Goal: Transaction & Acquisition: Book appointment/travel/reservation

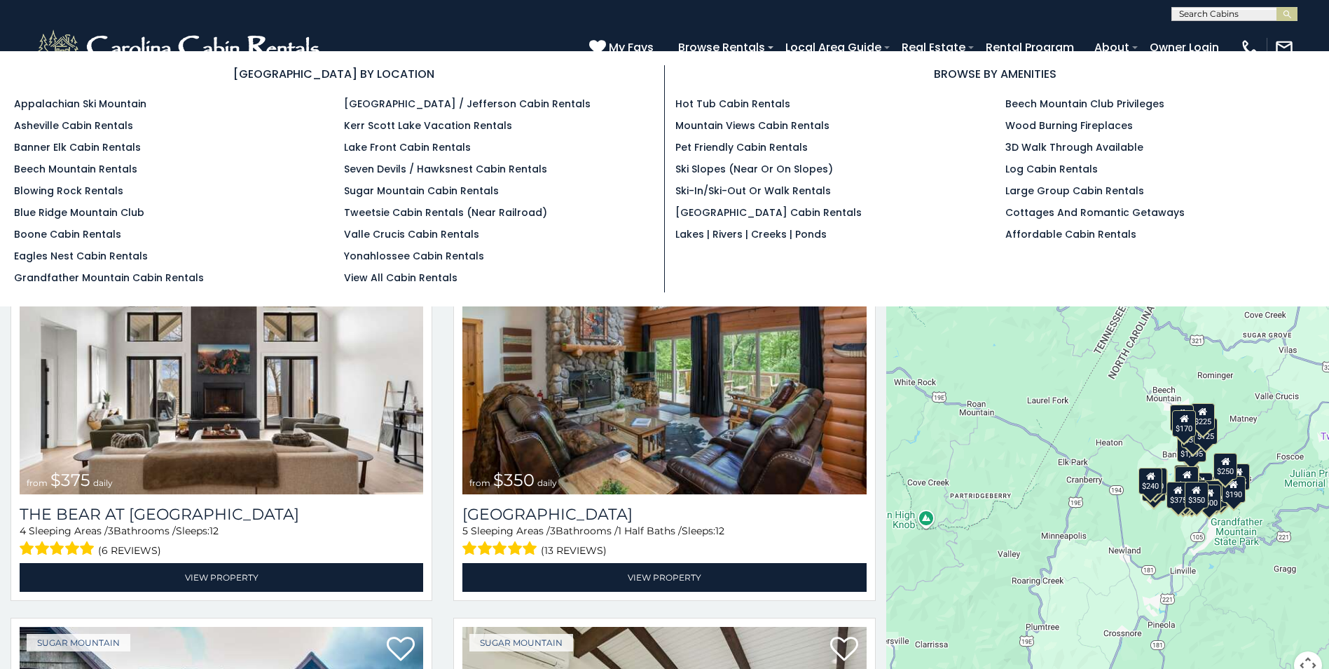
click at [737, 52] on section "BROWSE BY LOCATION Appalachian Ski Mountain Asheville Cabin Rentals Banner Elk …" at bounding box center [664, 178] width 1329 height 255
click at [1116, 127] on link "Wood Burning Fireplaces" at bounding box center [1070, 125] width 128 height 14
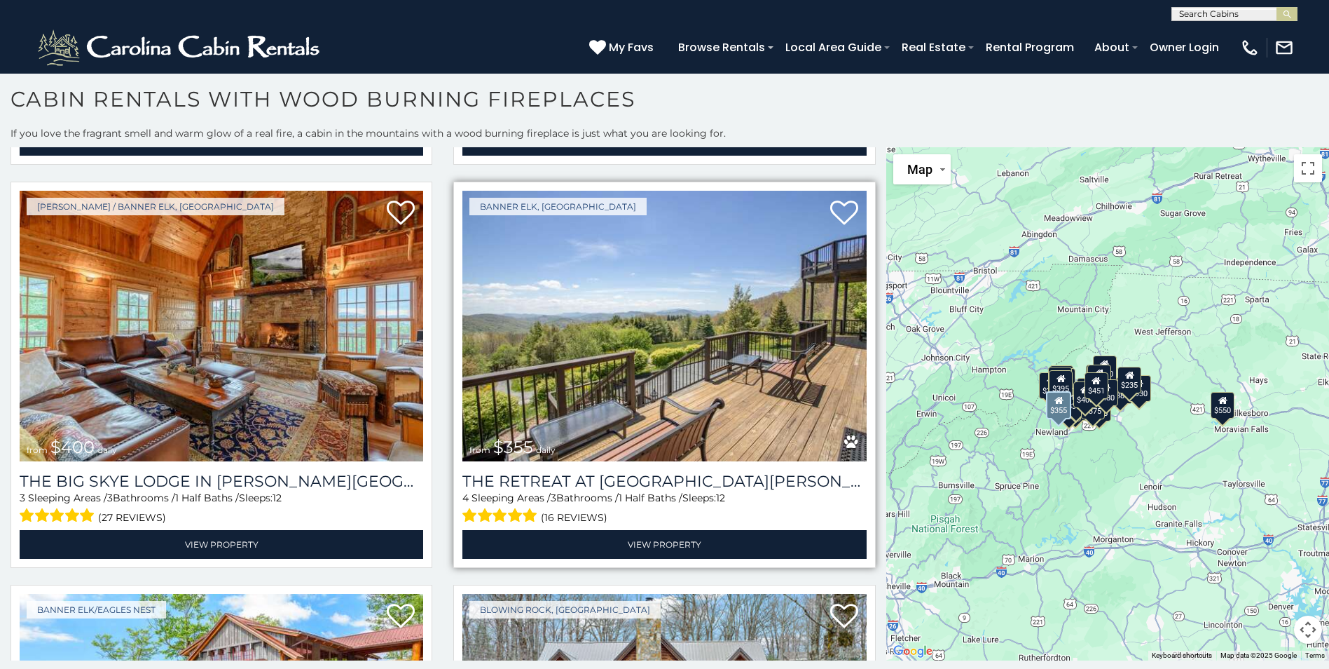
scroll to position [1612, 0]
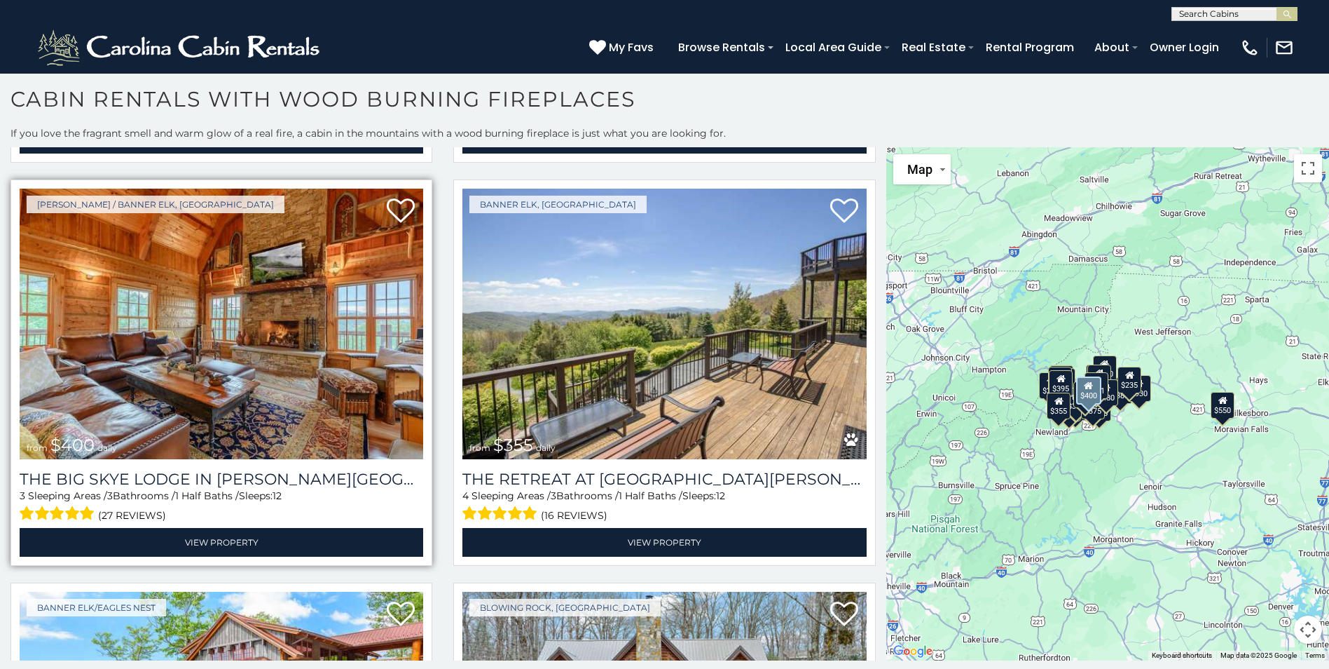
click at [305, 348] on img at bounding box center [222, 324] width 404 height 271
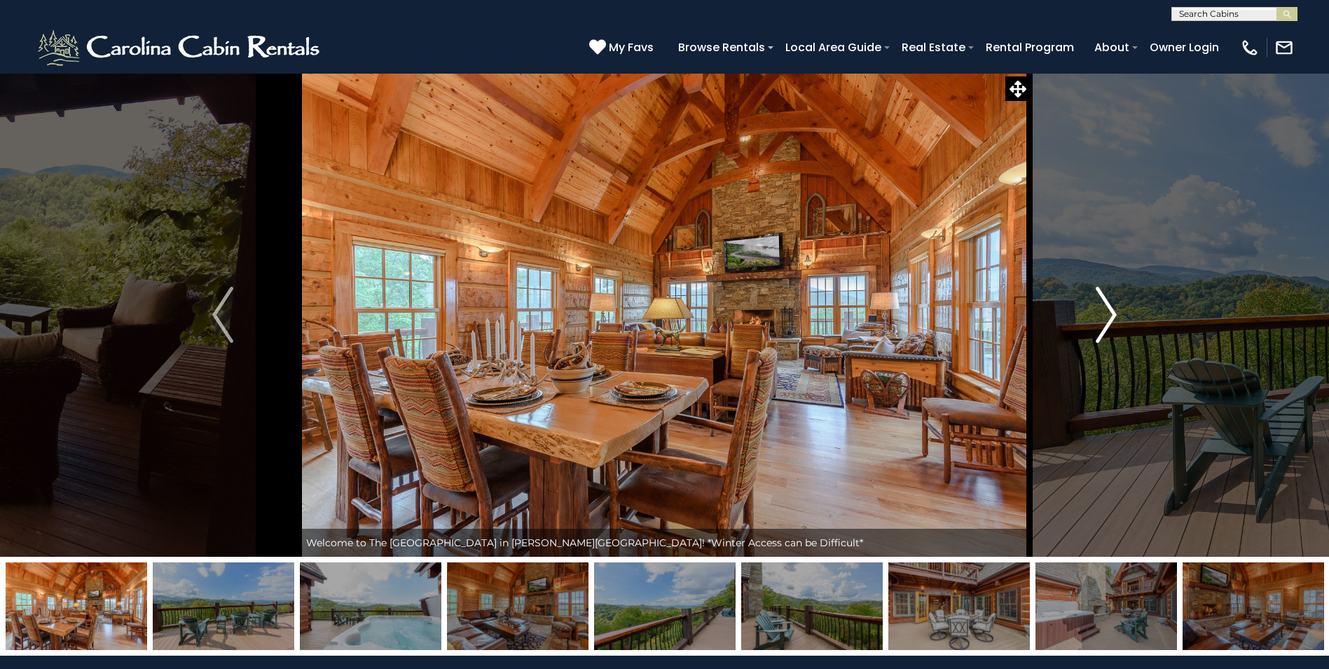
click at [1097, 314] on img "Next" at bounding box center [1106, 315] width 21 height 56
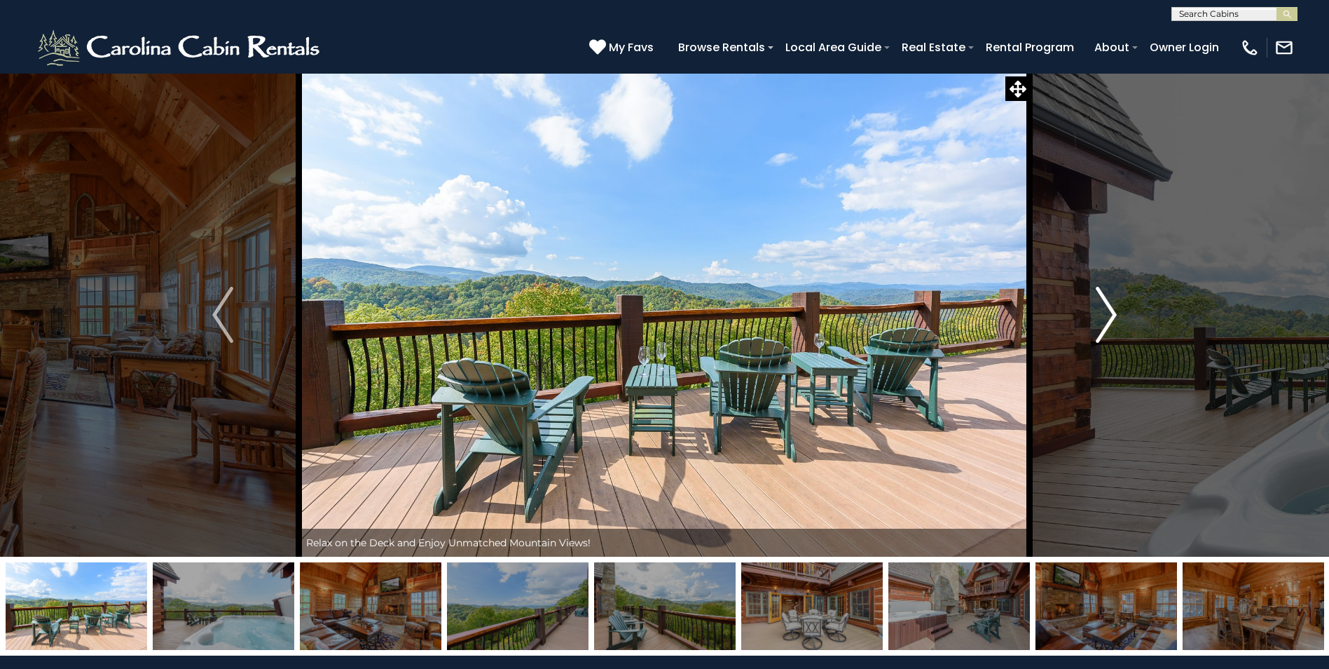
click at [1097, 314] on img "Next" at bounding box center [1106, 315] width 21 height 56
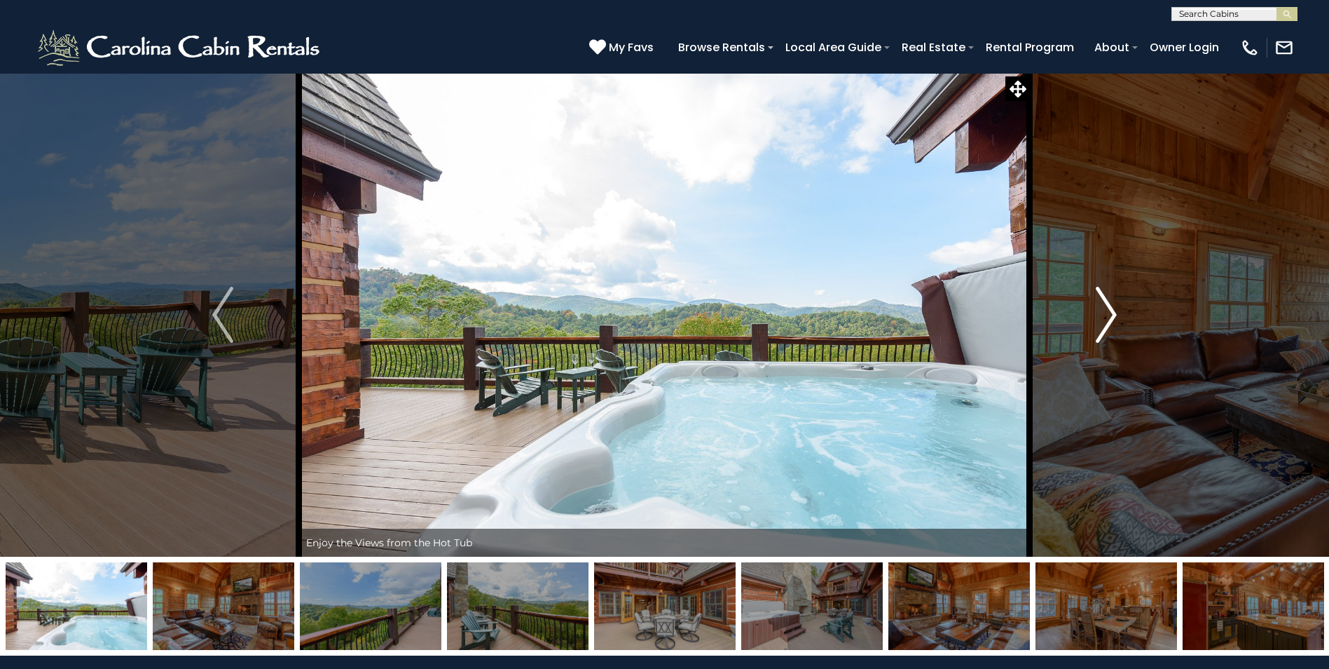
click at [1097, 314] on img "Next" at bounding box center [1106, 315] width 21 height 56
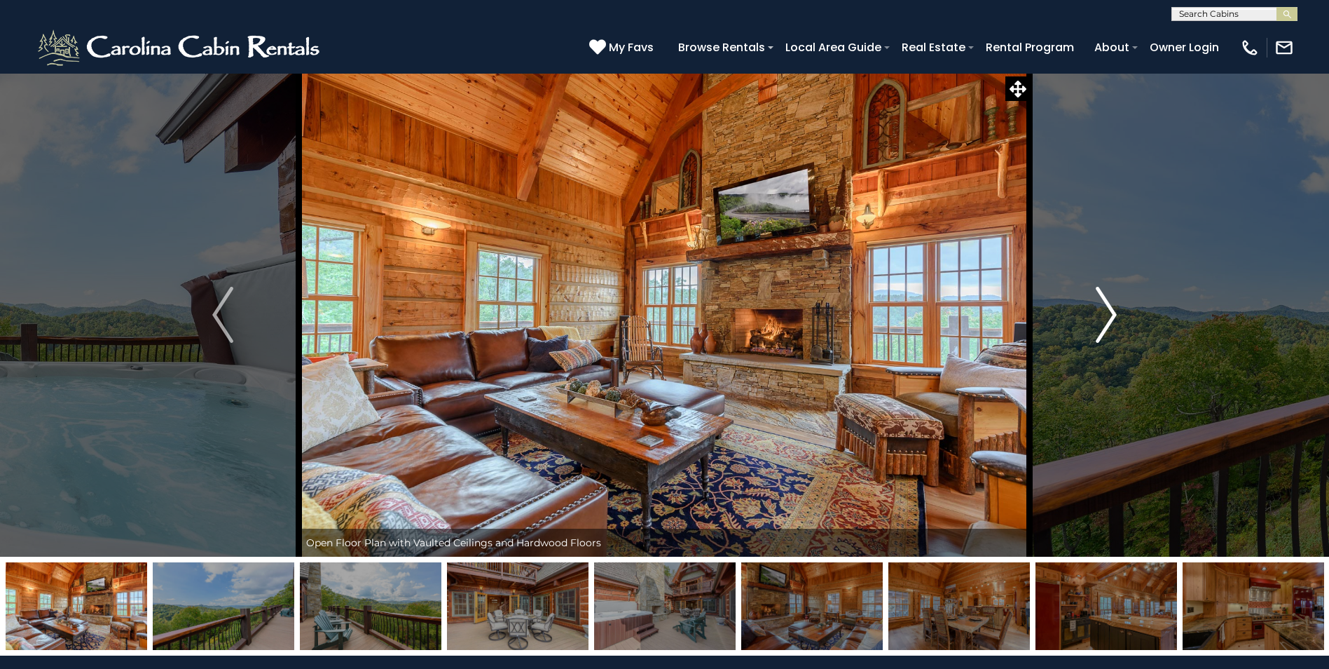
click at [1097, 314] on img "Next" at bounding box center [1106, 315] width 21 height 56
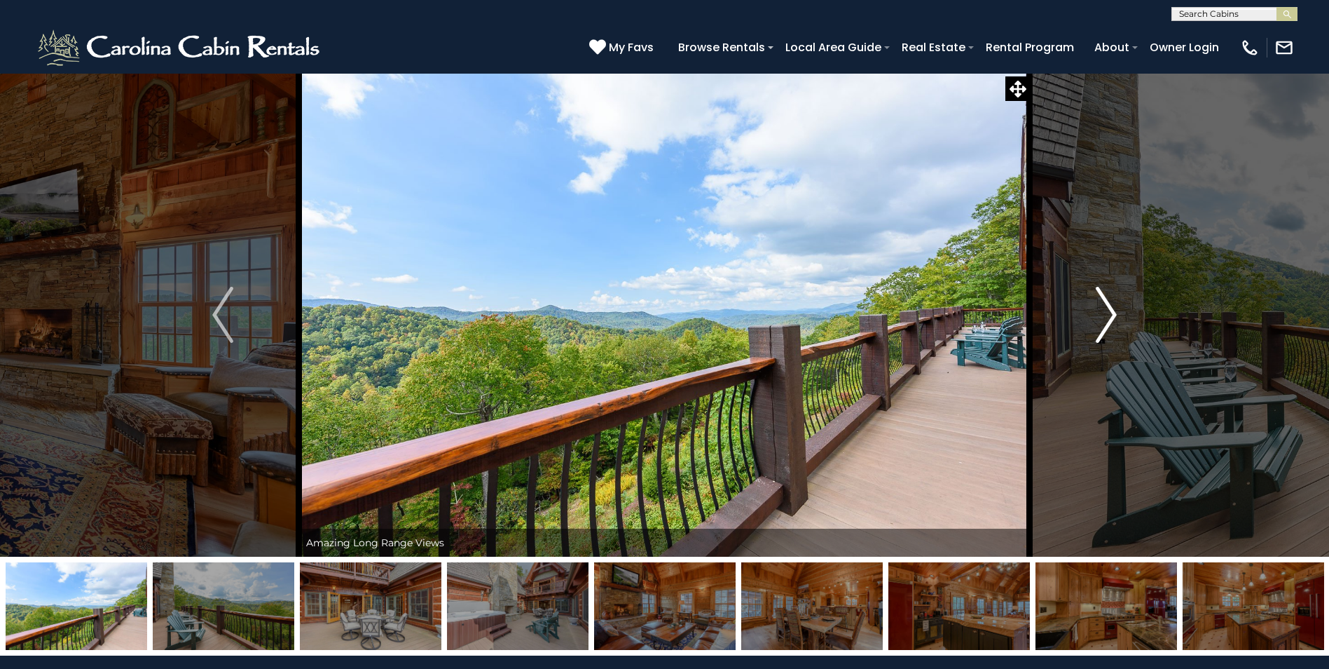
click at [1097, 314] on img "Next" at bounding box center [1106, 315] width 21 height 56
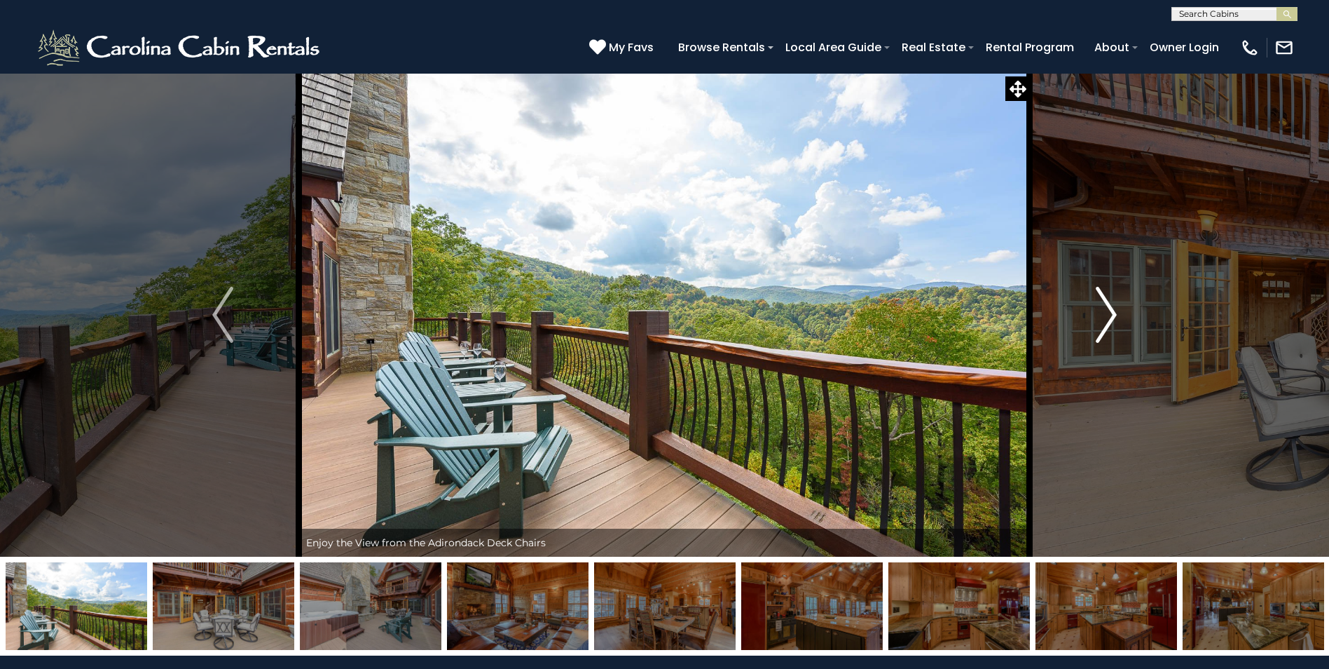
click at [1097, 314] on img "Next" at bounding box center [1106, 315] width 21 height 56
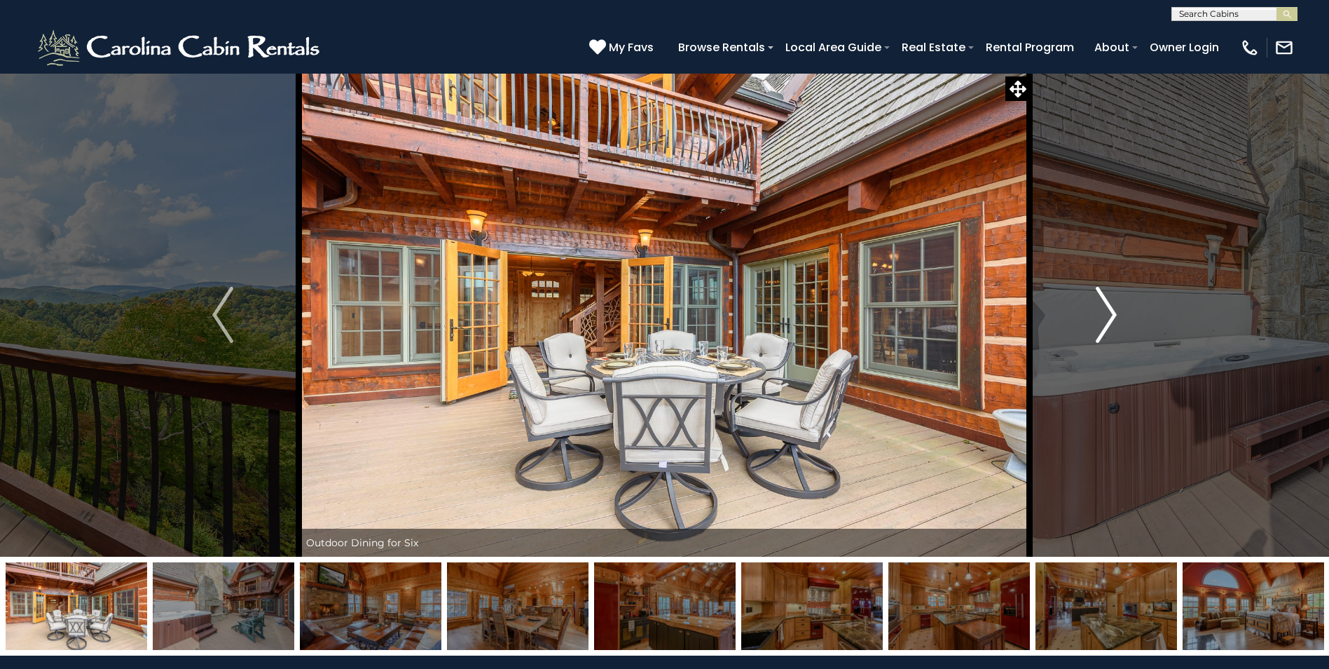
click at [1097, 314] on img "Next" at bounding box center [1106, 315] width 21 height 56
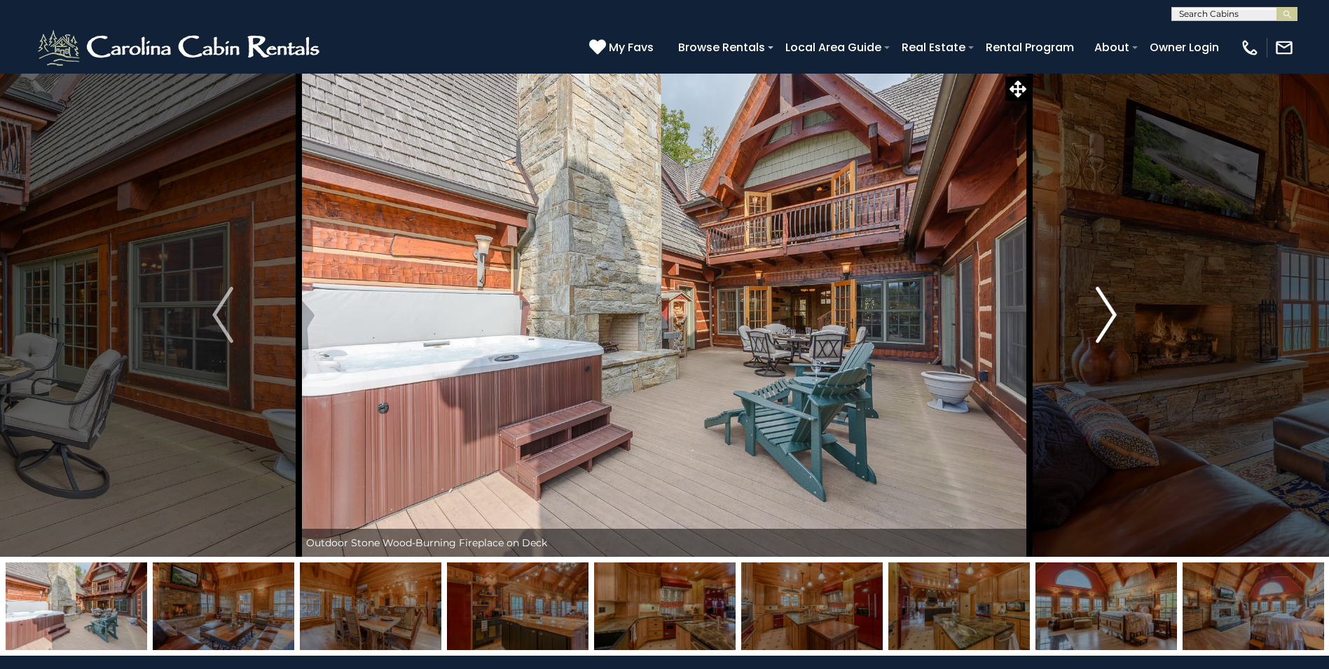
click at [1097, 314] on img "Next" at bounding box center [1106, 315] width 21 height 56
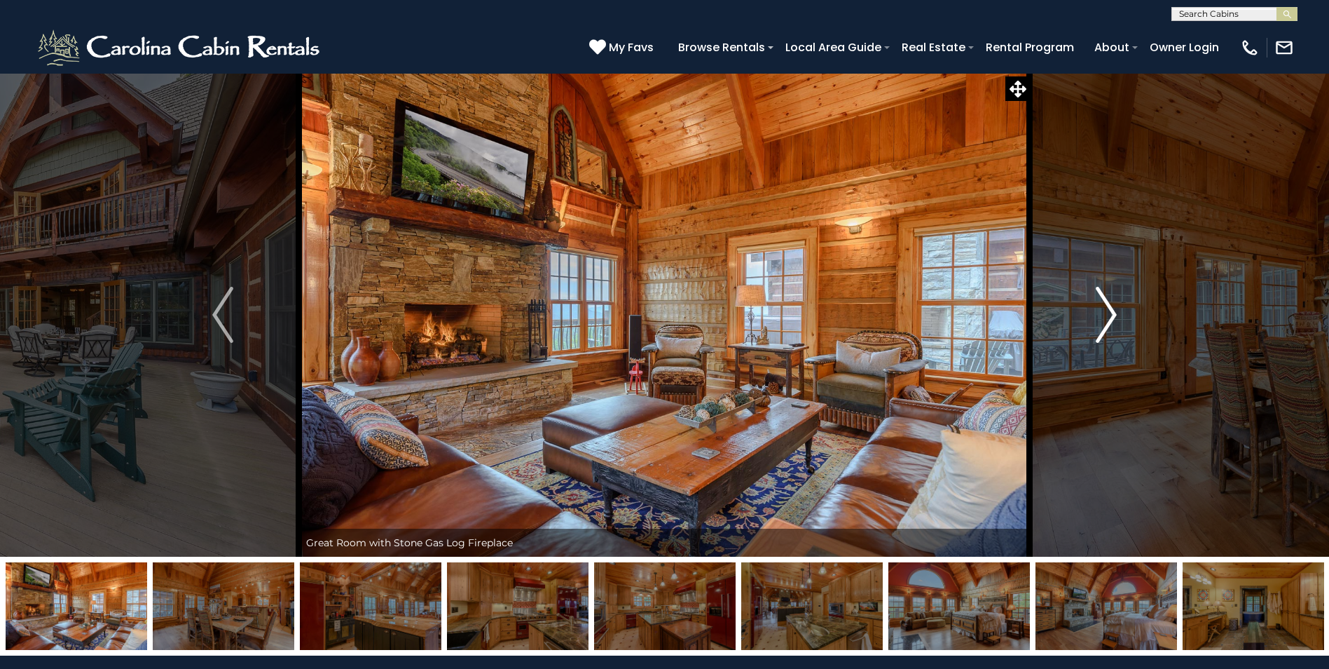
click at [1097, 314] on img "Next" at bounding box center [1106, 315] width 21 height 56
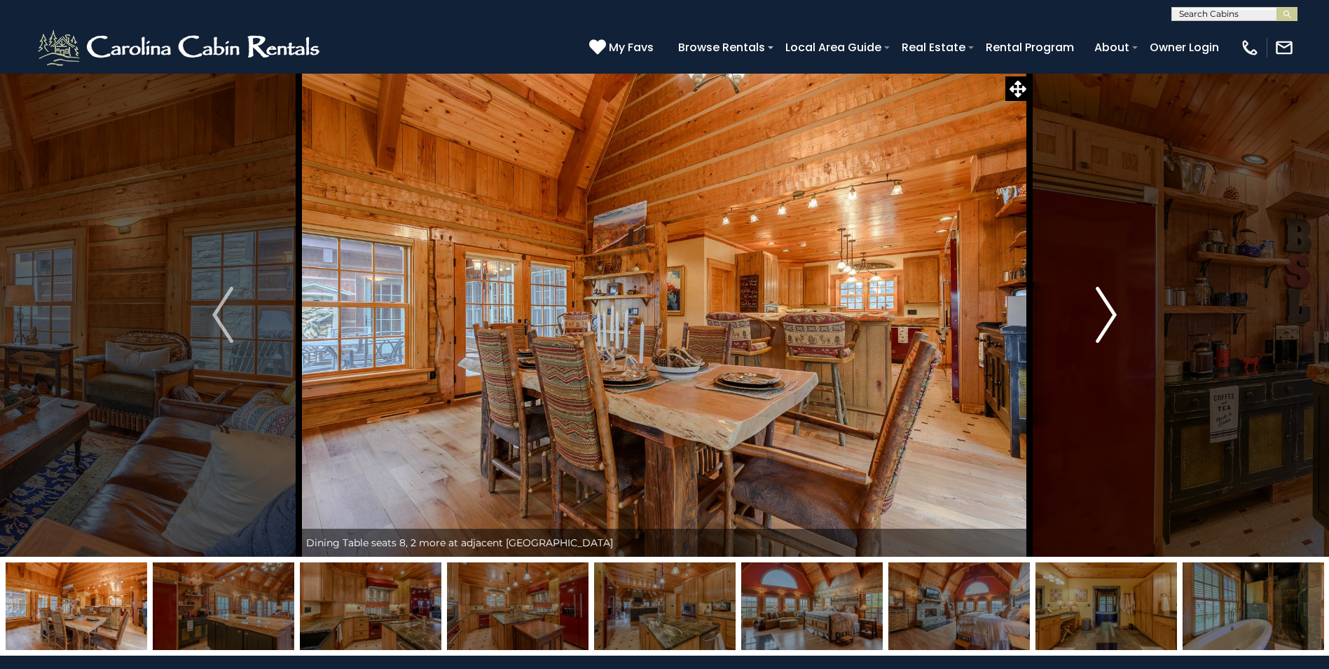
click at [1097, 314] on img "Next" at bounding box center [1106, 315] width 21 height 56
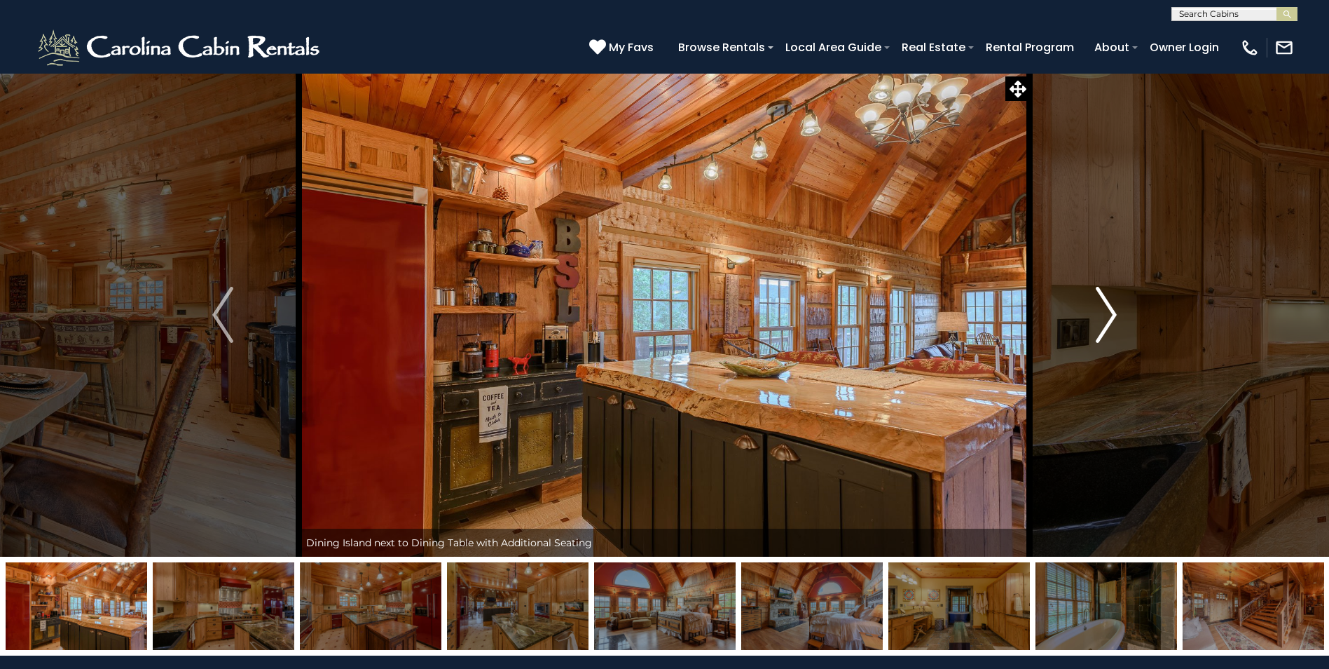
click at [1097, 314] on img "Next" at bounding box center [1106, 315] width 21 height 56
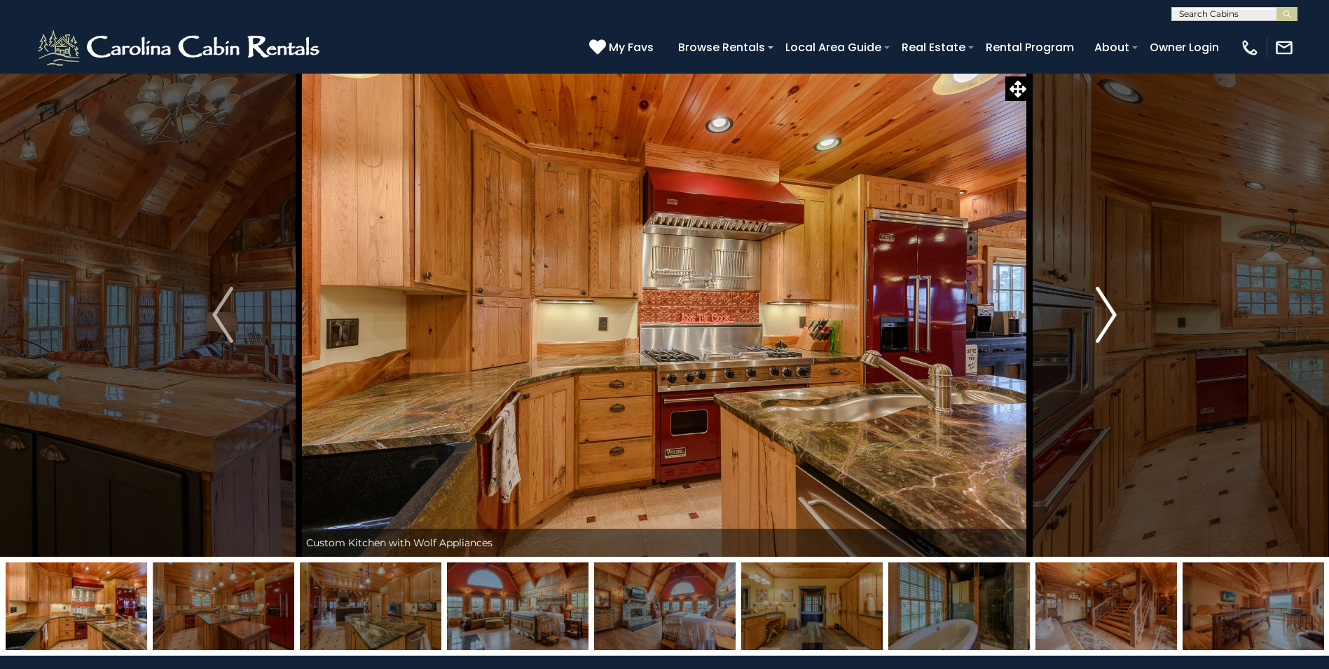
click at [1097, 314] on img "Next" at bounding box center [1106, 315] width 21 height 56
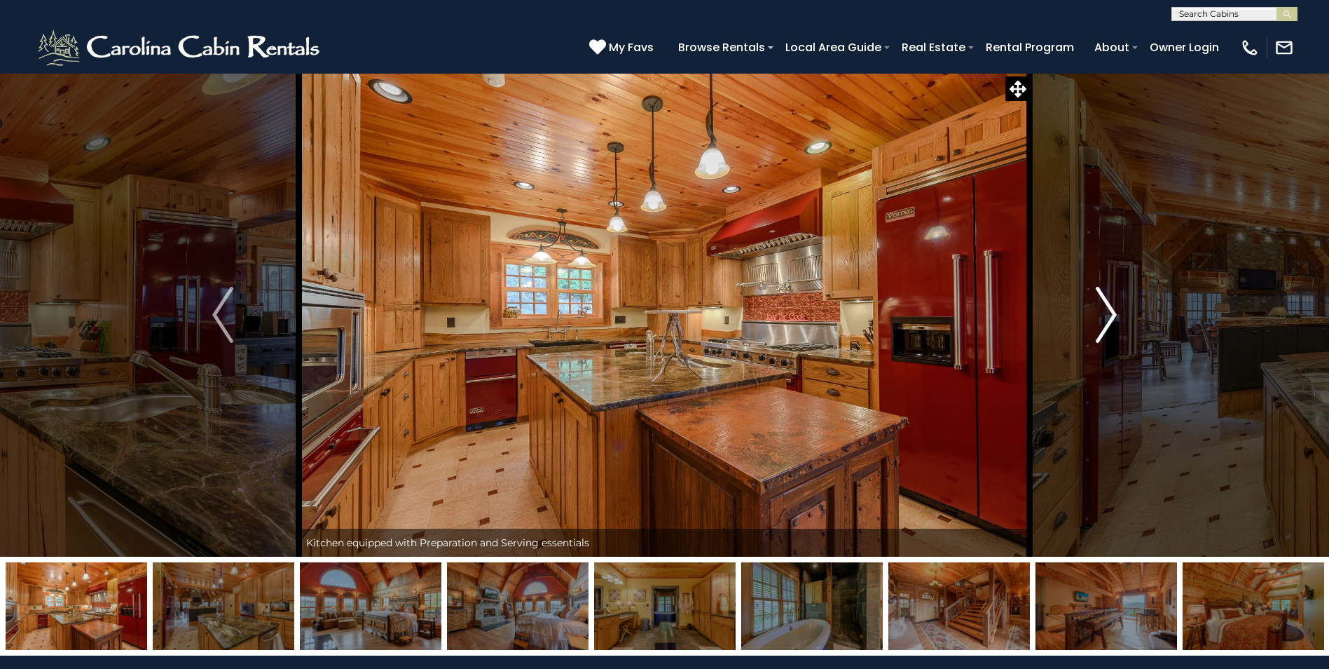
click at [1097, 314] on img "Next" at bounding box center [1106, 315] width 21 height 56
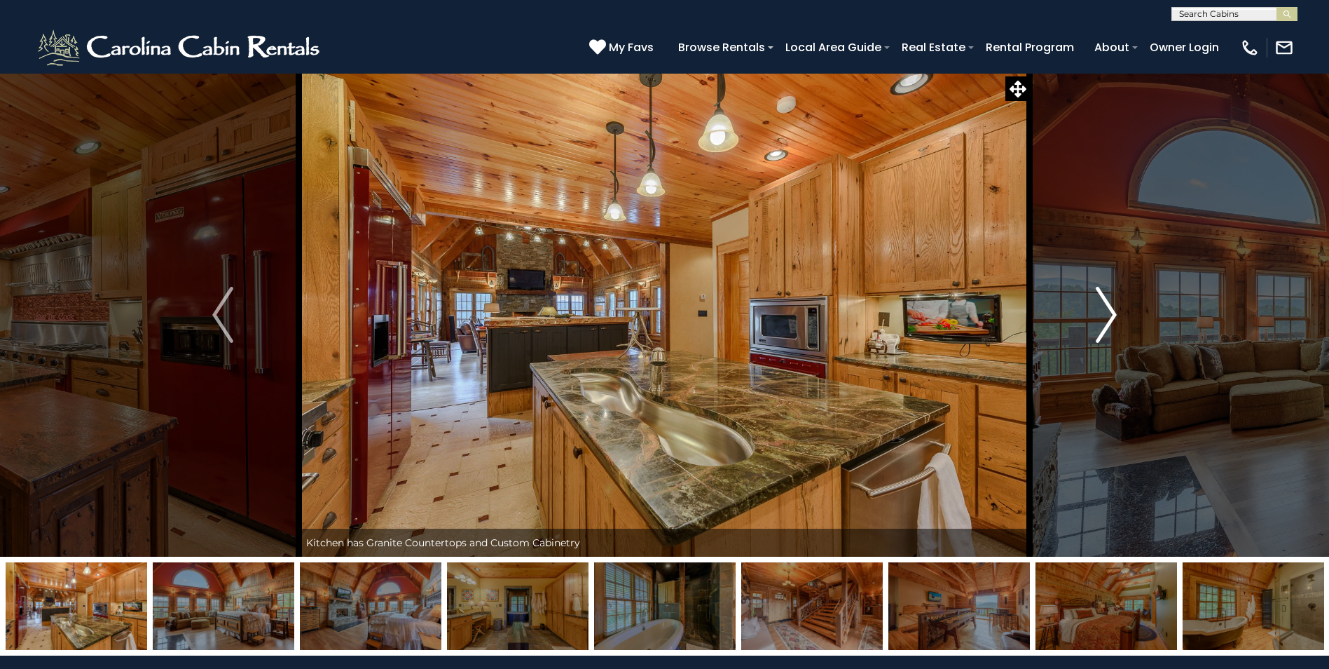
click at [1094, 310] on button "Next" at bounding box center [1106, 315] width 153 height 484
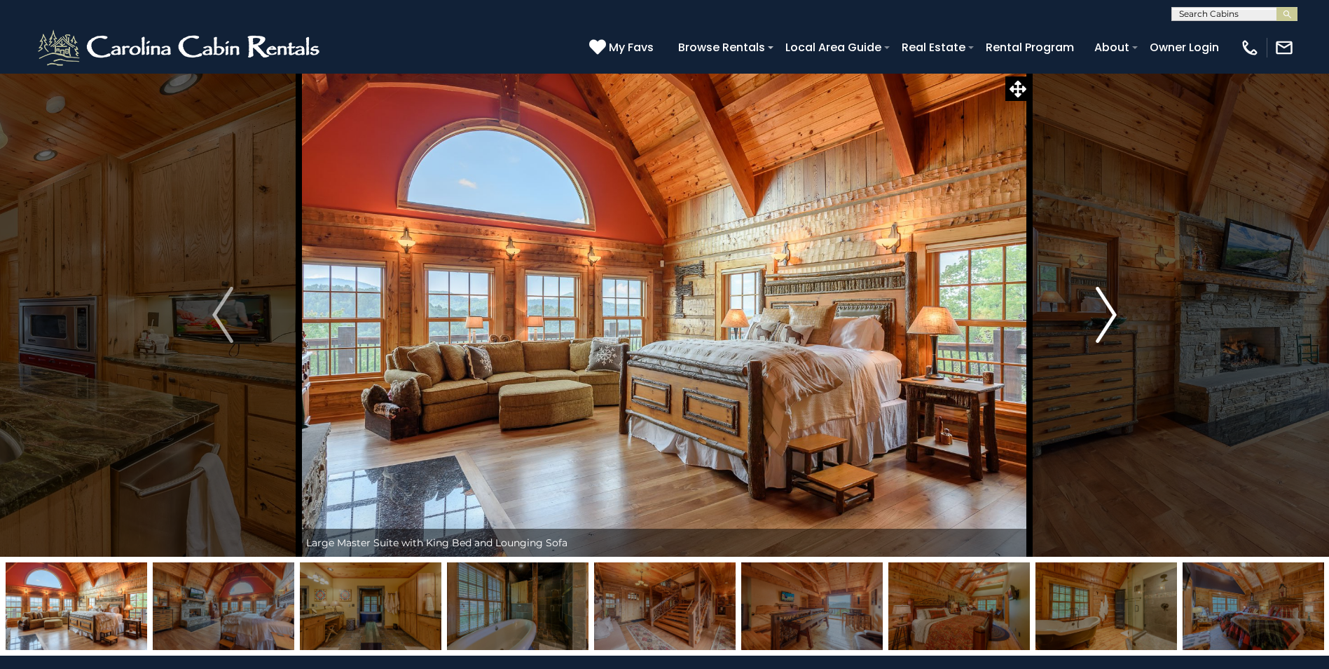
click at [1118, 324] on button "Next" at bounding box center [1106, 315] width 153 height 484
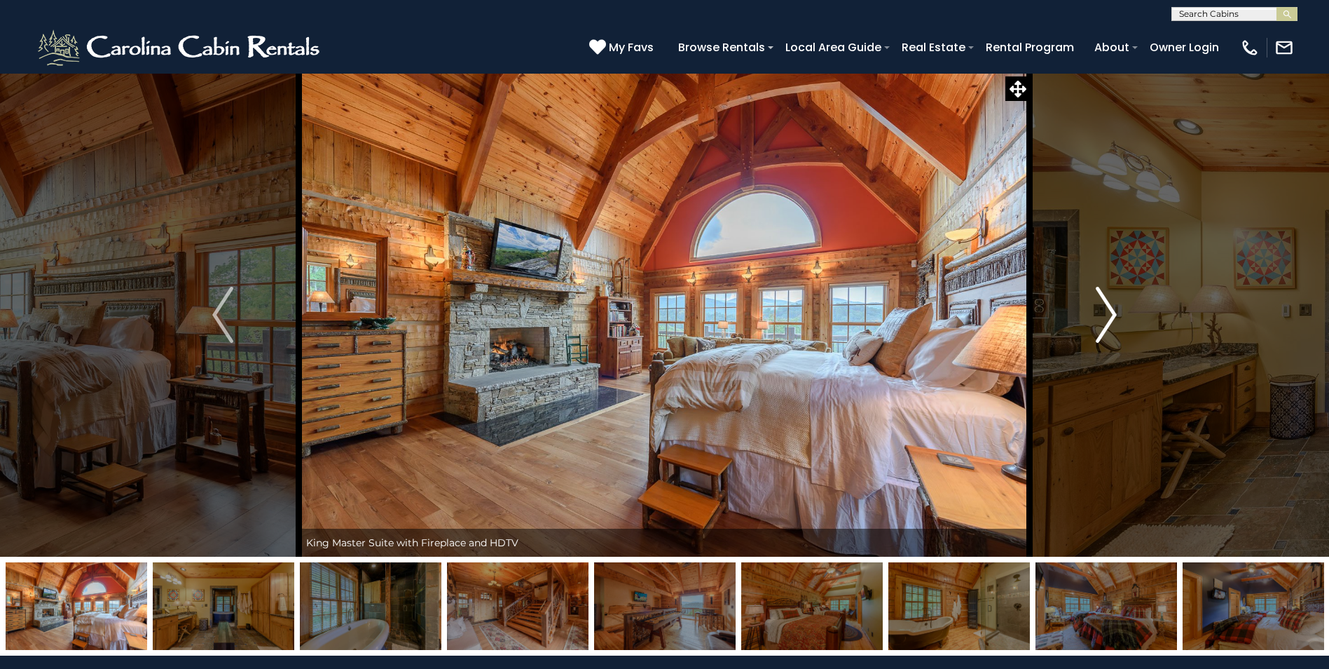
click at [1118, 324] on button "Next" at bounding box center [1106, 315] width 153 height 484
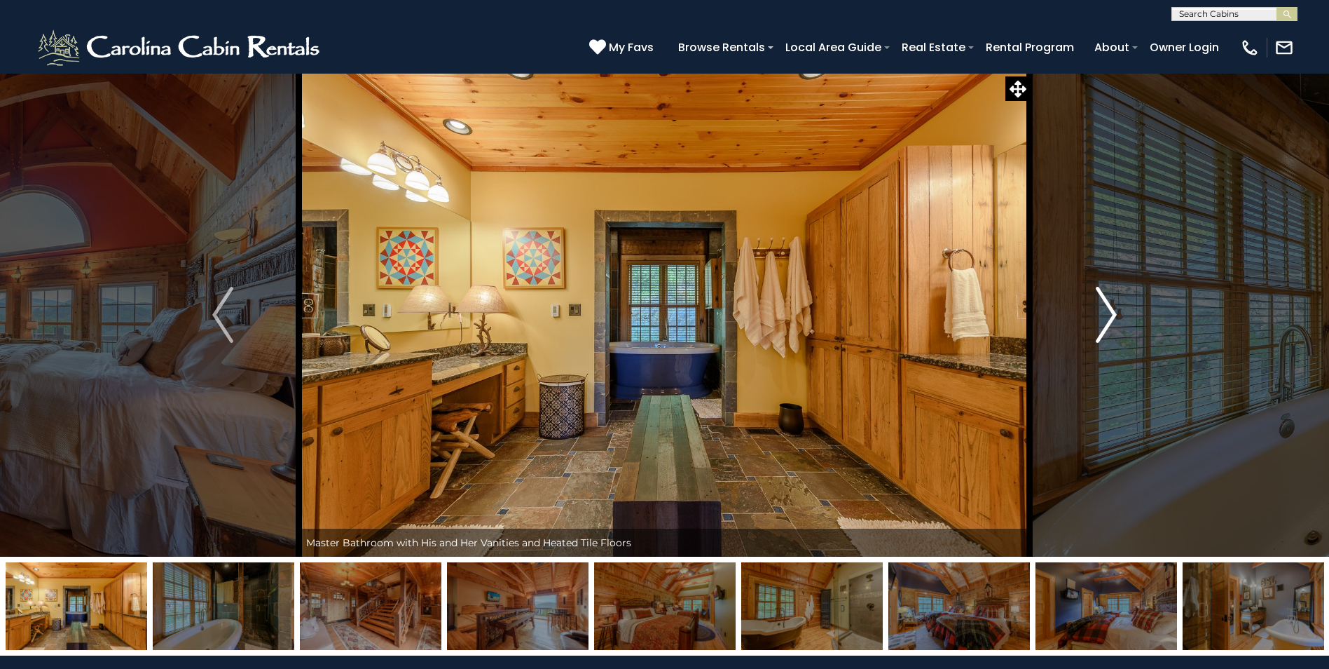
click at [1118, 324] on button "Next" at bounding box center [1106, 315] width 153 height 484
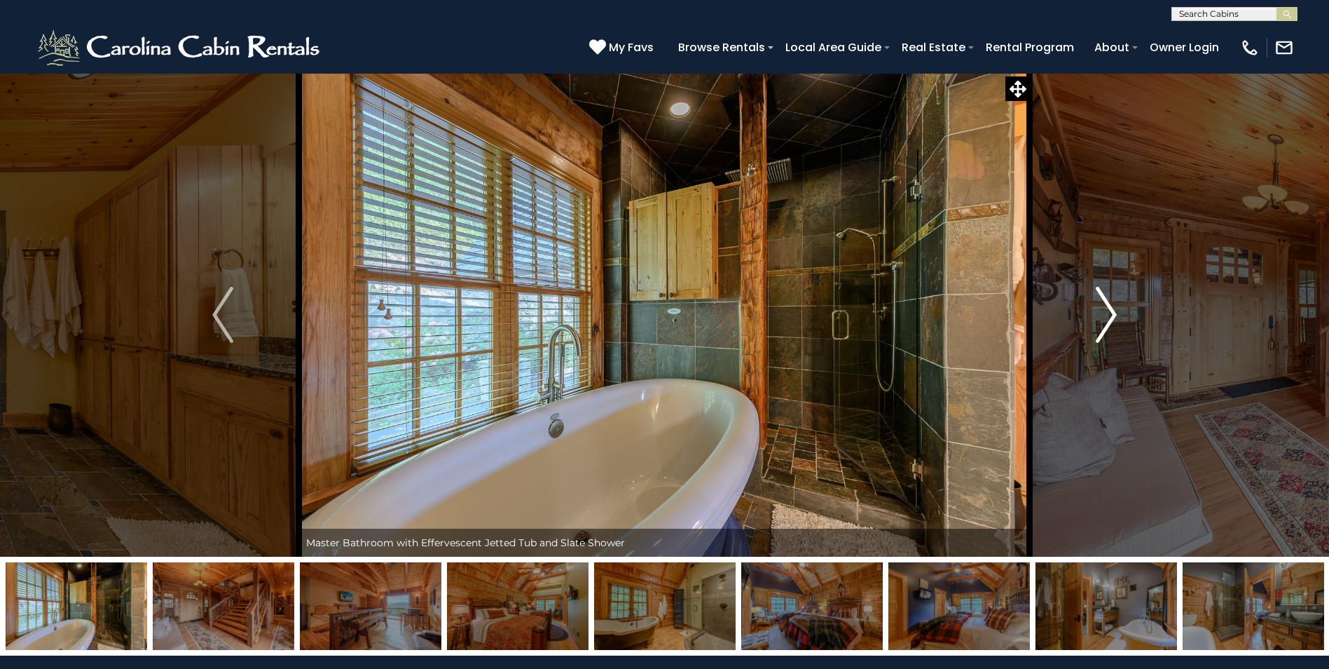
click at [1118, 324] on button "Next" at bounding box center [1106, 315] width 153 height 484
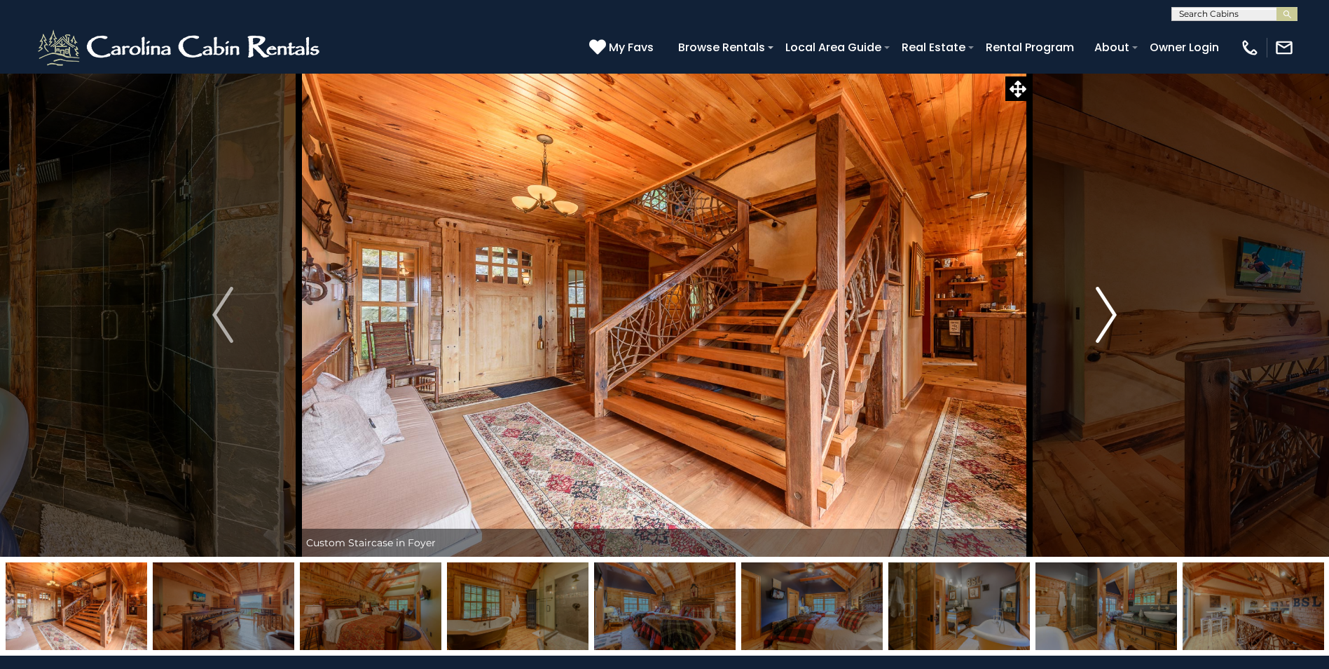
click at [1118, 324] on button "Next" at bounding box center [1106, 315] width 153 height 484
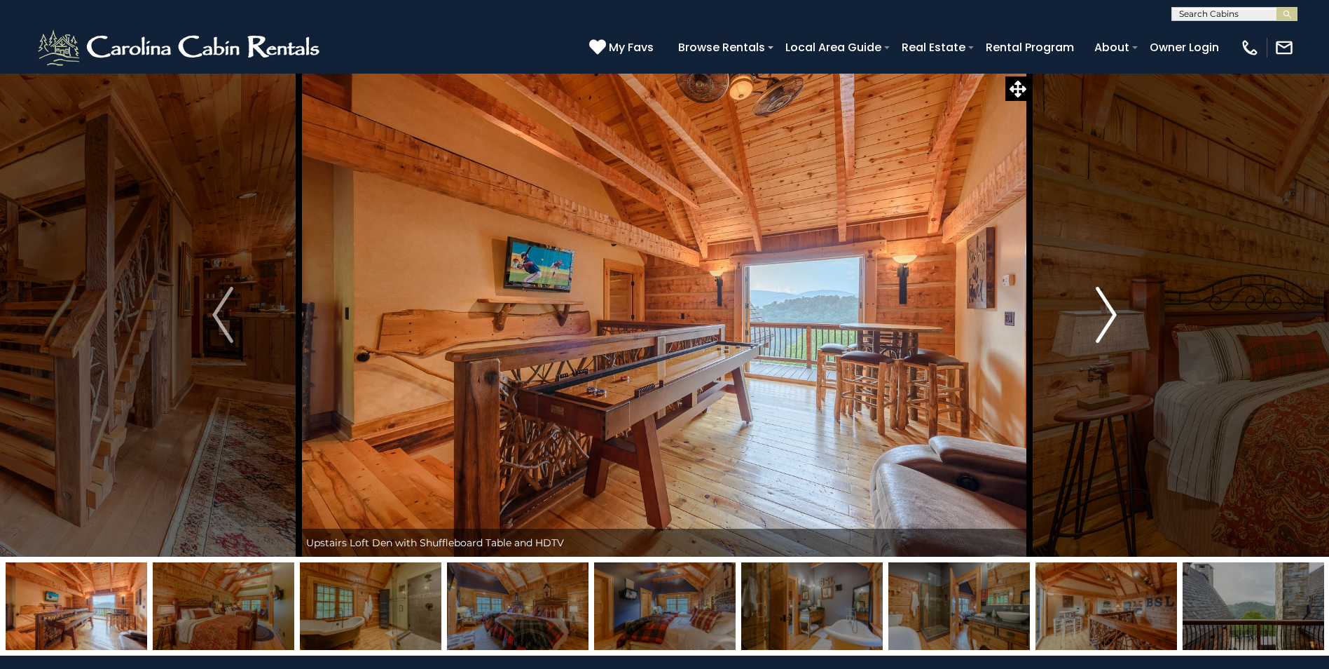
click at [1118, 324] on button "Next" at bounding box center [1106, 315] width 153 height 484
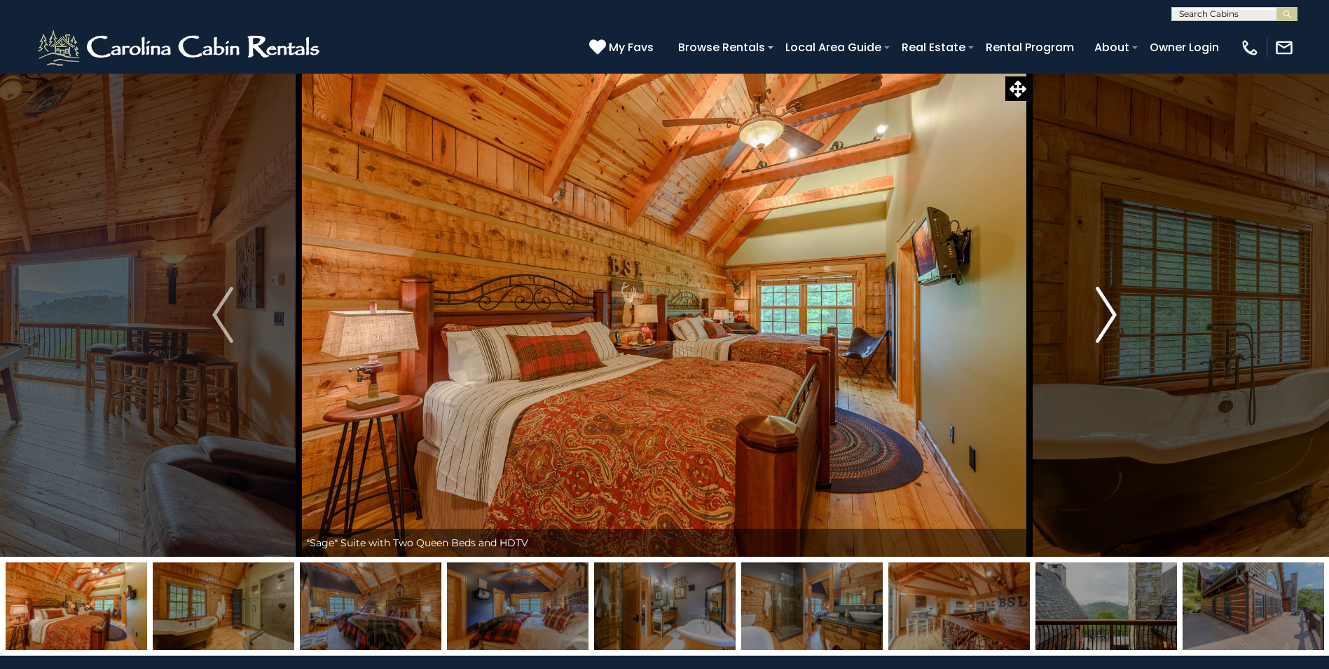
click at [1118, 324] on button "Next" at bounding box center [1106, 315] width 153 height 484
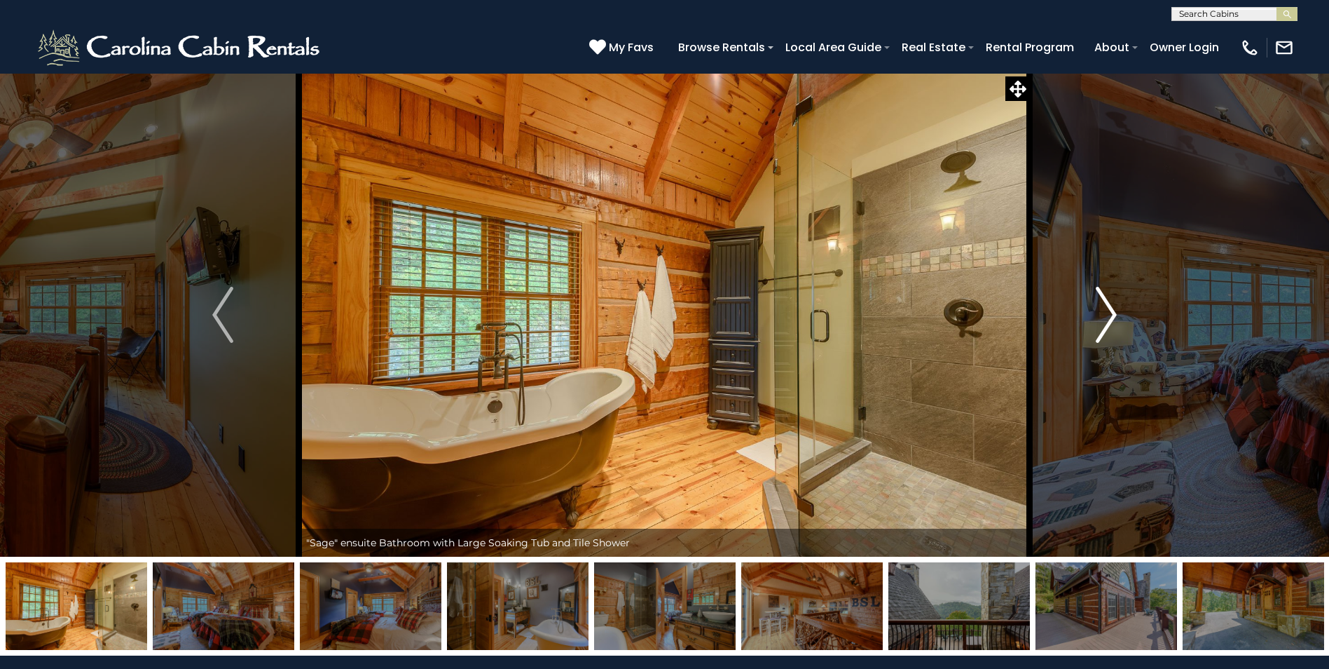
click at [1118, 324] on button "Next" at bounding box center [1106, 315] width 153 height 484
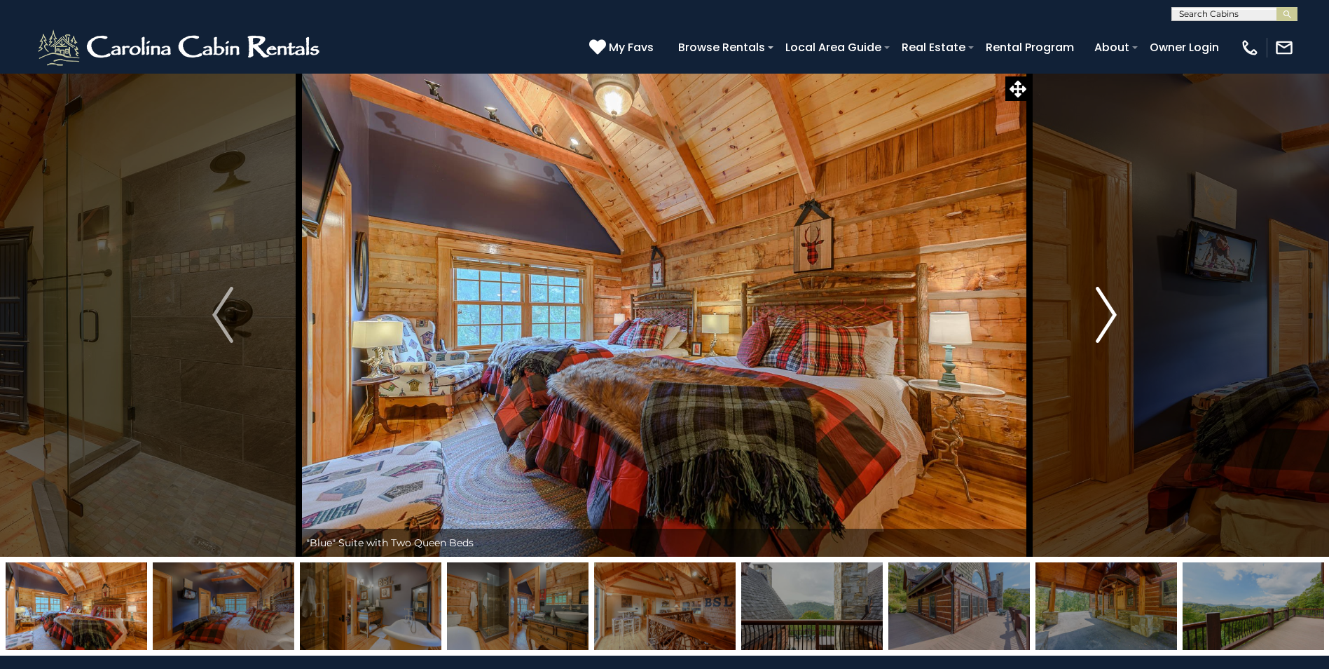
click at [1118, 324] on button "Next" at bounding box center [1106, 315] width 153 height 484
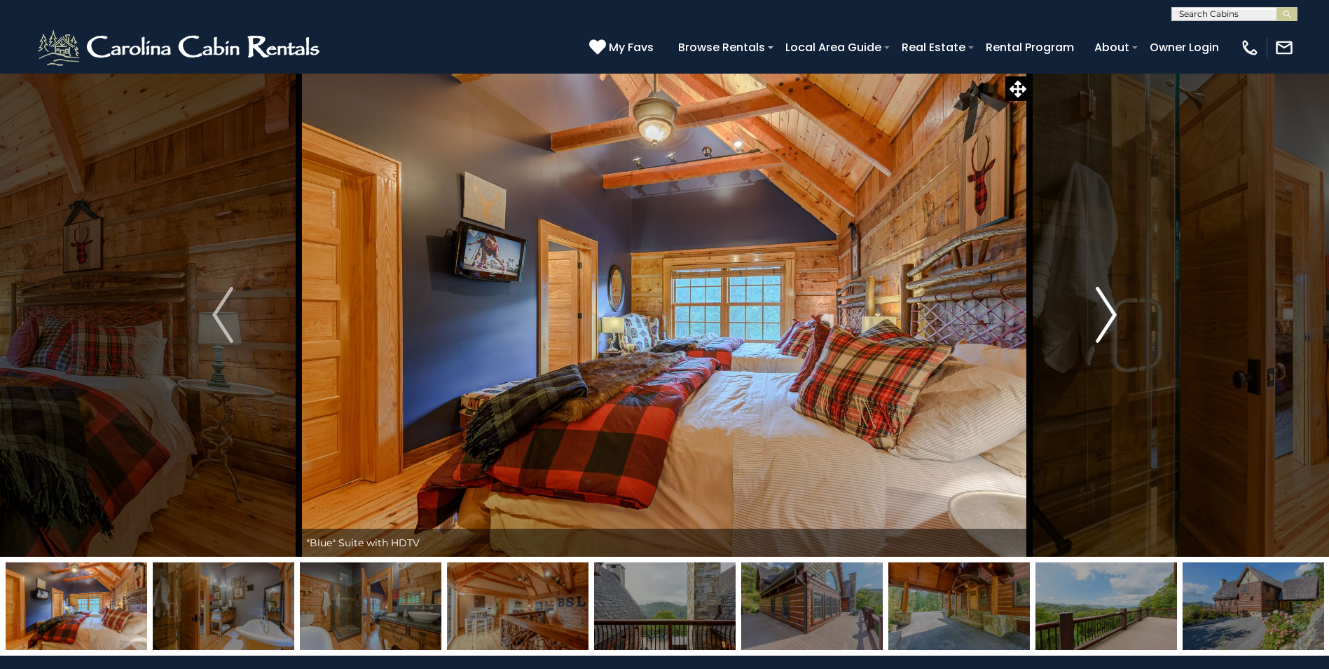
click at [1118, 324] on button "Next" at bounding box center [1106, 315] width 153 height 484
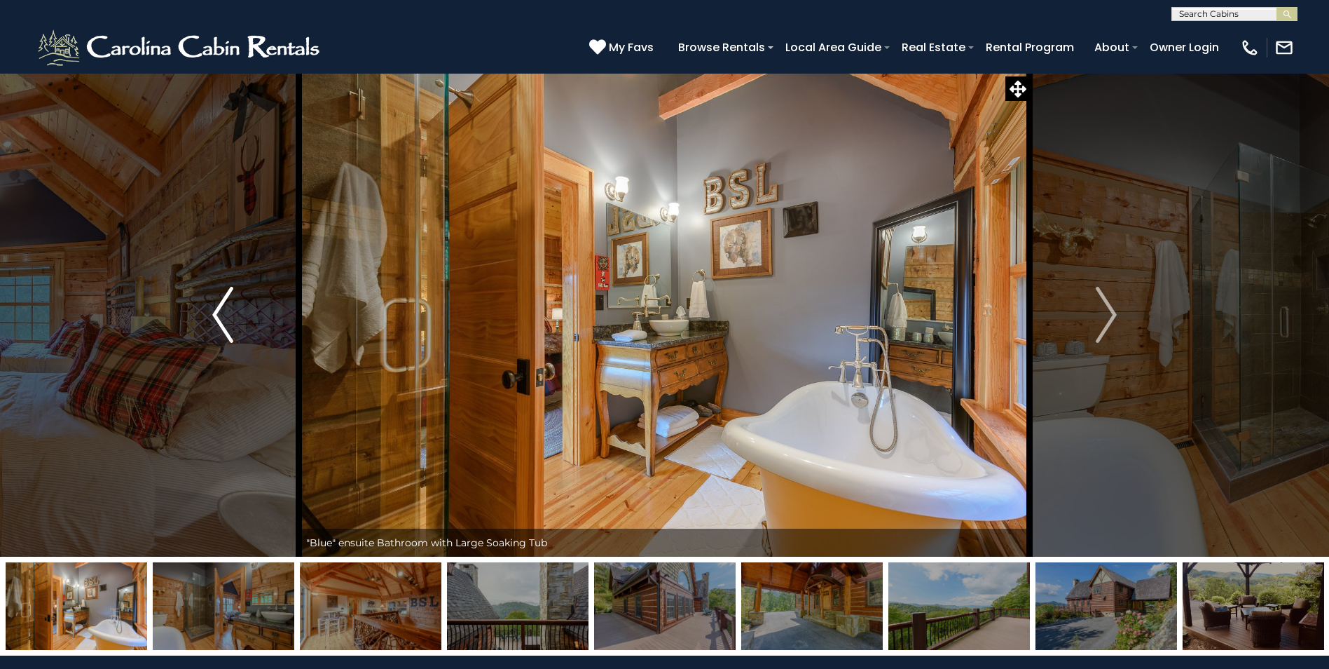
click at [235, 338] on button "Previous" at bounding box center [222, 315] width 153 height 484
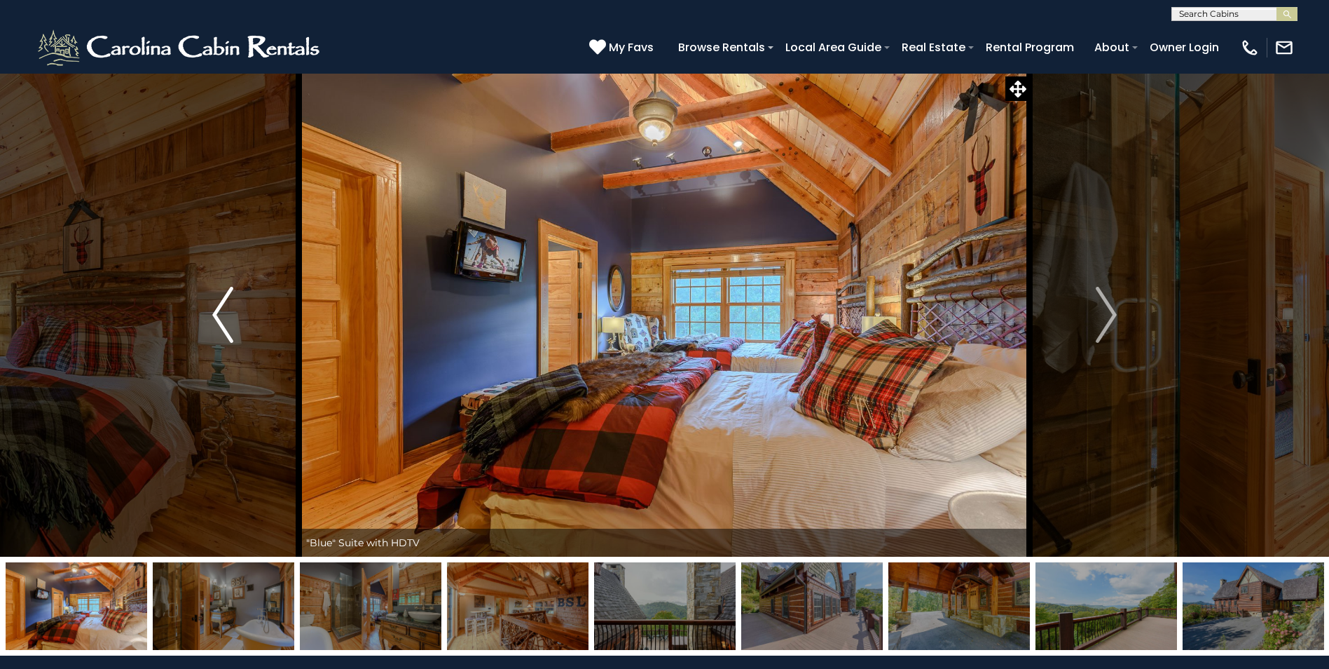
click at [235, 338] on button "Previous" at bounding box center [222, 315] width 153 height 484
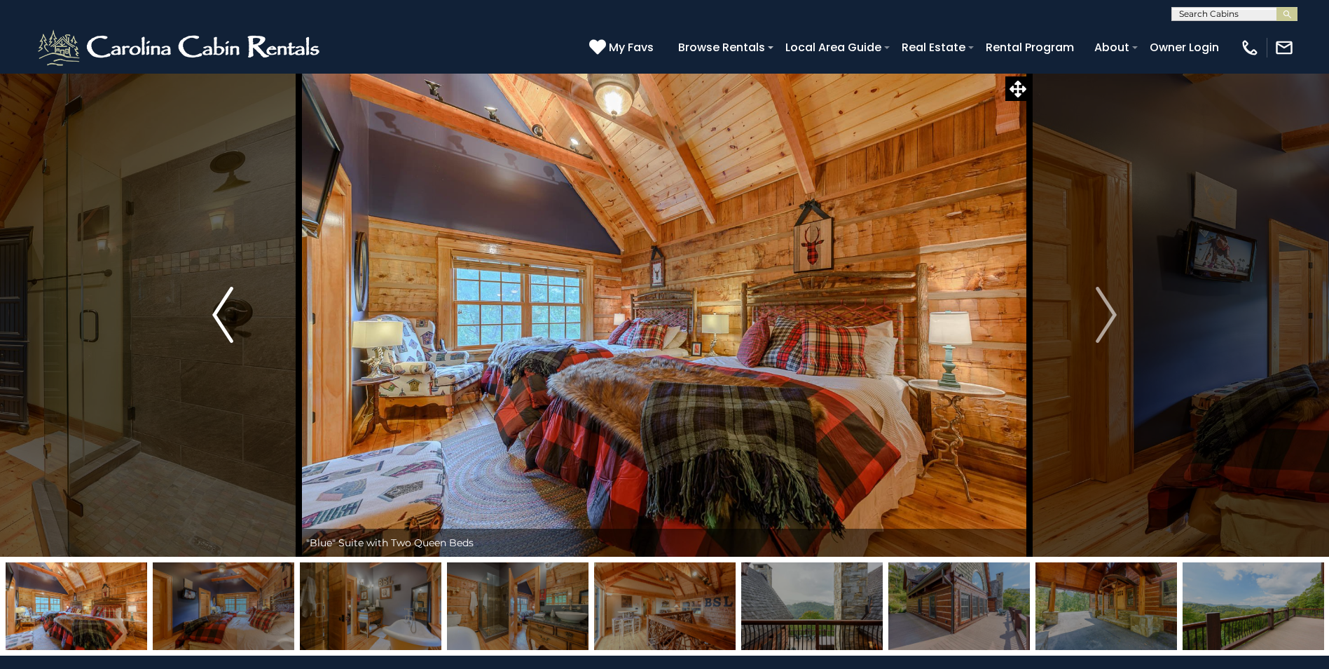
click at [235, 338] on button "Previous" at bounding box center [222, 315] width 153 height 484
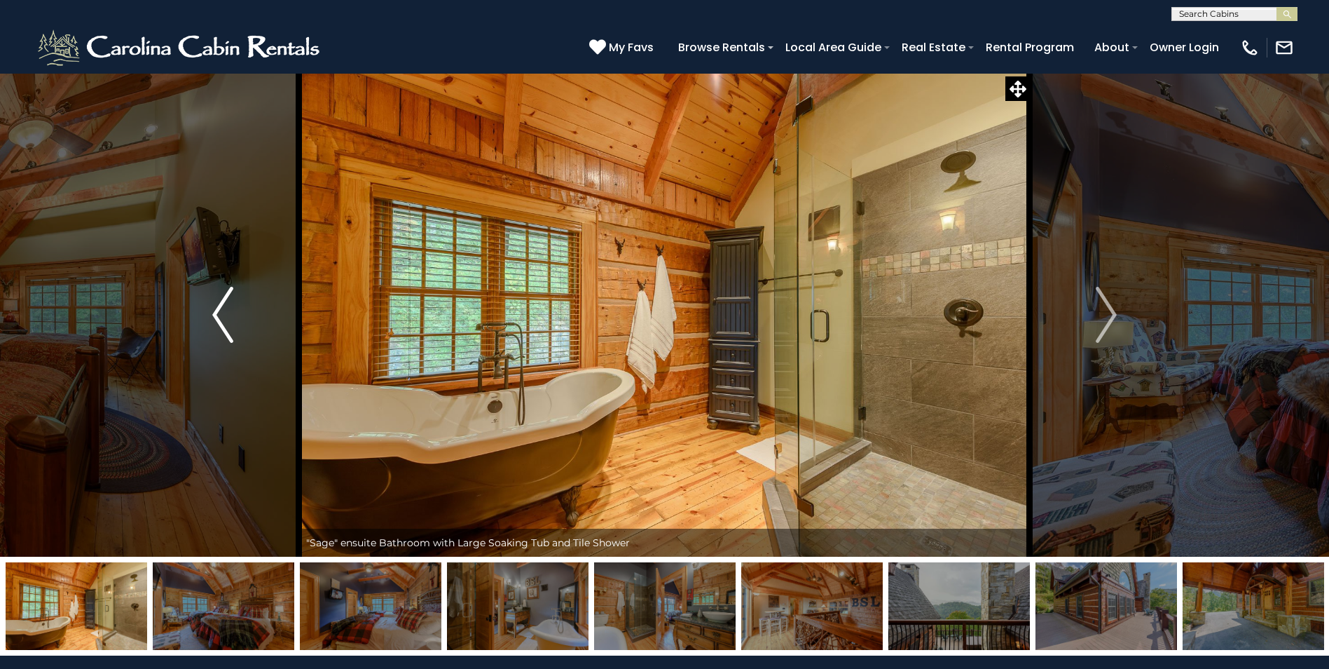
click at [235, 338] on button "Previous" at bounding box center [222, 315] width 153 height 484
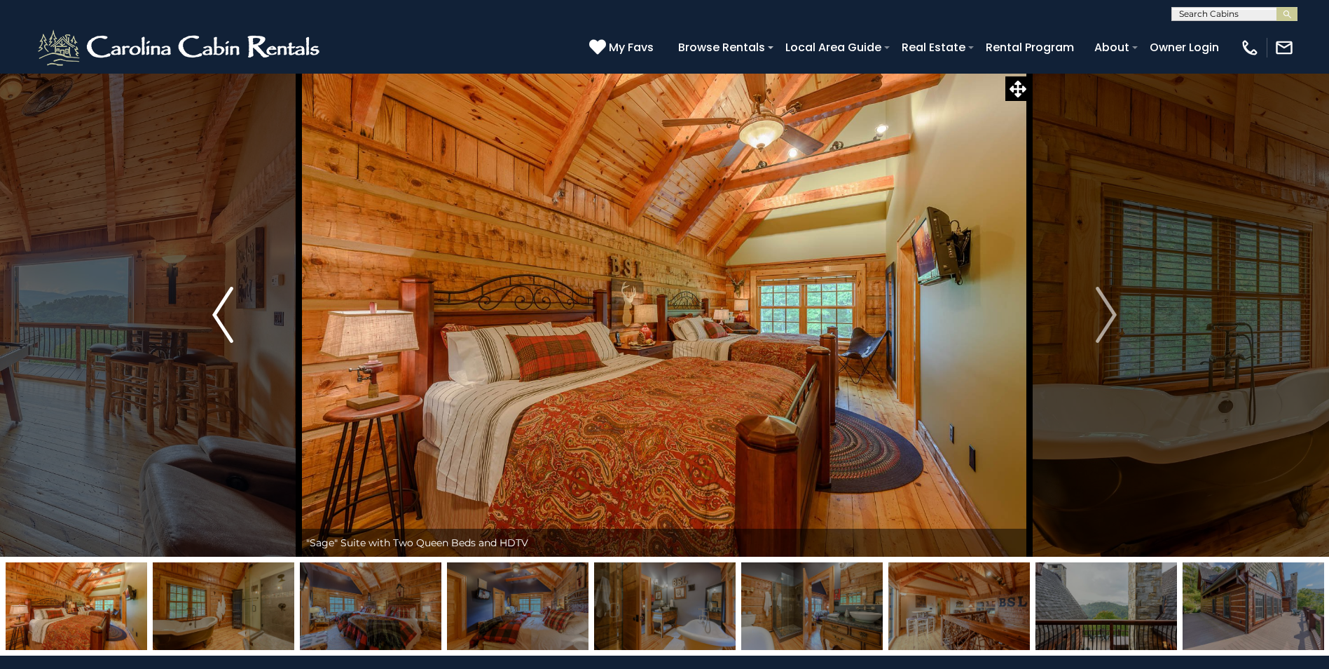
click at [235, 338] on button "Previous" at bounding box center [222, 315] width 153 height 484
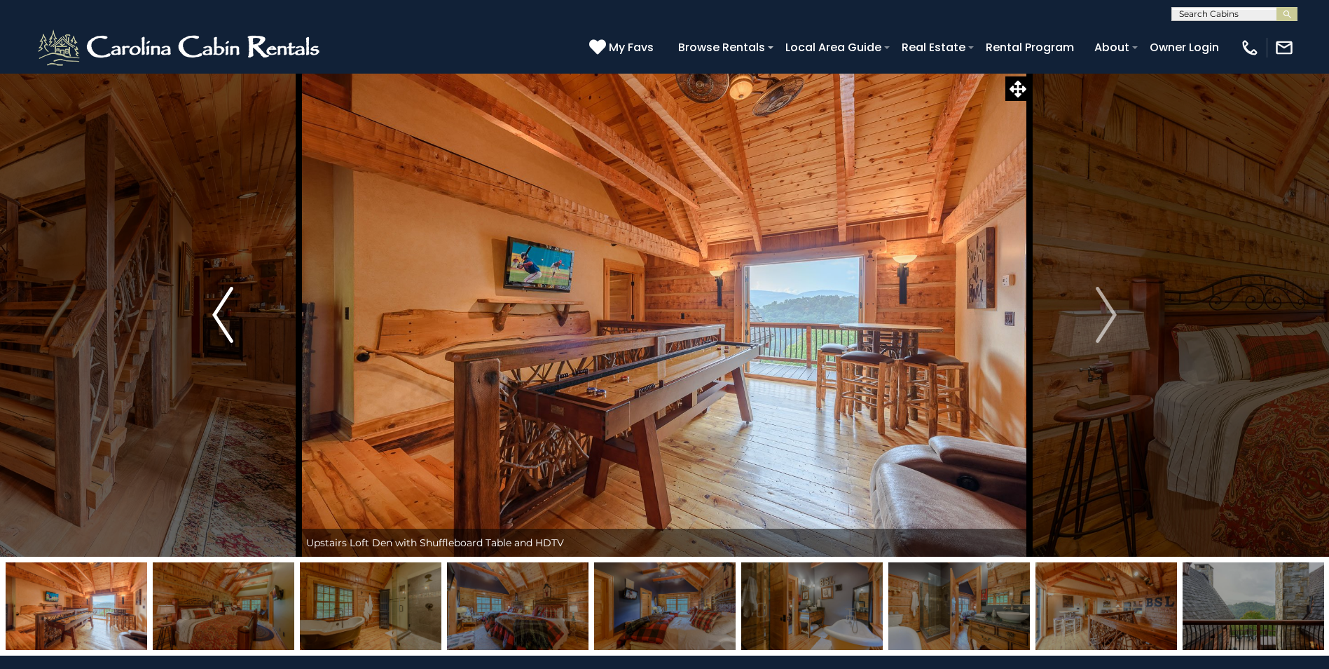
click at [235, 338] on button "Previous" at bounding box center [222, 315] width 153 height 484
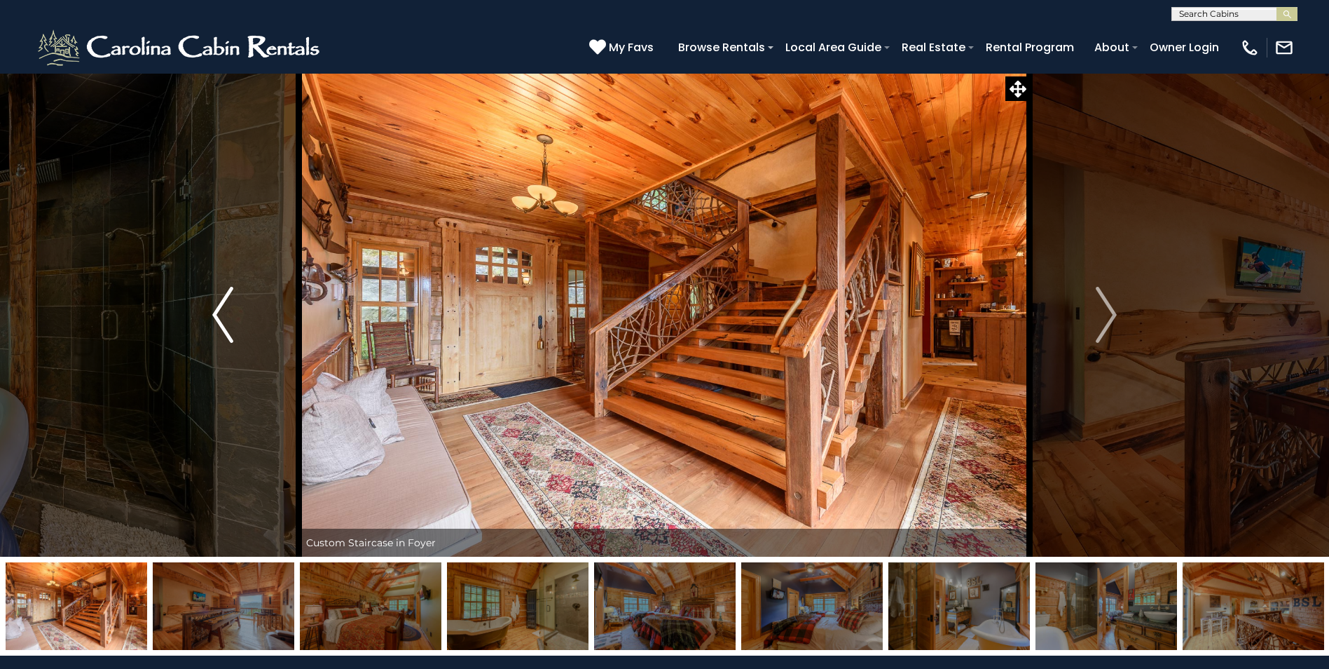
click at [235, 338] on button "Previous" at bounding box center [222, 315] width 153 height 484
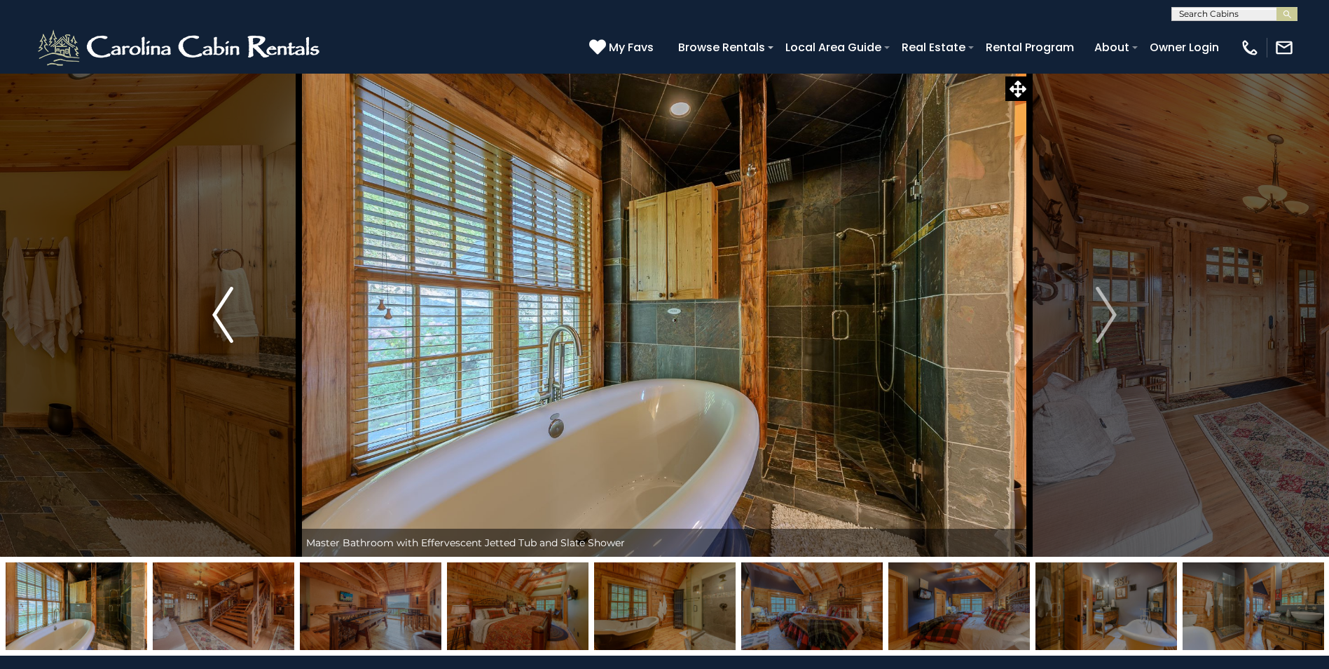
click at [235, 338] on button "Previous" at bounding box center [222, 315] width 153 height 484
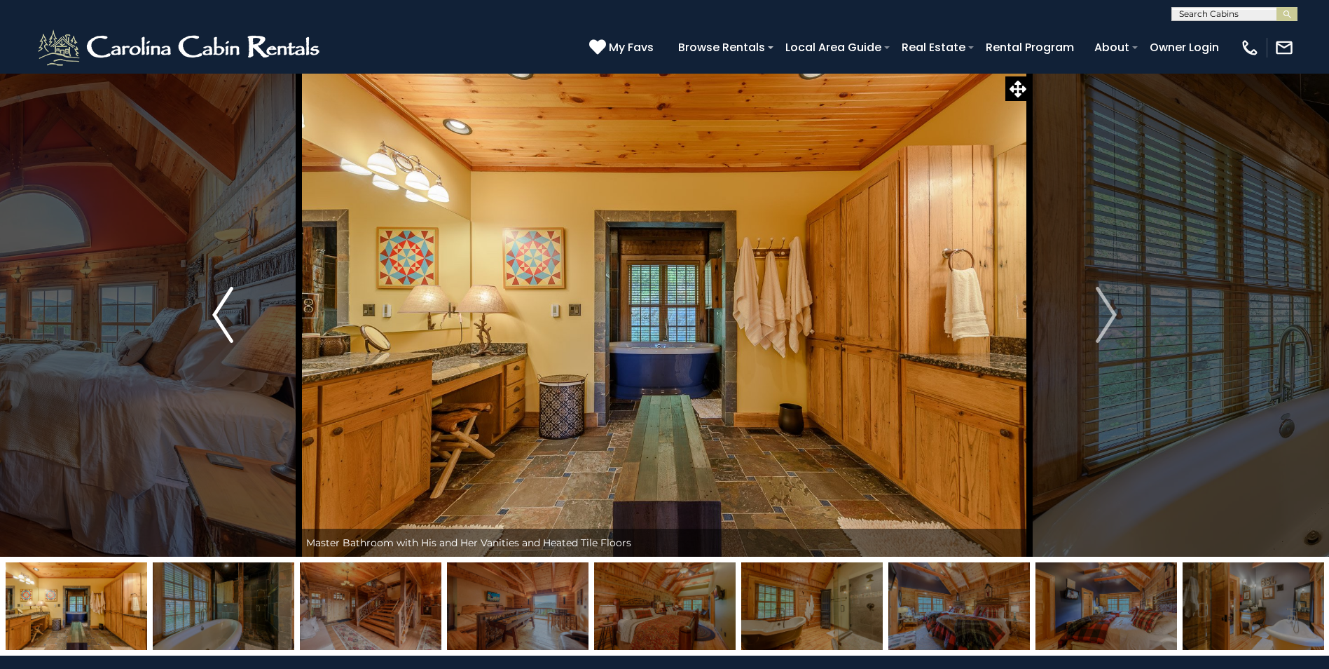
click at [235, 338] on button "Previous" at bounding box center [222, 315] width 153 height 484
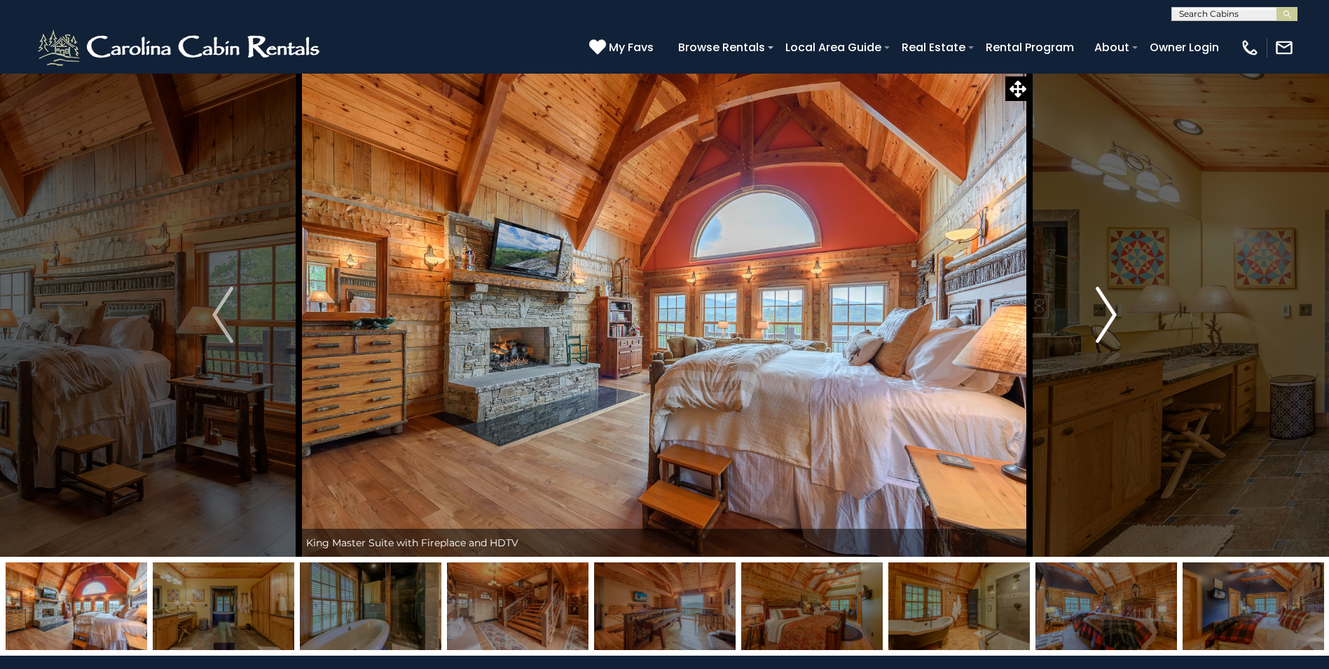
click at [1100, 322] on img "Next" at bounding box center [1106, 315] width 21 height 56
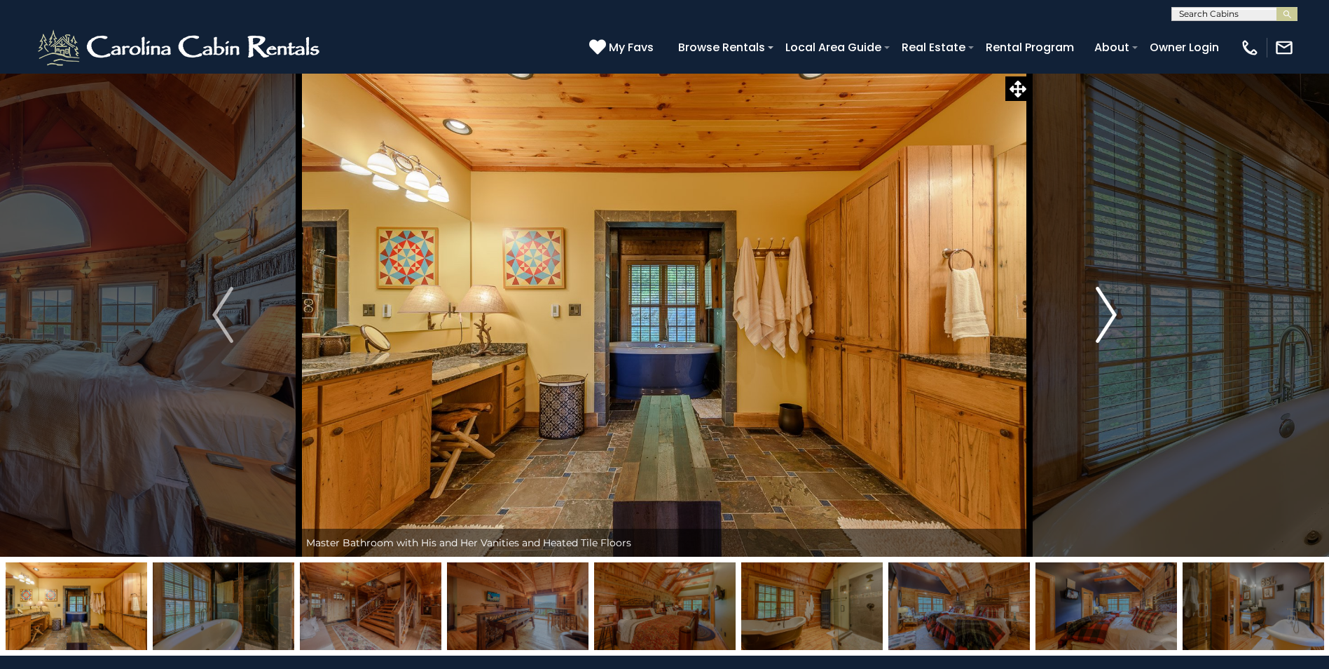
click at [1100, 322] on img "Next" at bounding box center [1106, 315] width 21 height 56
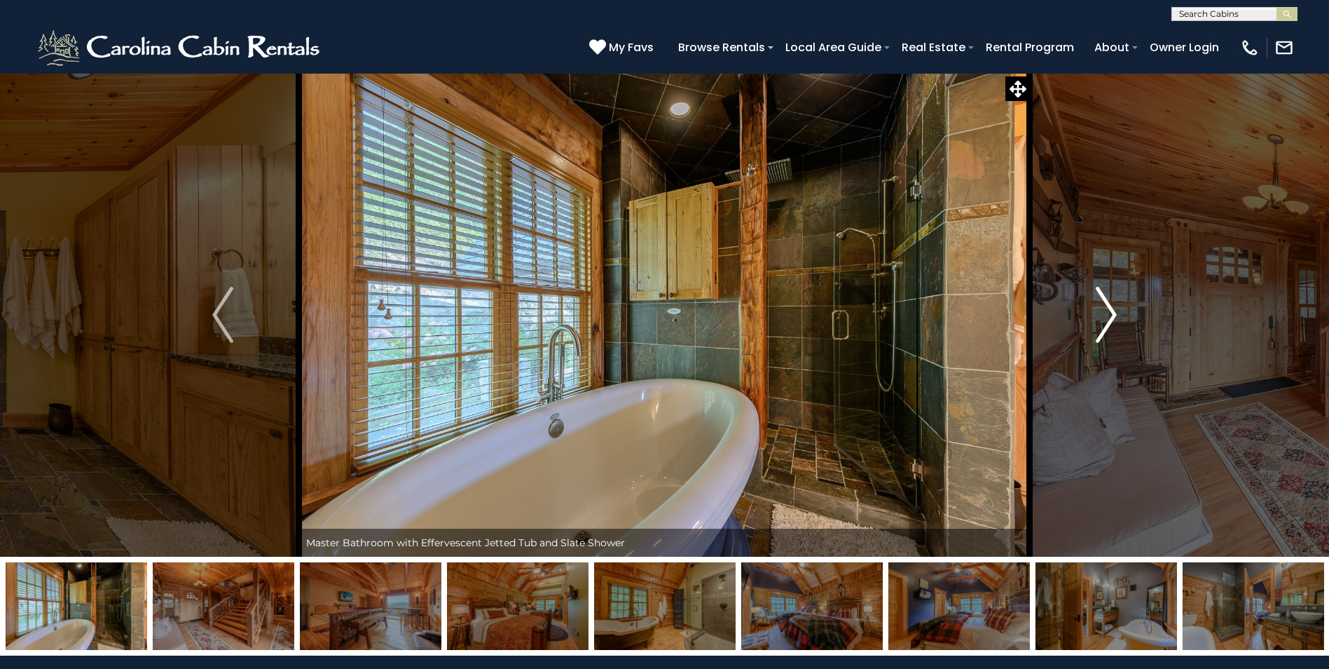
click at [1100, 322] on img "Next" at bounding box center [1106, 315] width 21 height 56
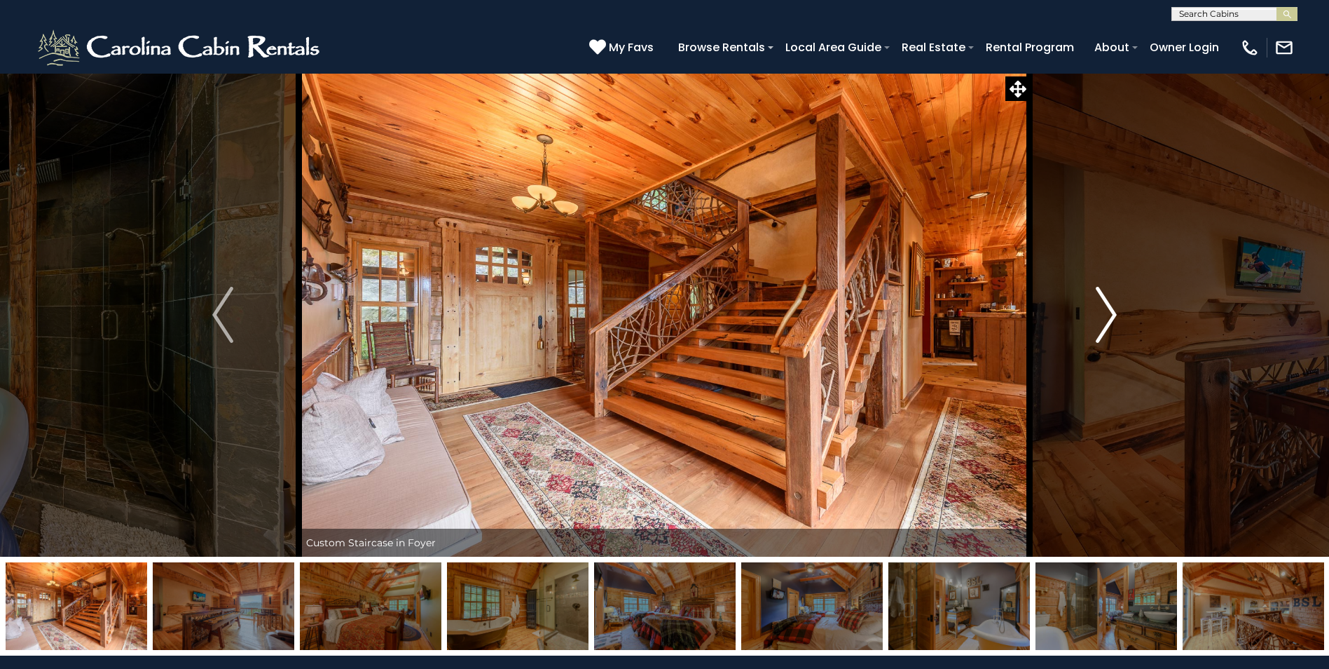
click at [1100, 322] on img "Next" at bounding box center [1106, 315] width 21 height 56
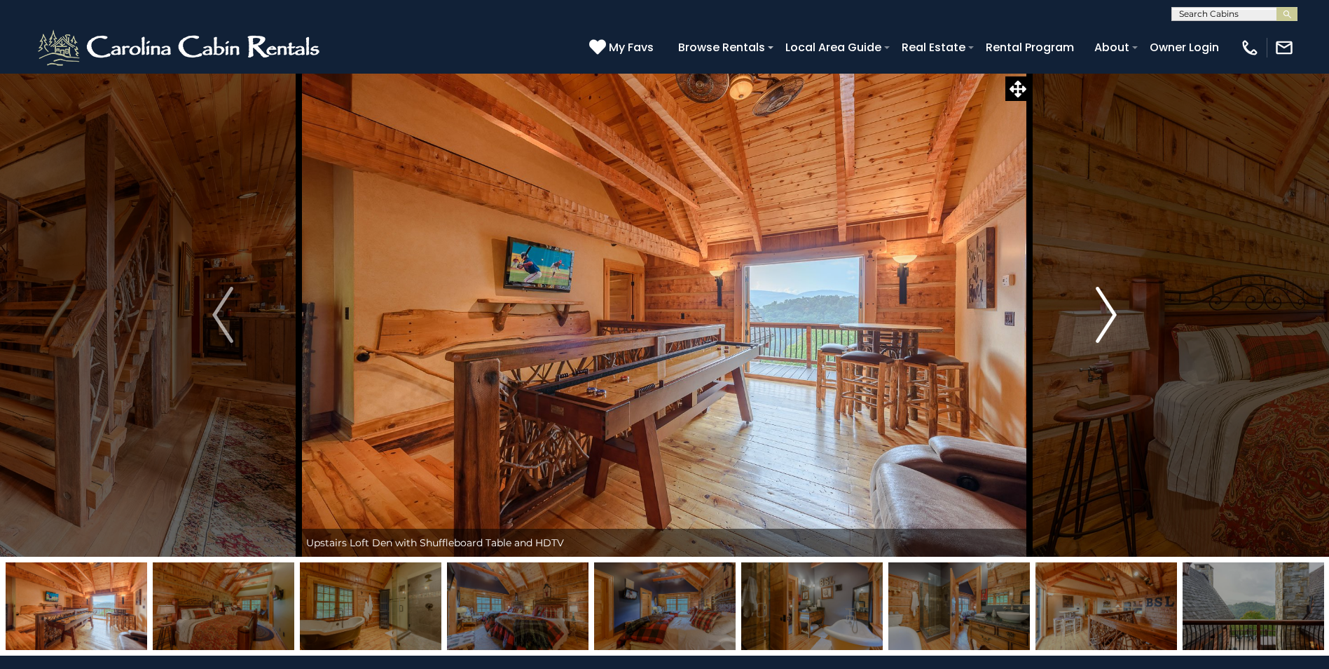
click at [1100, 322] on img "Next" at bounding box center [1106, 315] width 21 height 56
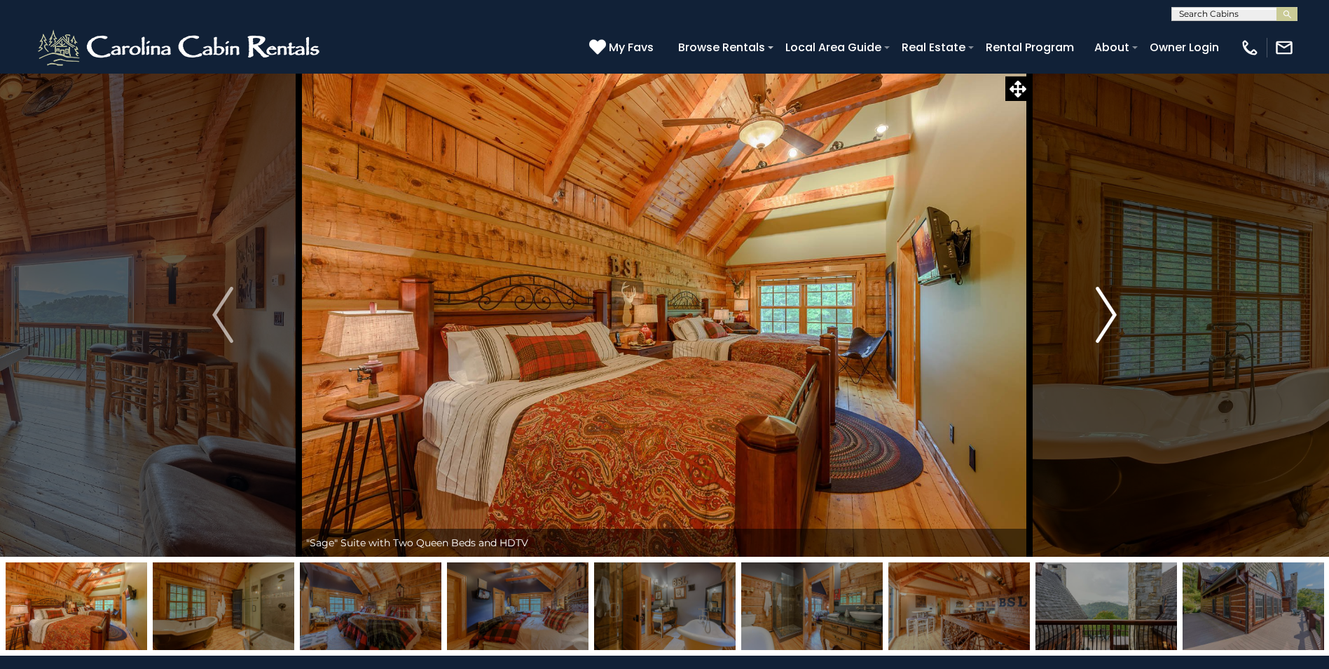
click at [1100, 322] on img "Next" at bounding box center [1106, 315] width 21 height 56
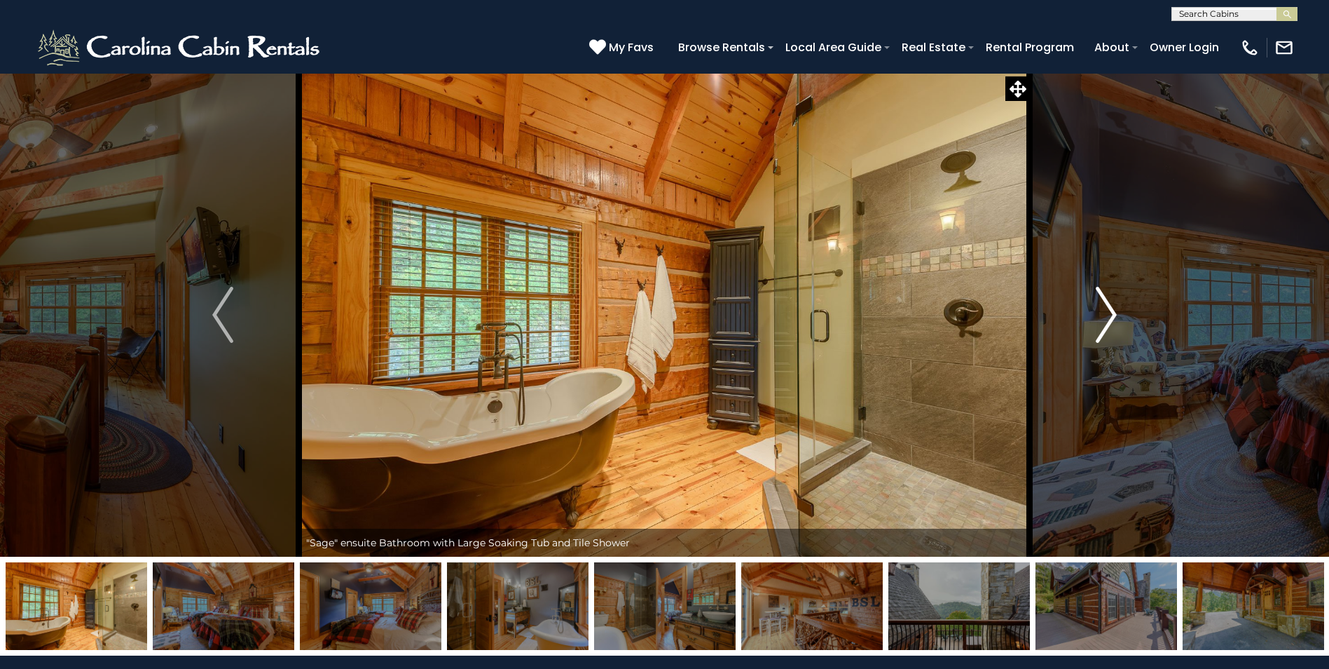
click at [1100, 322] on img "Next" at bounding box center [1106, 315] width 21 height 56
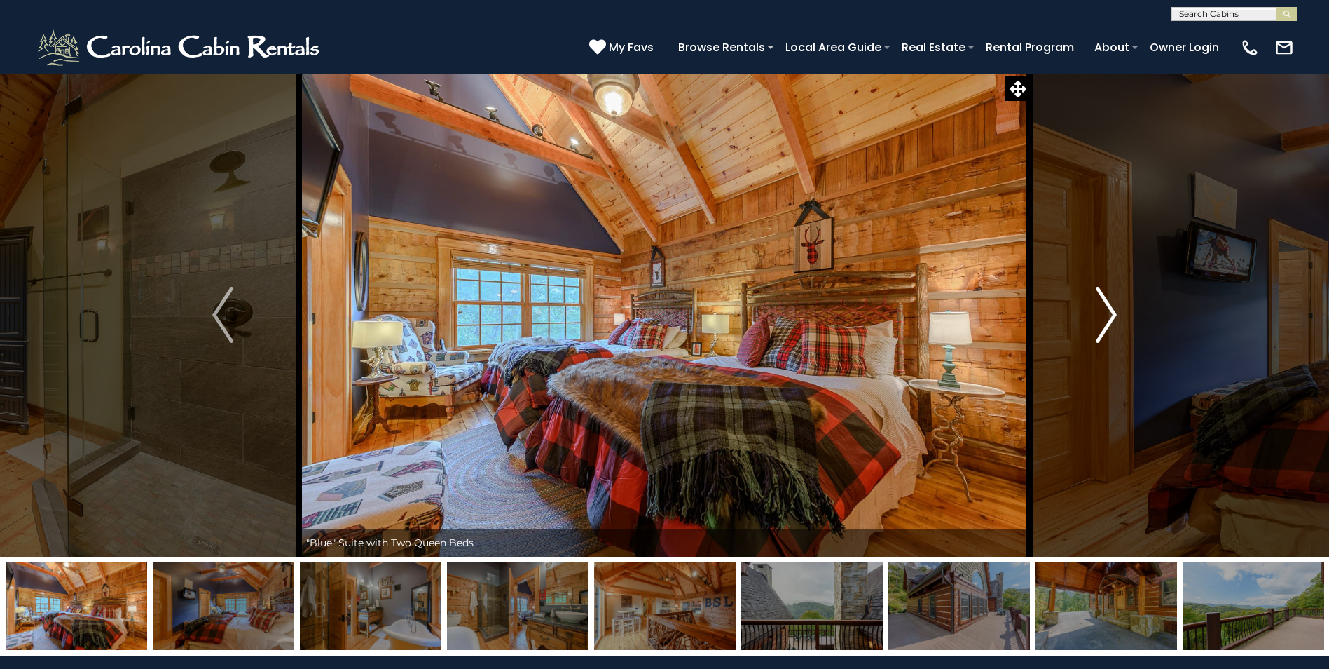
click at [1100, 322] on img "Next" at bounding box center [1106, 315] width 21 height 56
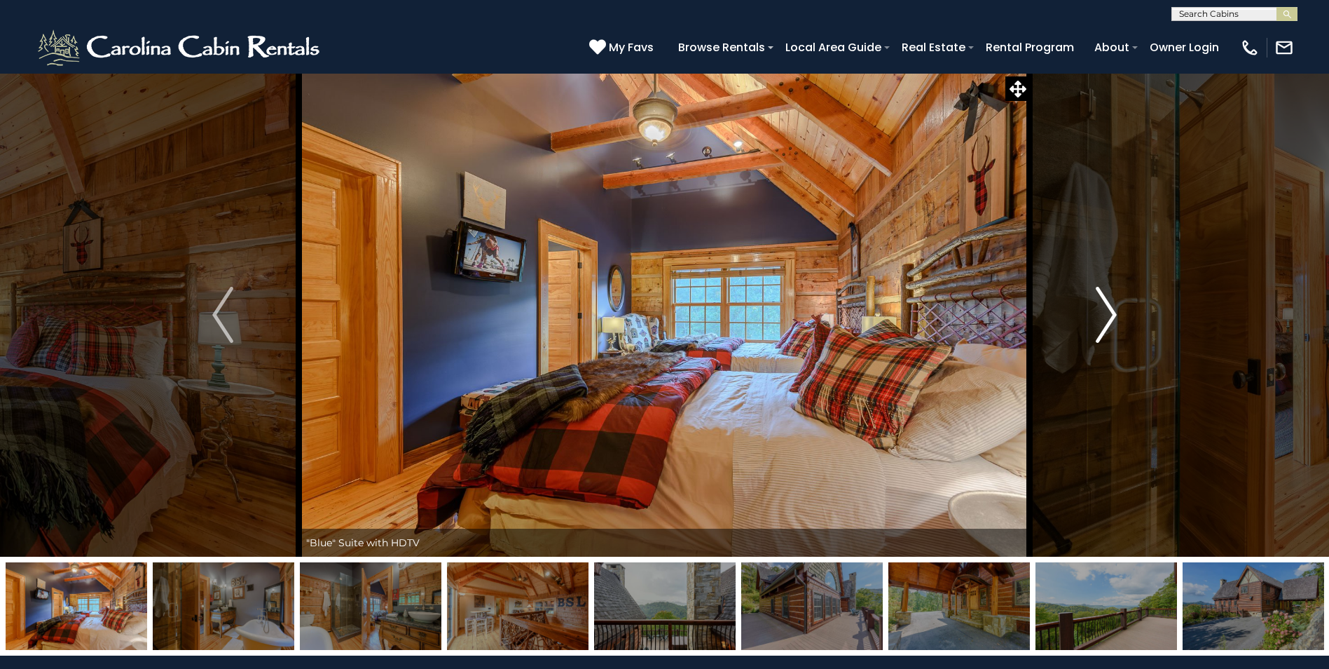
click at [1100, 322] on img "Next" at bounding box center [1106, 315] width 21 height 56
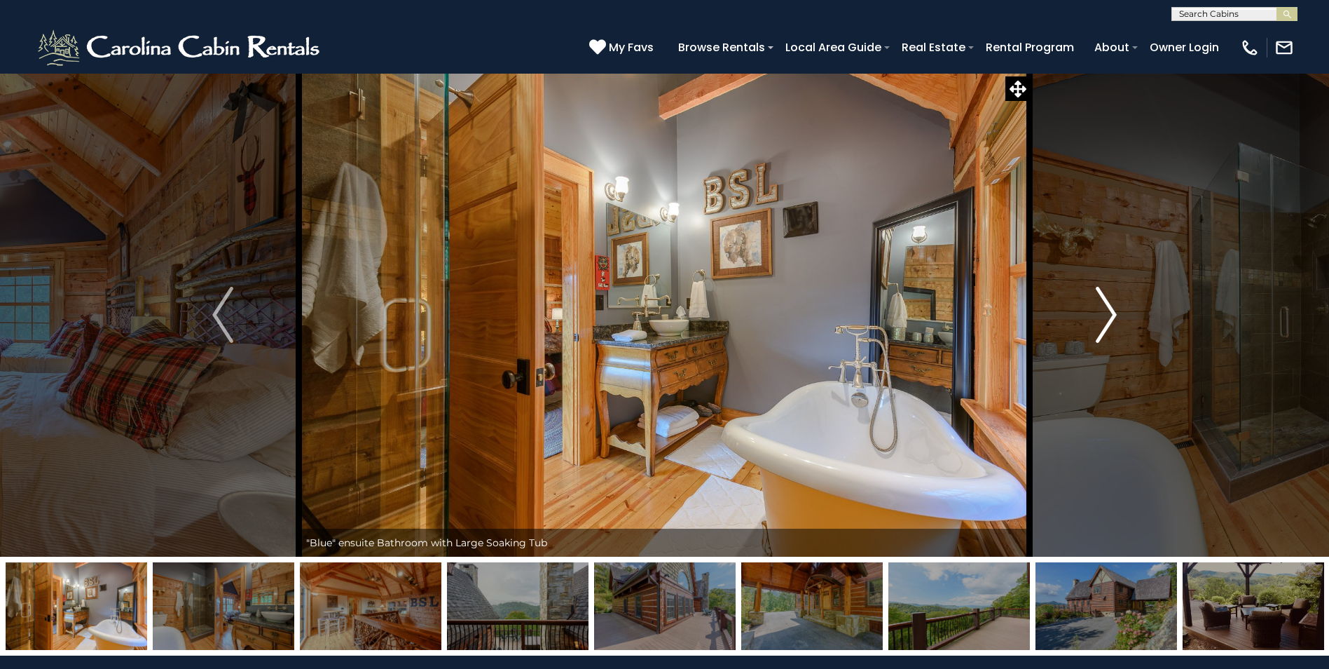
click at [1100, 322] on img "Next" at bounding box center [1106, 315] width 21 height 56
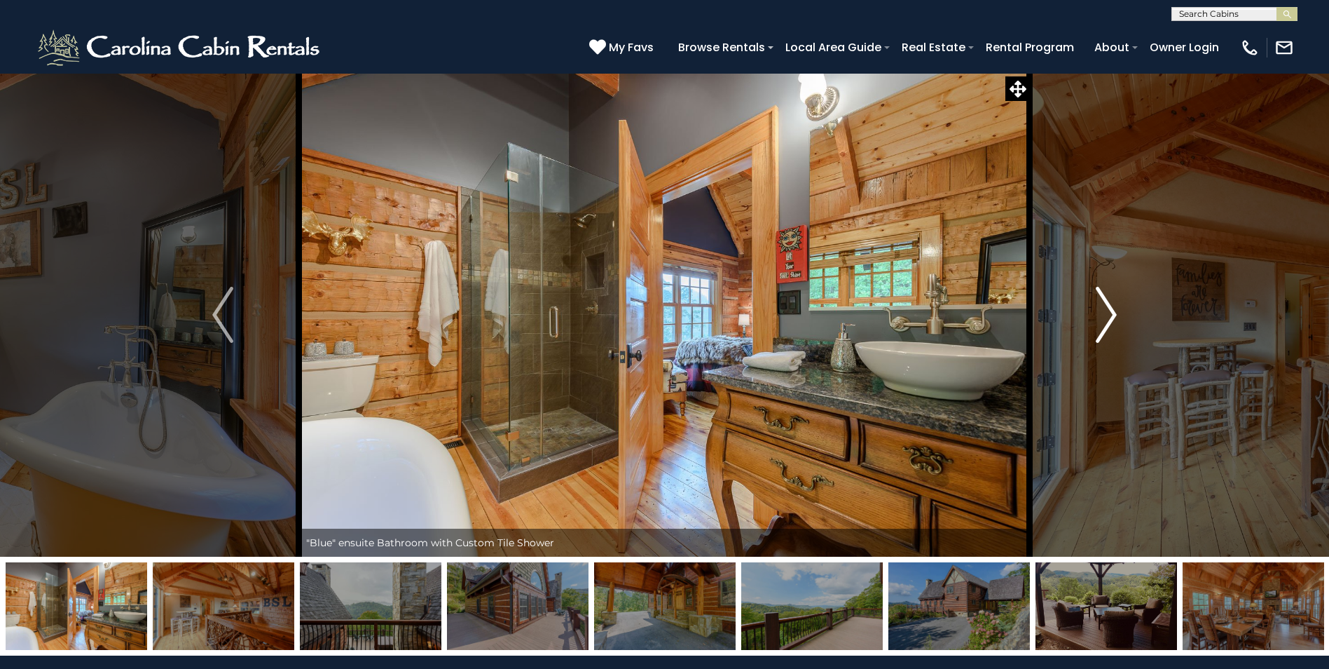
click at [1100, 322] on img "Next" at bounding box center [1106, 315] width 21 height 56
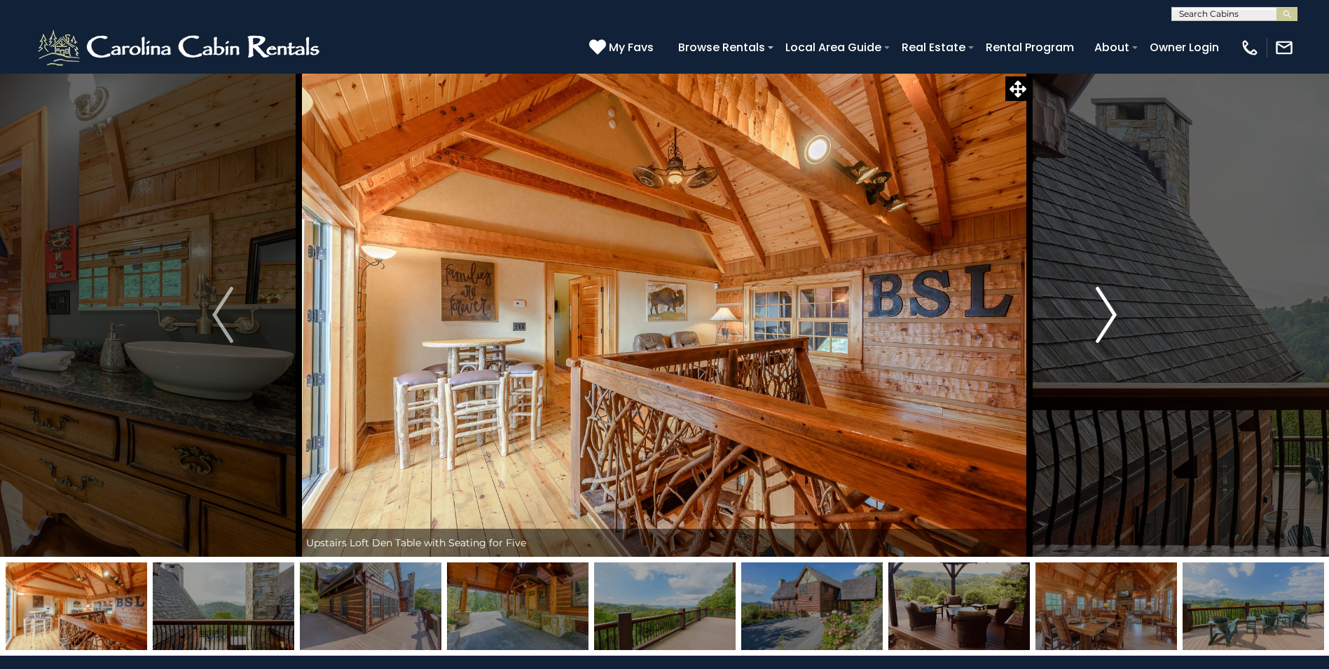
click at [1100, 322] on img "Next" at bounding box center [1106, 315] width 21 height 56
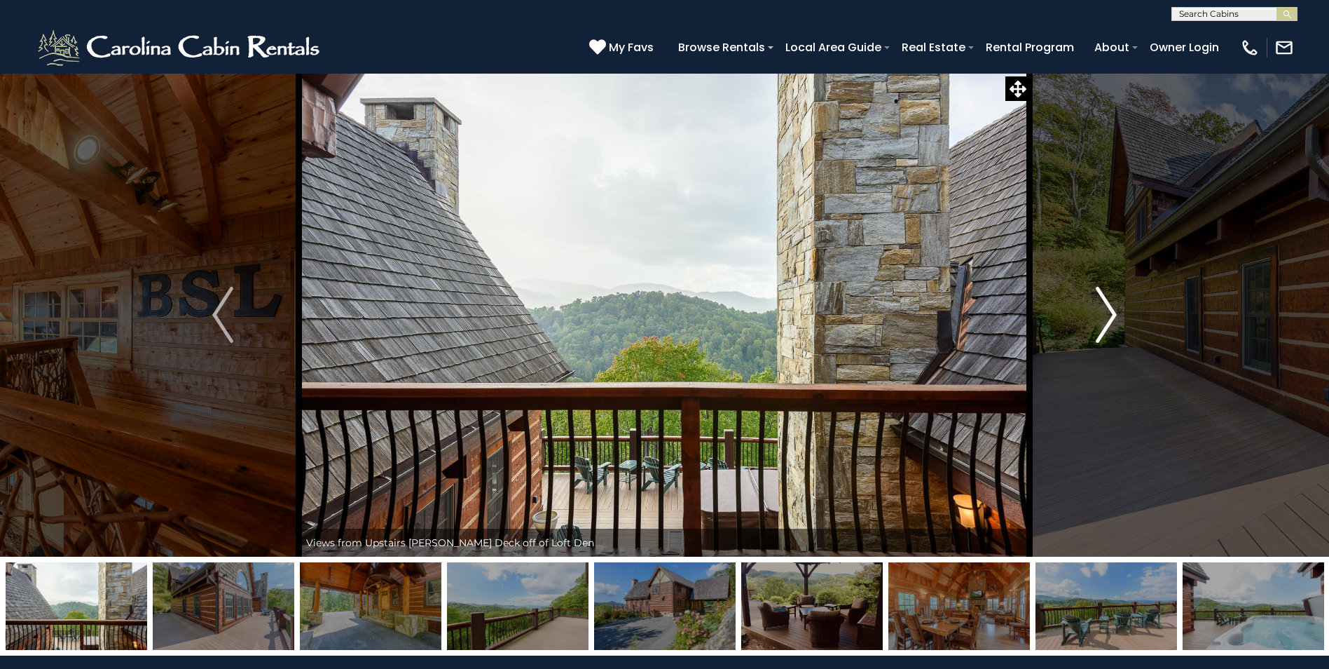
click at [1100, 322] on img "Next" at bounding box center [1106, 315] width 21 height 56
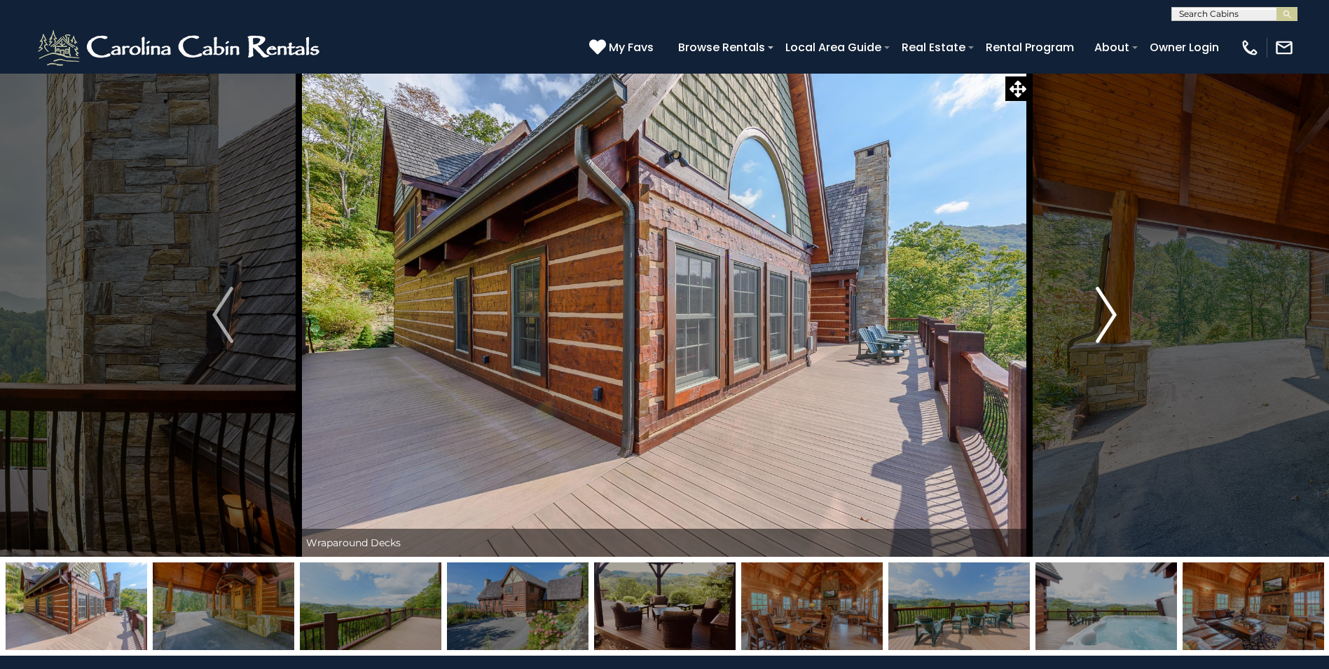
click at [1100, 322] on img "Next" at bounding box center [1106, 315] width 21 height 56
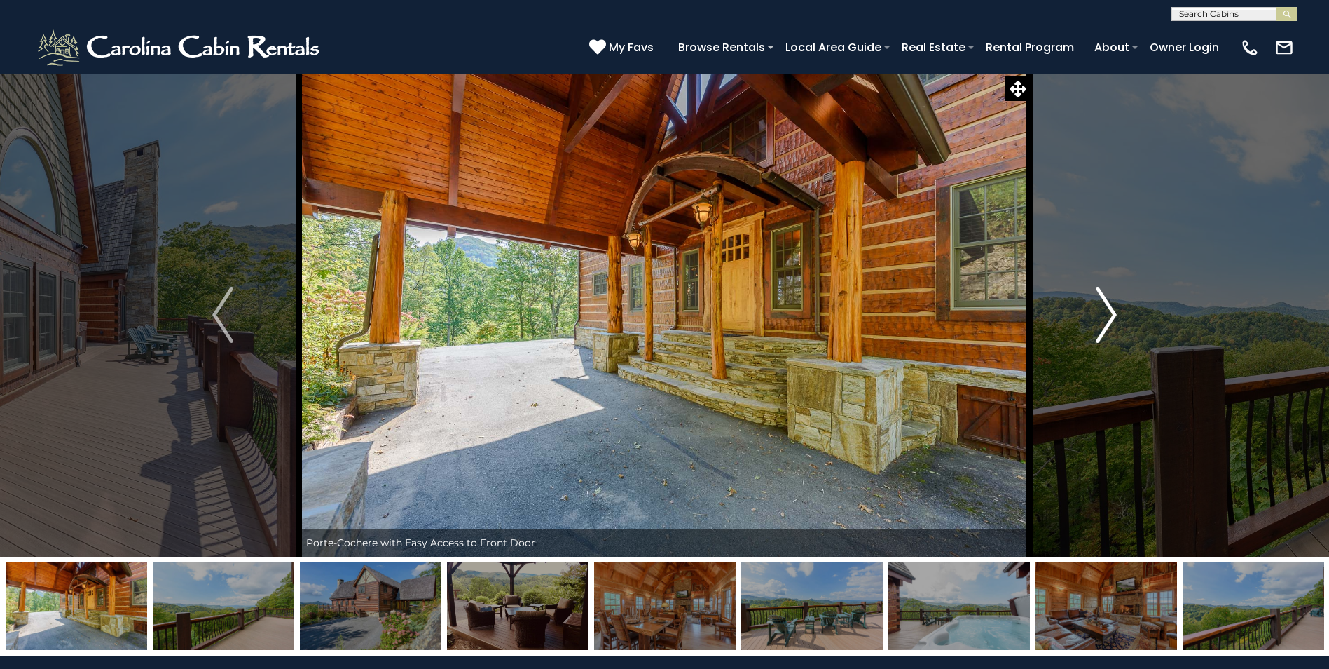
click at [1100, 322] on img "Next" at bounding box center [1106, 315] width 21 height 56
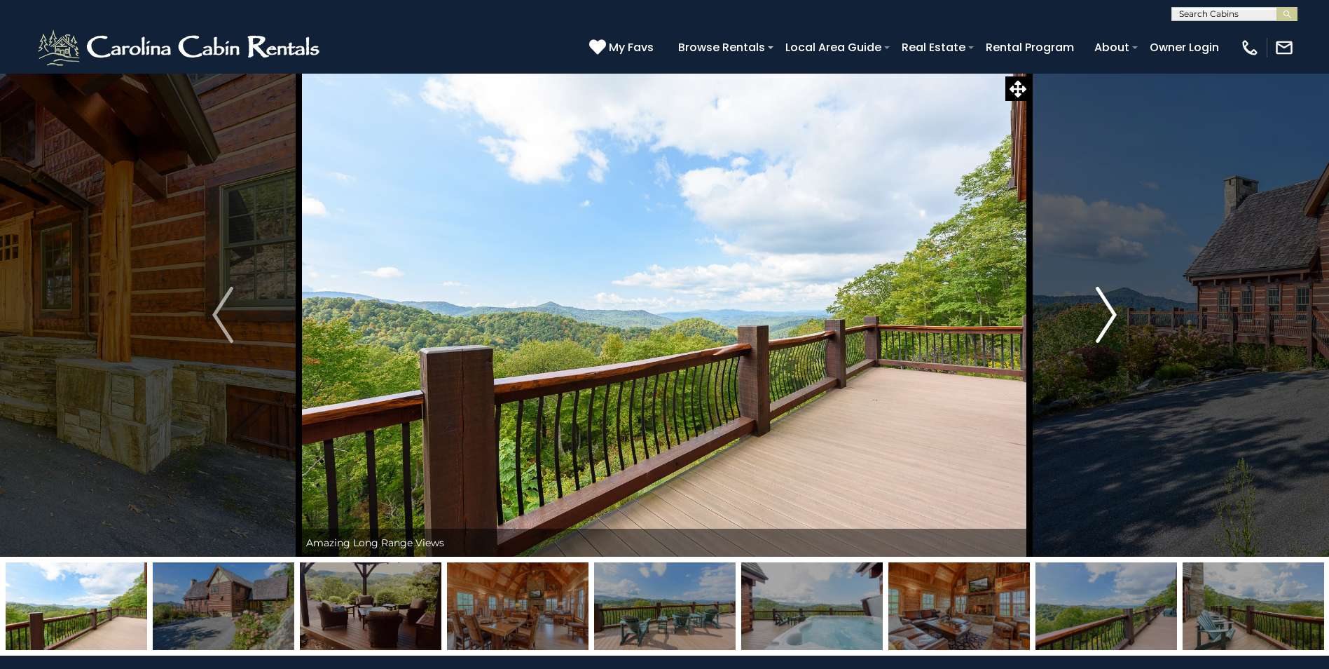
click at [1100, 322] on img "Next" at bounding box center [1106, 315] width 21 height 56
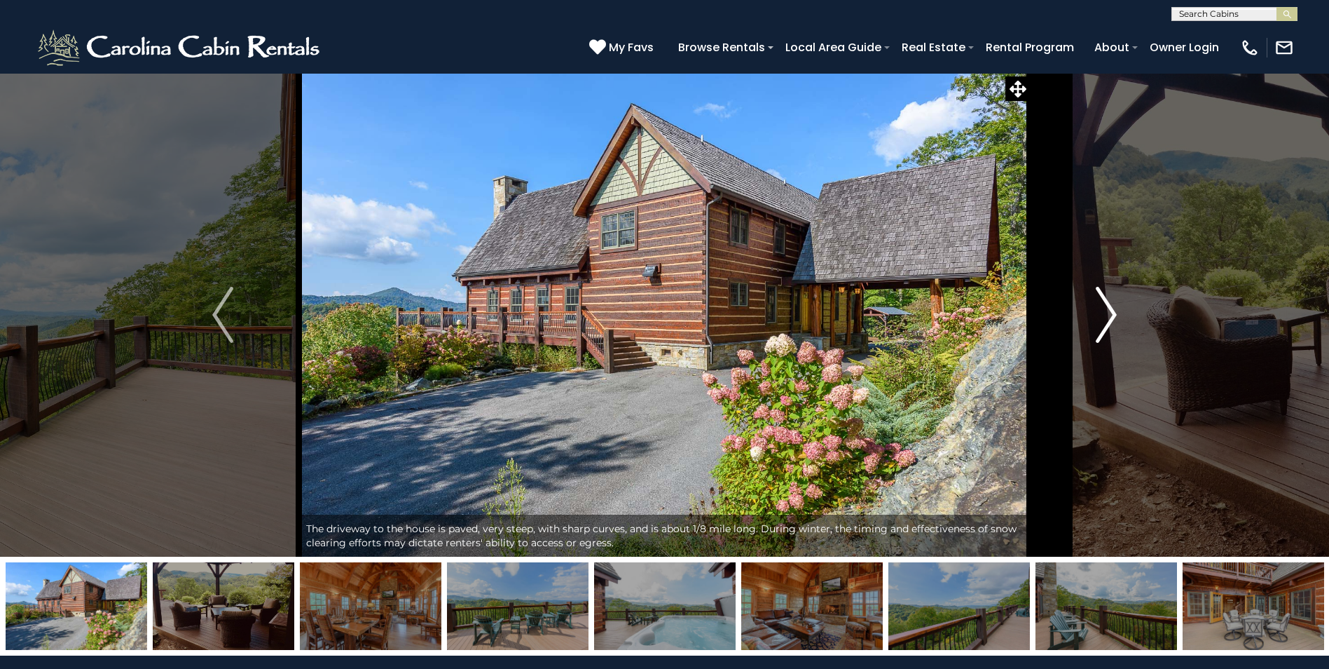
click at [1100, 322] on img "Next" at bounding box center [1106, 315] width 21 height 56
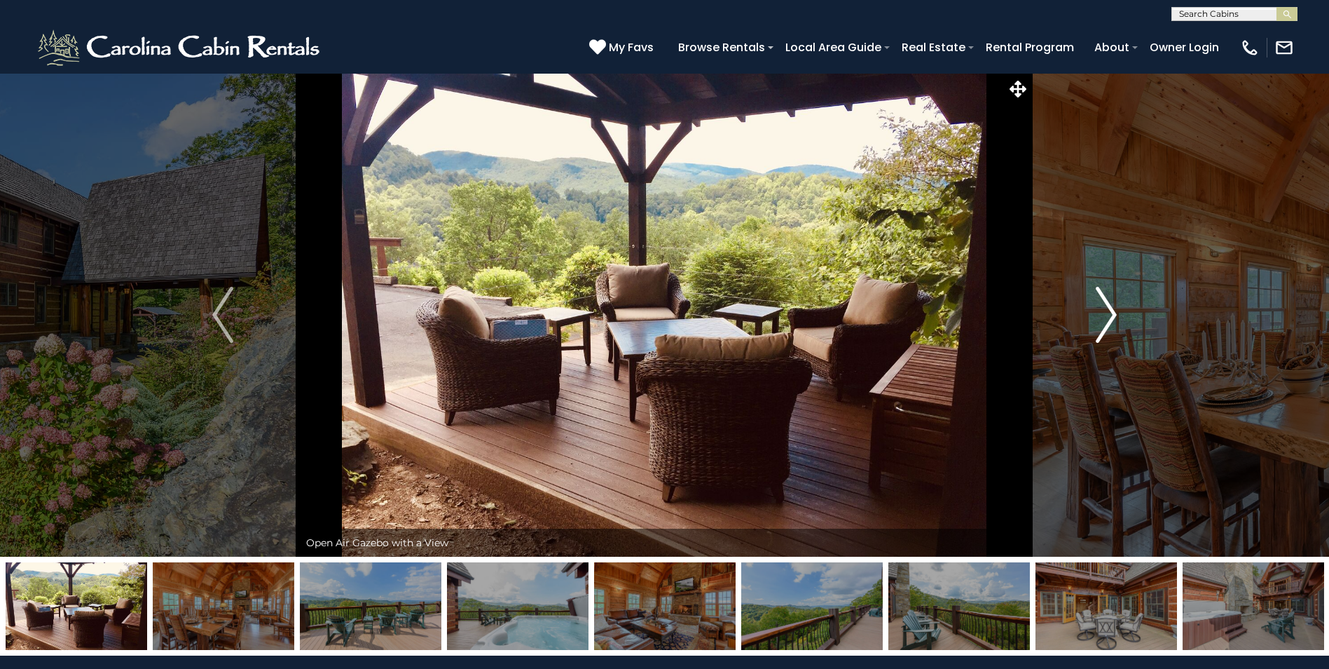
click at [1100, 322] on img "Next" at bounding box center [1106, 315] width 21 height 56
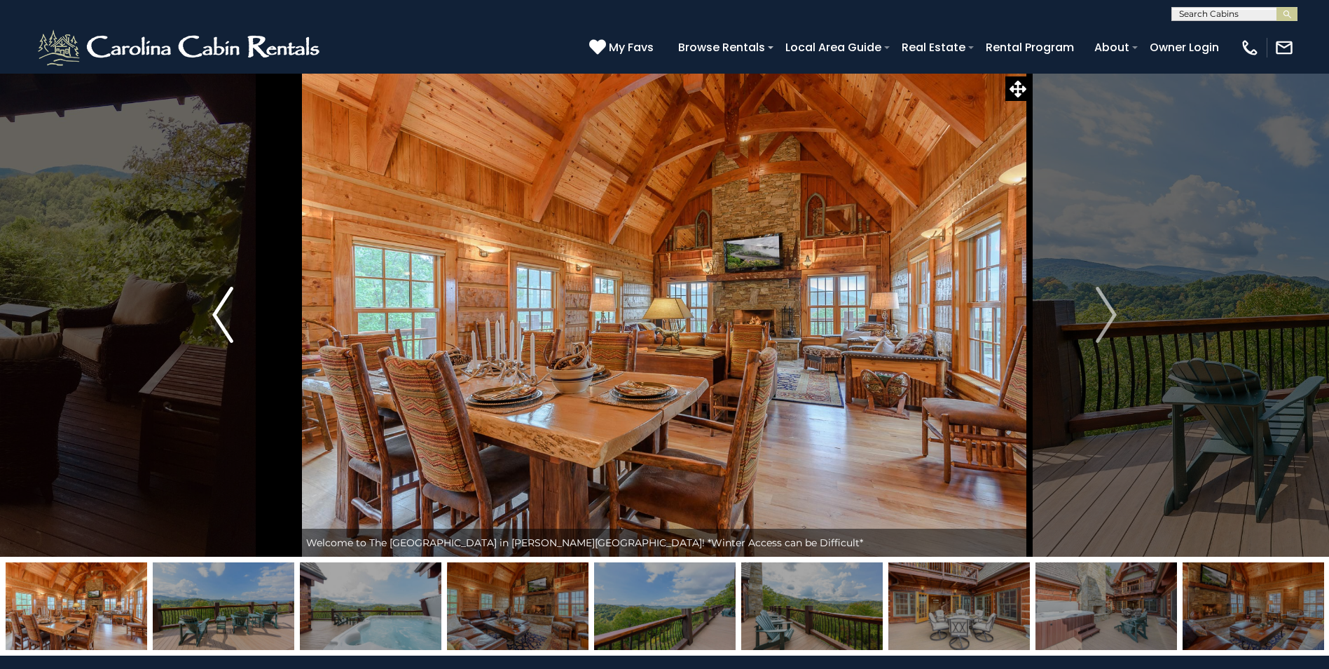
click at [212, 317] on img "Previous" at bounding box center [222, 315] width 21 height 56
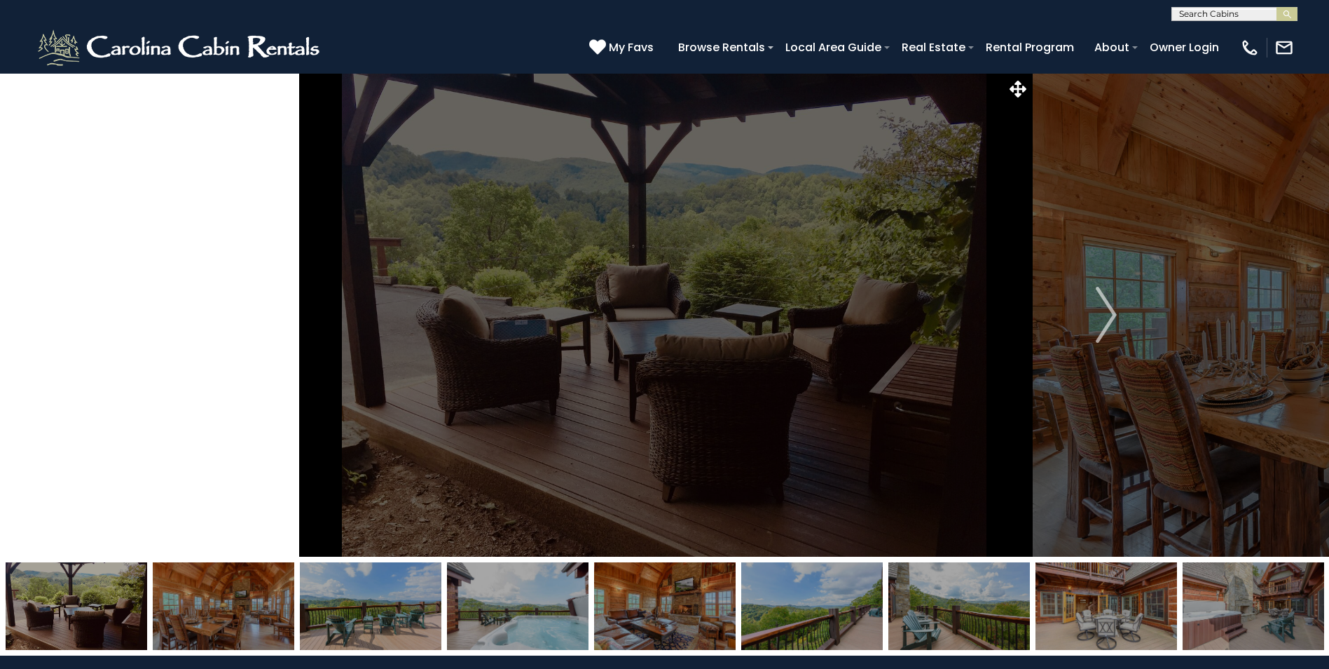
click at [212, 317] on img "Previous" at bounding box center [222, 315] width 21 height 56
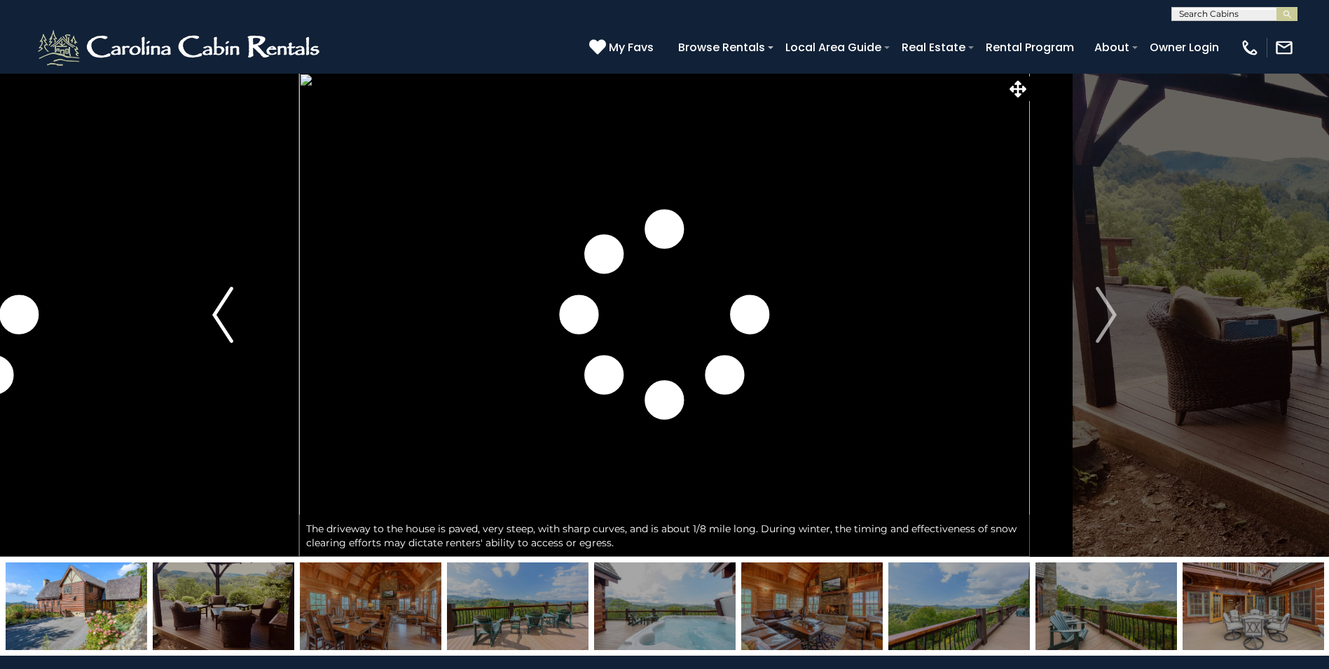
click at [212, 317] on img "Previous" at bounding box center [222, 315] width 21 height 56
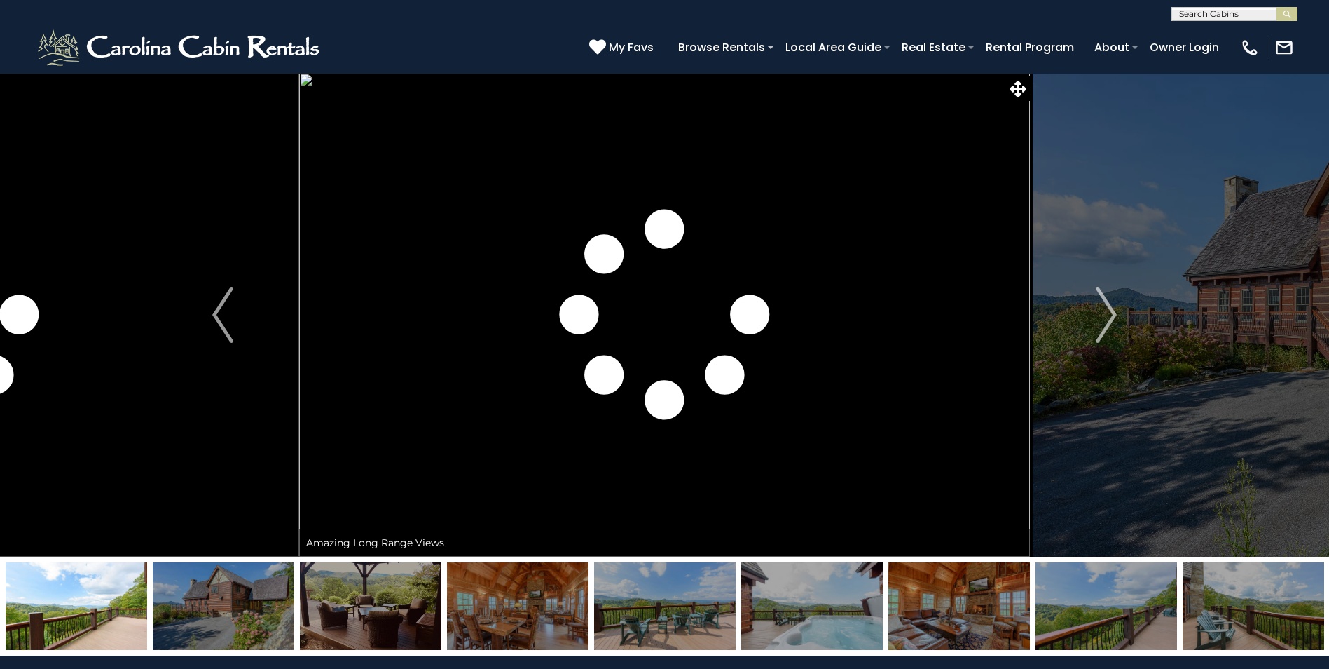
click at [791, 605] on img at bounding box center [812, 606] width 142 height 88
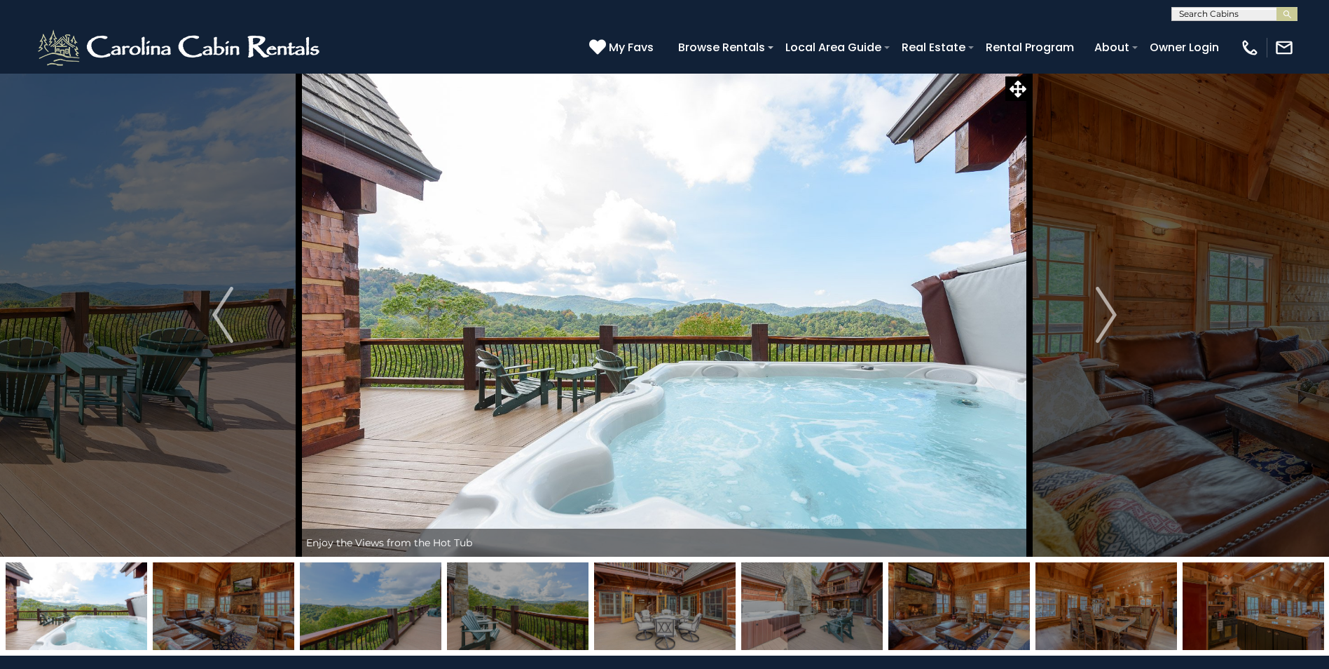
click at [691, 619] on img at bounding box center [665, 606] width 142 height 88
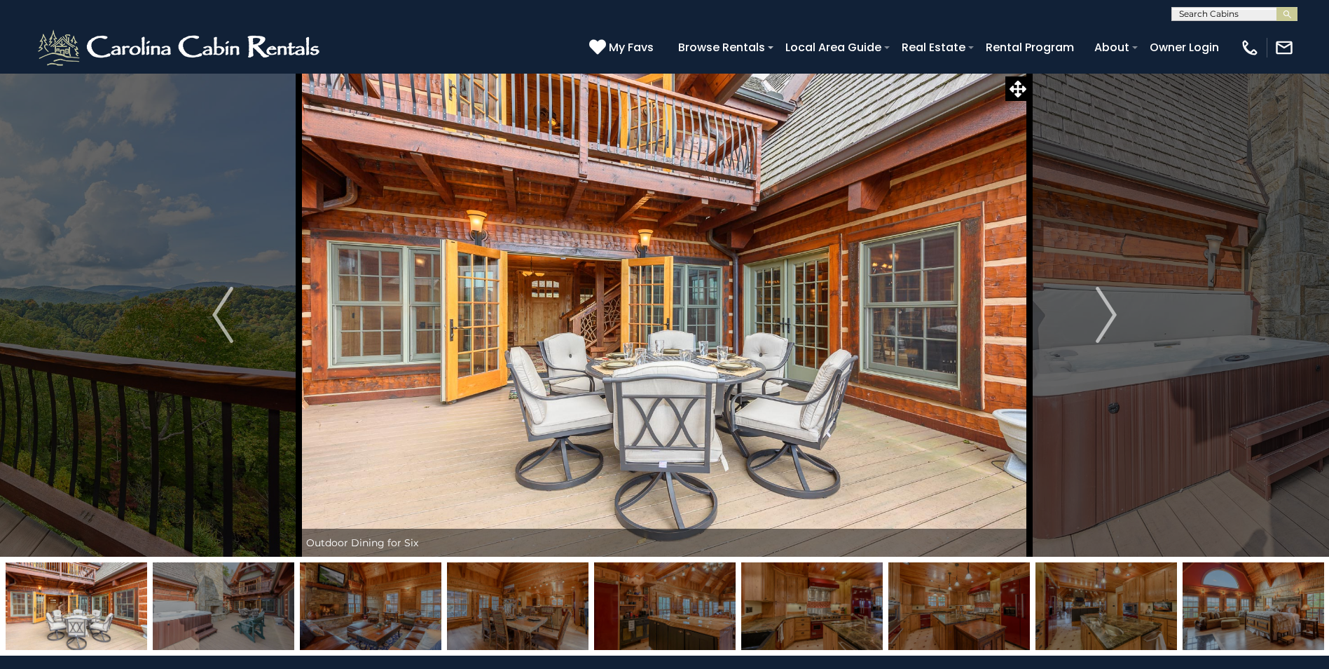
click at [542, 608] on img at bounding box center [518, 606] width 142 height 88
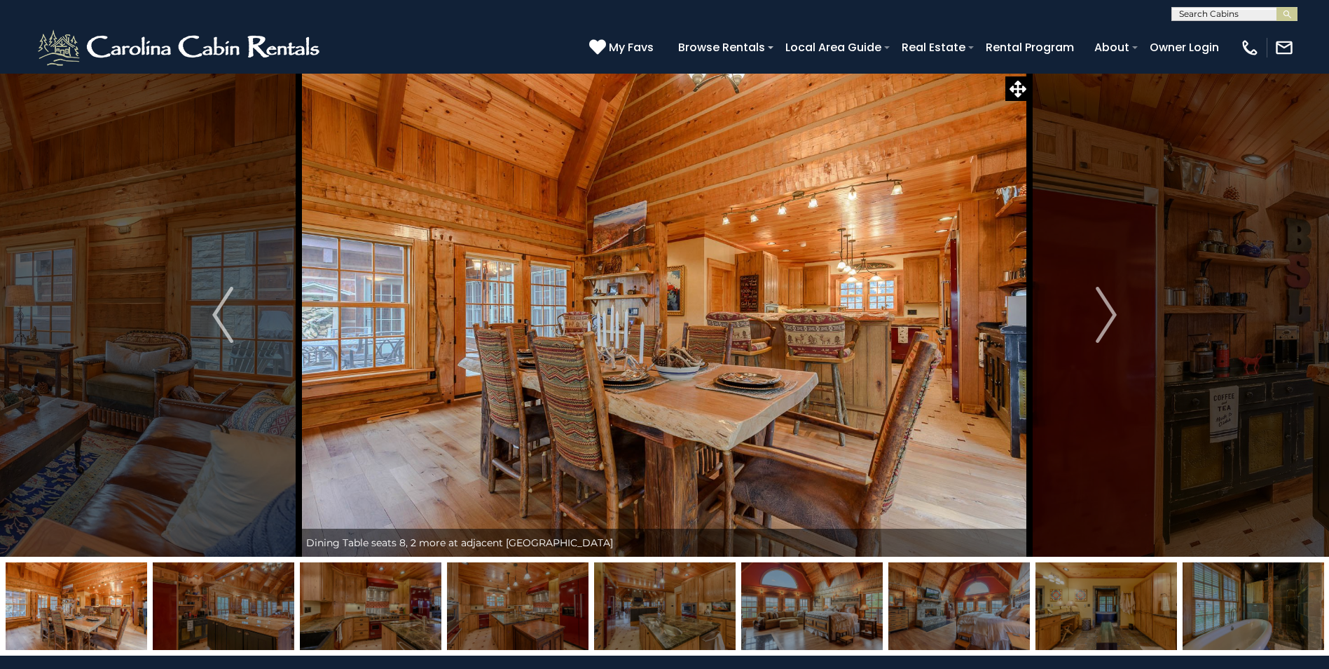
click at [514, 605] on img at bounding box center [518, 606] width 142 height 88
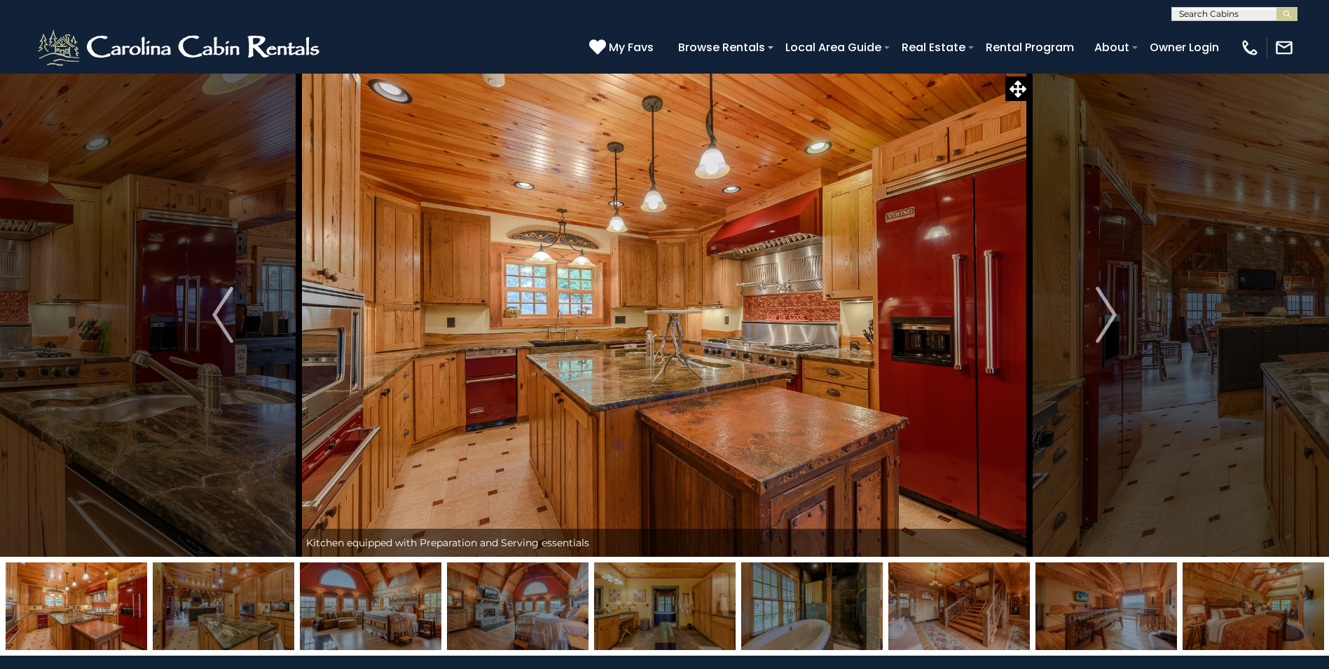
click at [514, 605] on img at bounding box center [518, 606] width 142 height 88
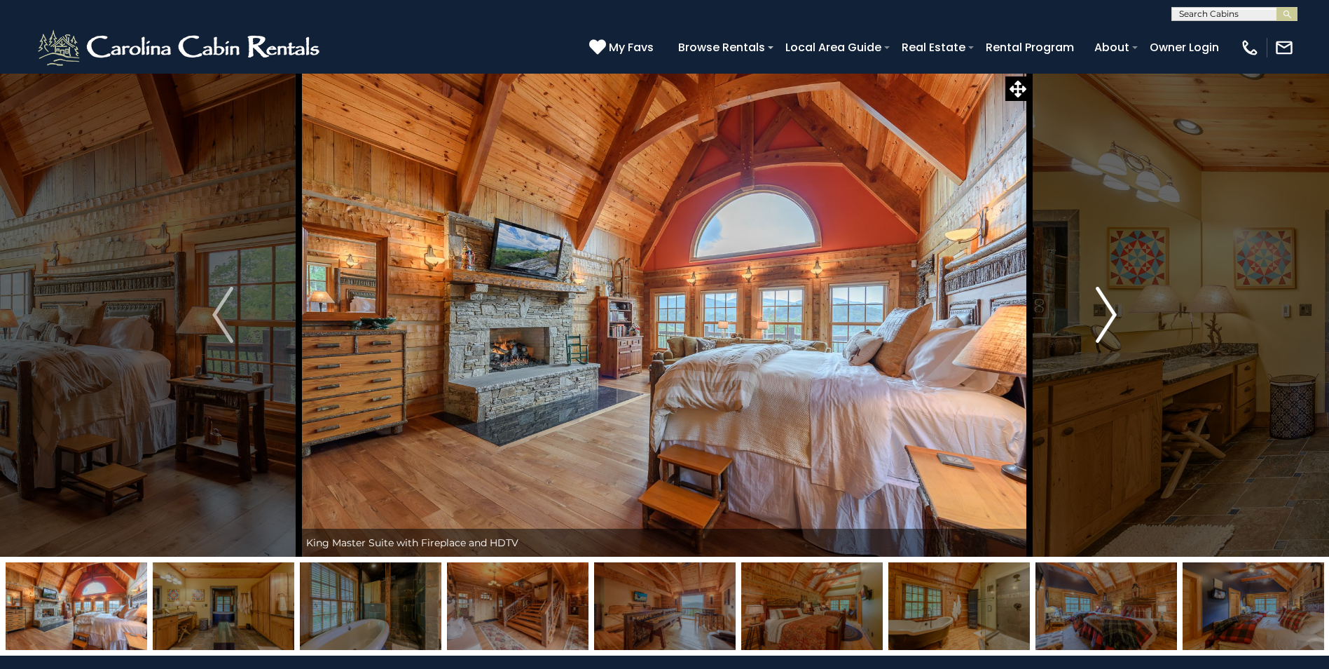
click at [1099, 311] on img "Next" at bounding box center [1106, 315] width 21 height 56
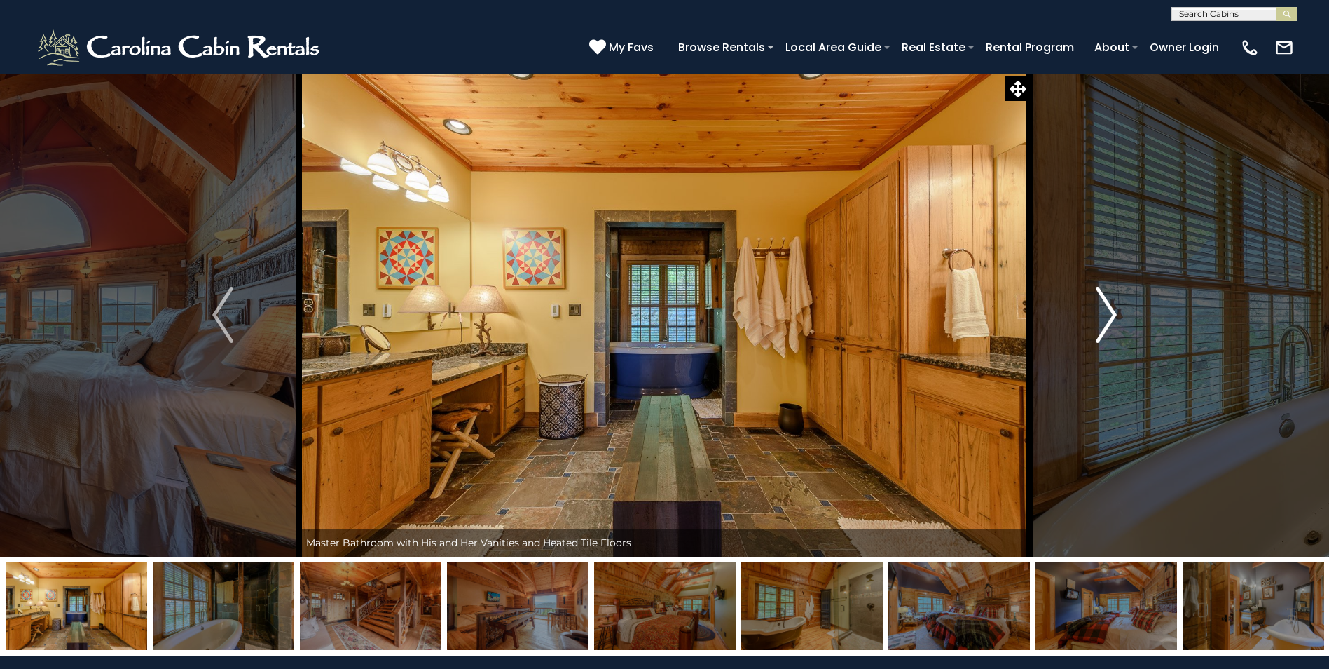
click at [1099, 311] on img "Next" at bounding box center [1106, 315] width 21 height 56
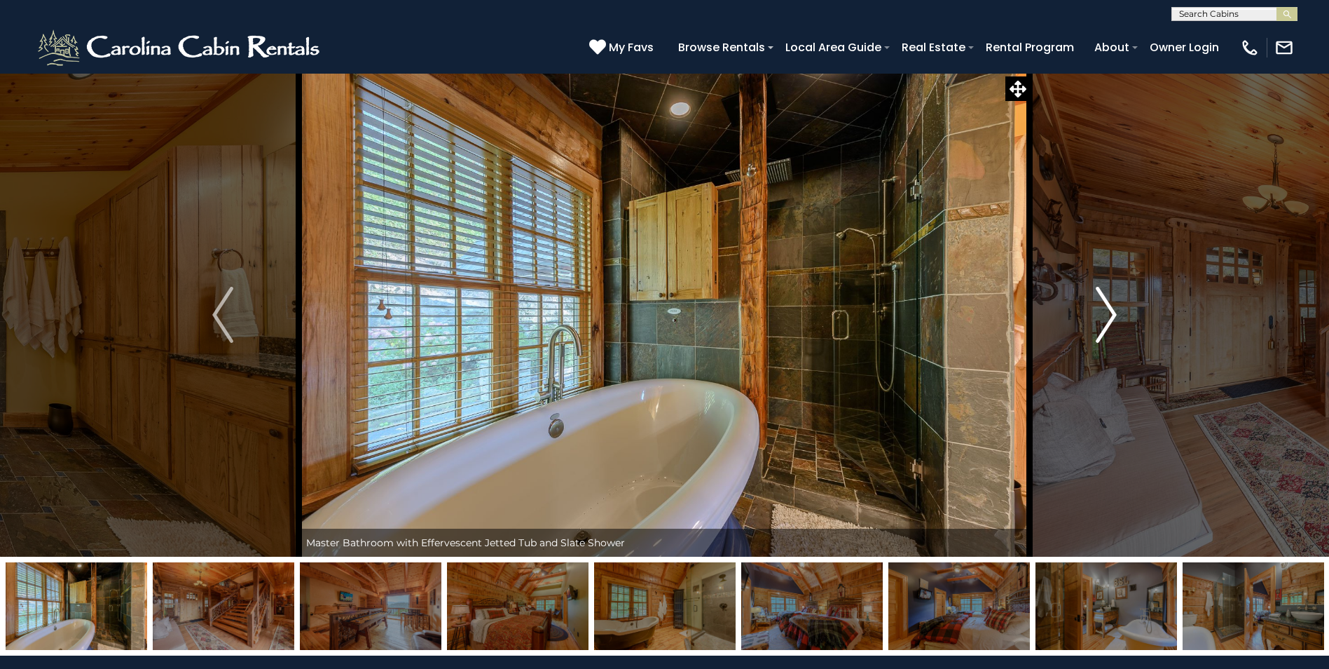
click at [1099, 311] on img "Next" at bounding box center [1106, 315] width 21 height 56
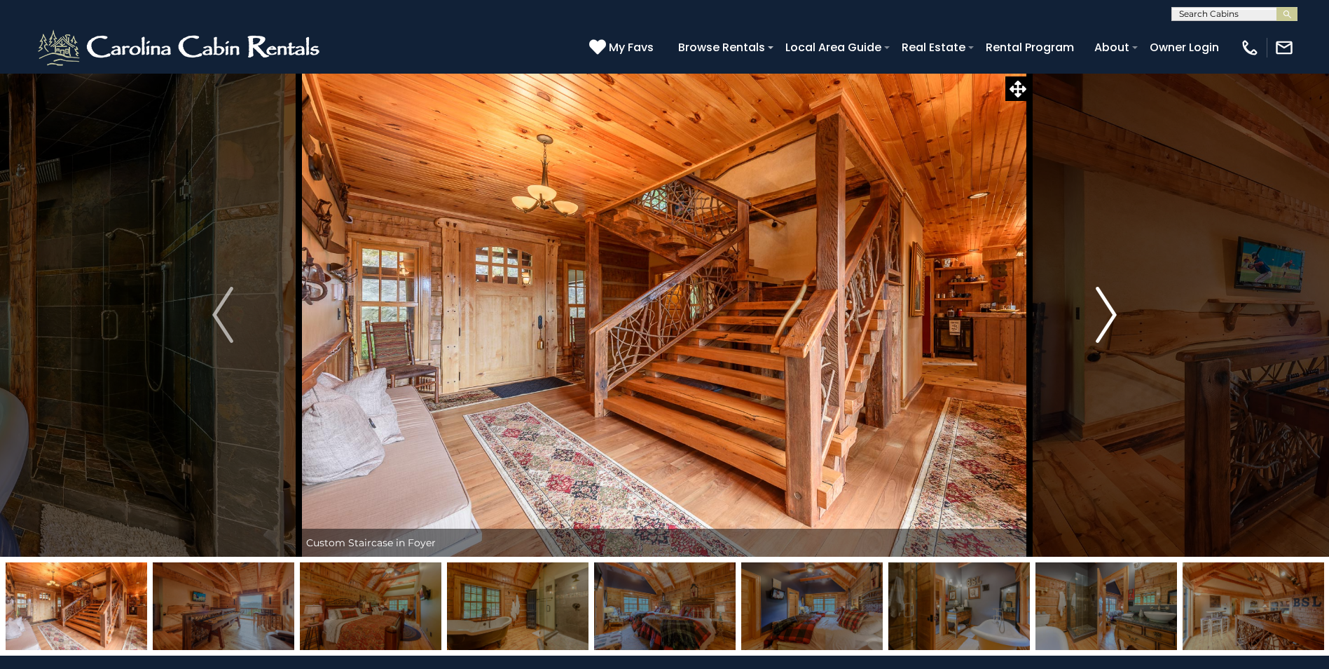
click at [1099, 311] on img "Next" at bounding box center [1106, 315] width 21 height 56
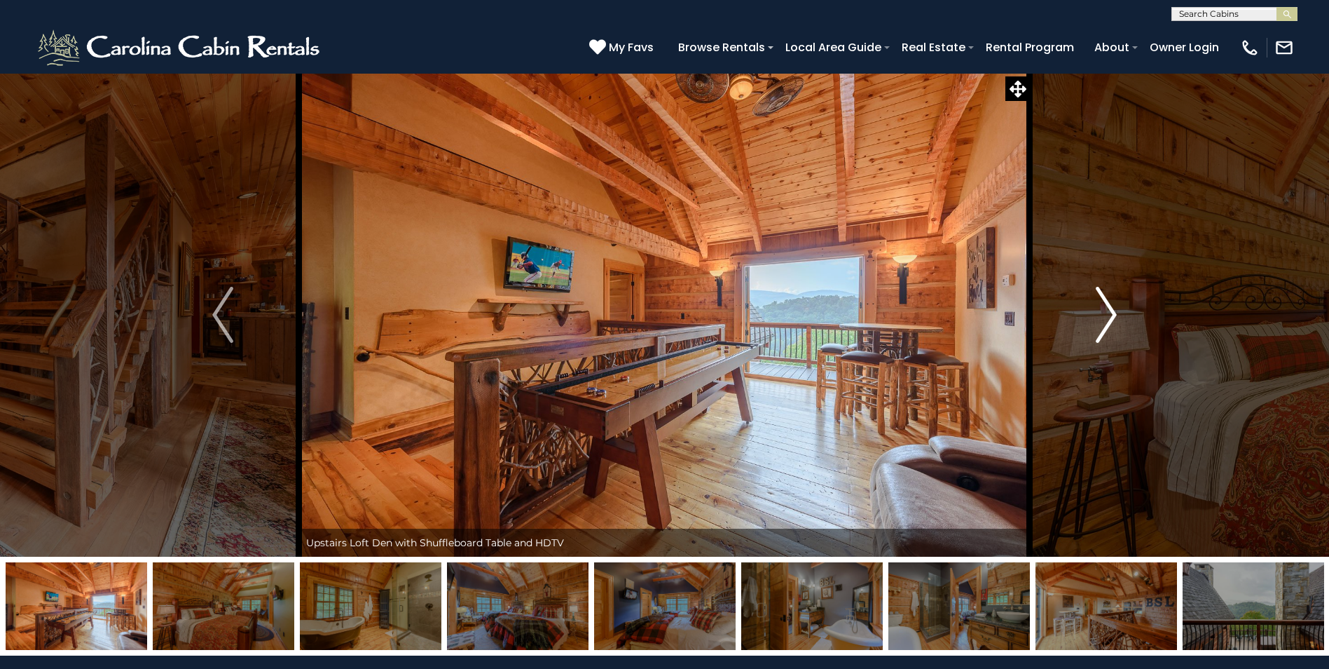
click at [1099, 311] on img "Next" at bounding box center [1106, 315] width 21 height 56
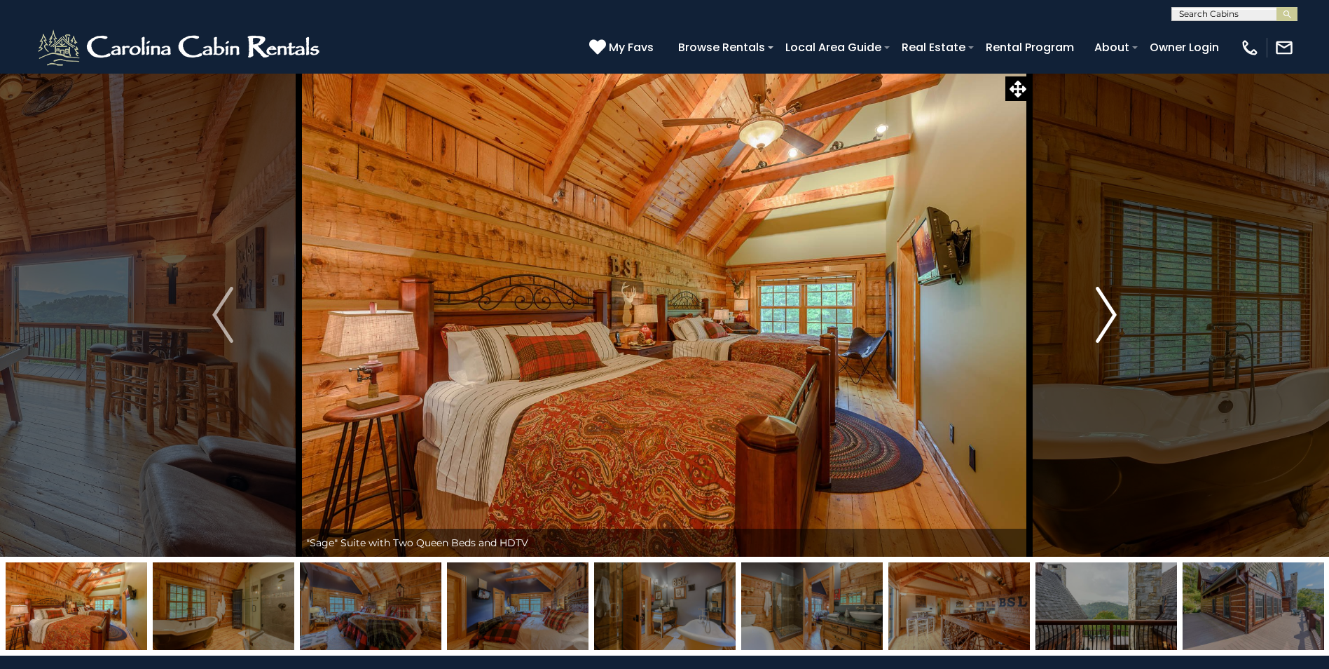
click at [1099, 311] on img "Next" at bounding box center [1106, 315] width 21 height 56
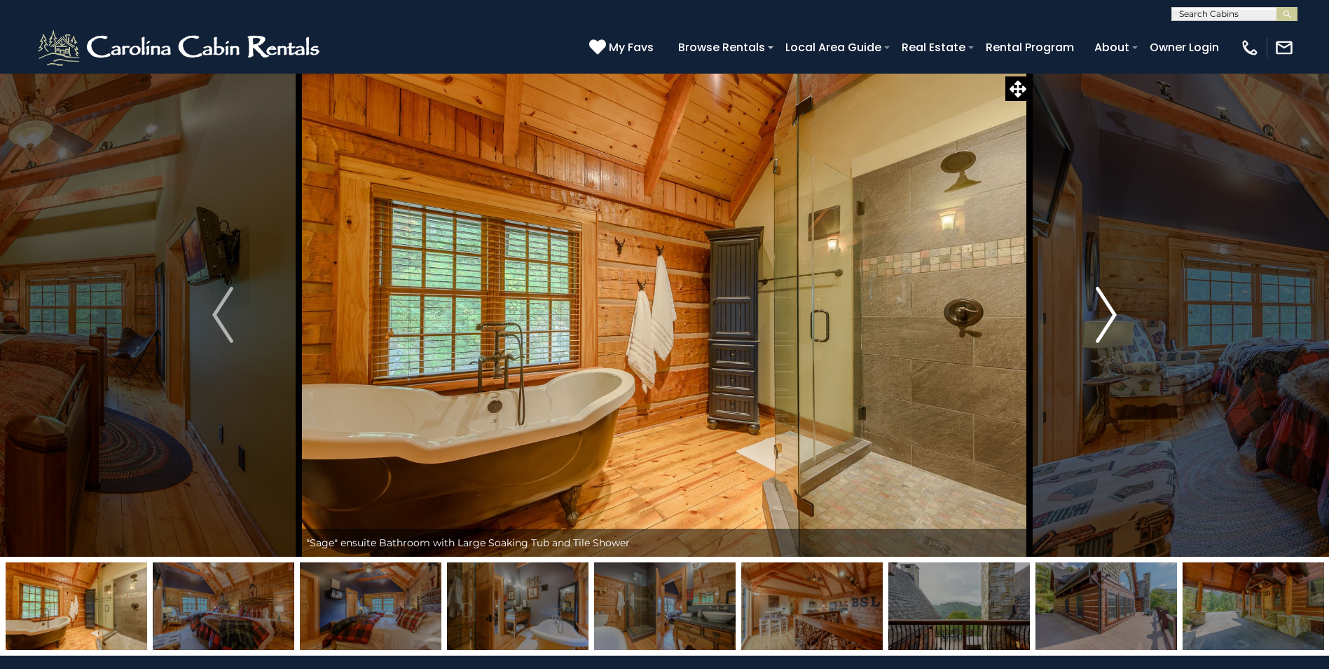
click at [1099, 311] on img "Next" at bounding box center [1106, 315] width 21 height 56
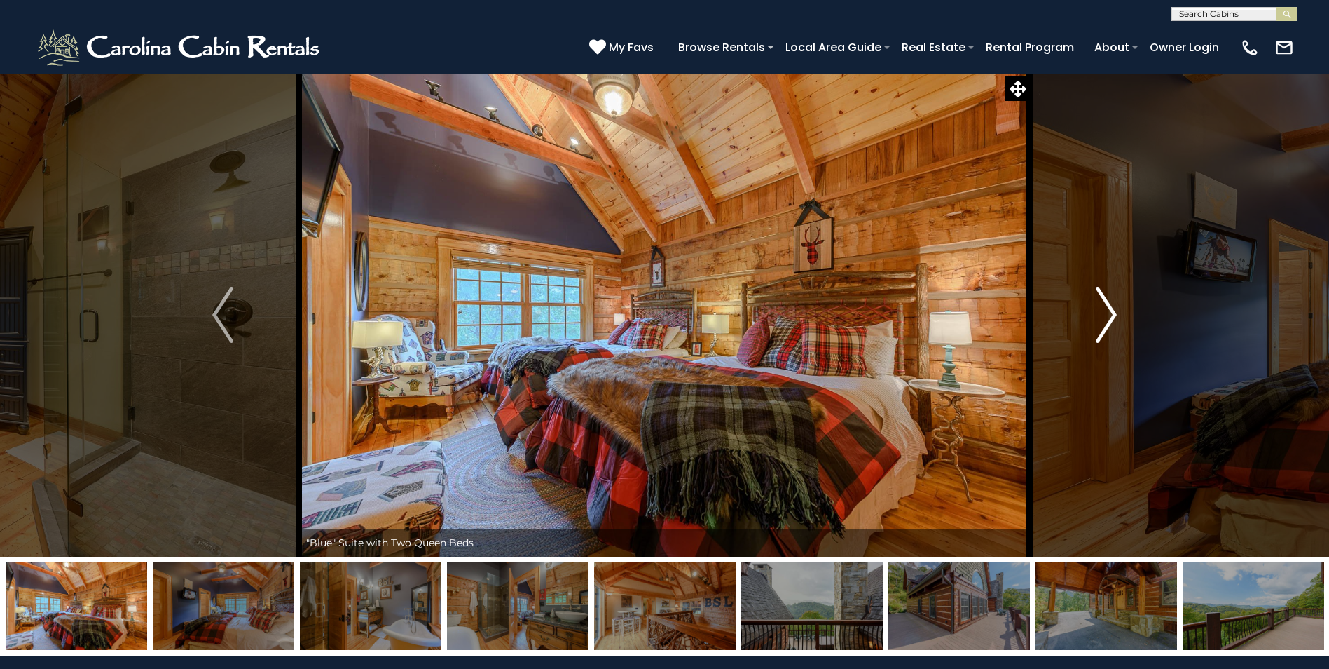
click at [1099, 311] on img "Next" at bounding box center [1106, 315] width 21 height 56
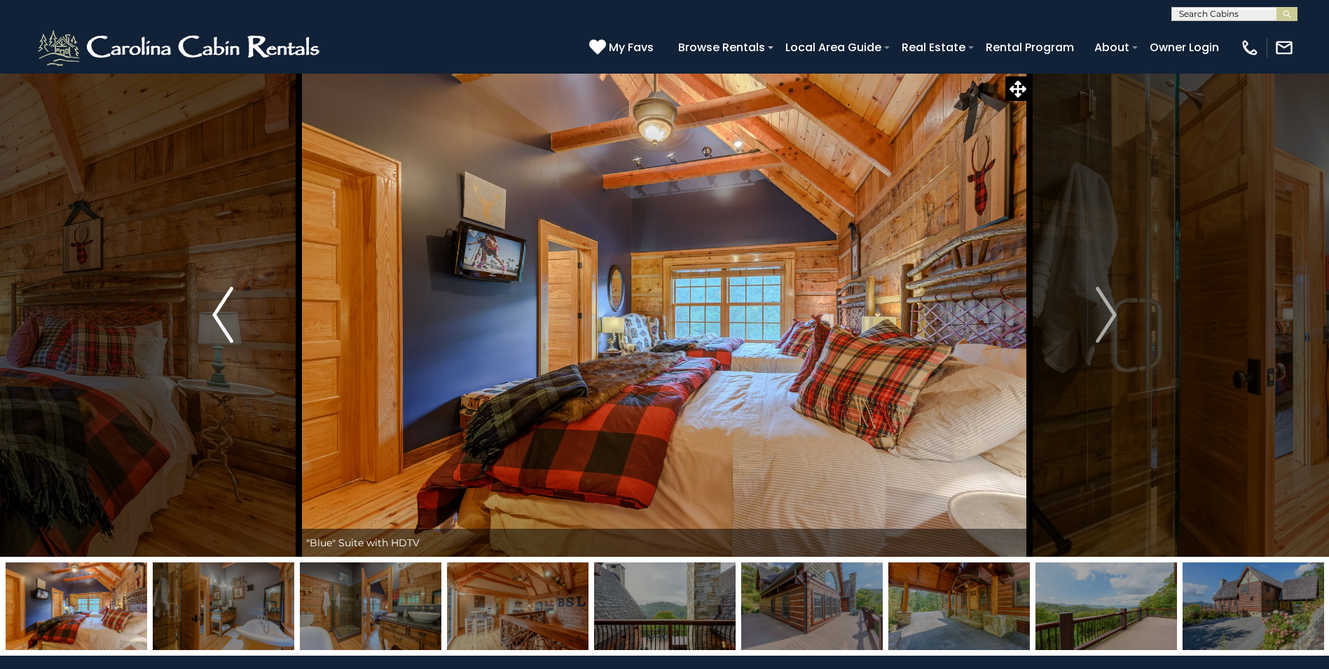
click at [216, 308] on img "Previous" at bounding box center [222, 315] width 21 height 56
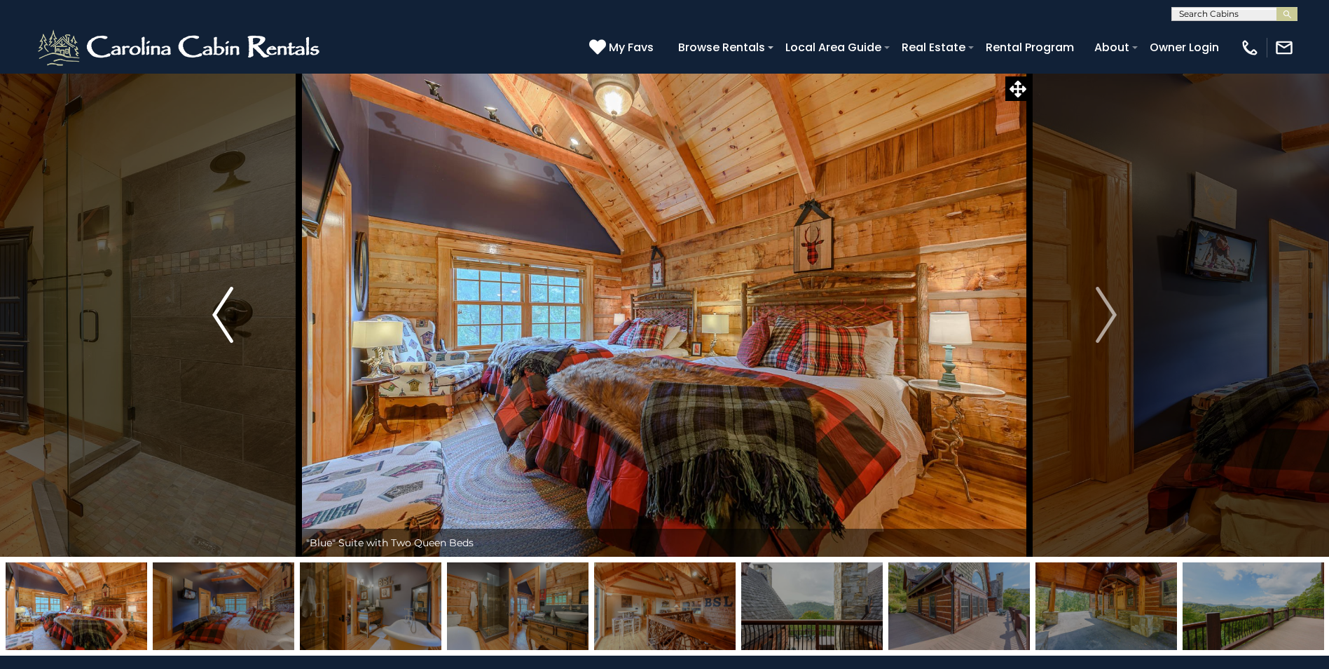
click at [216, 308] on img "Previous" at bounding box center [222, 315] width 21 height 56
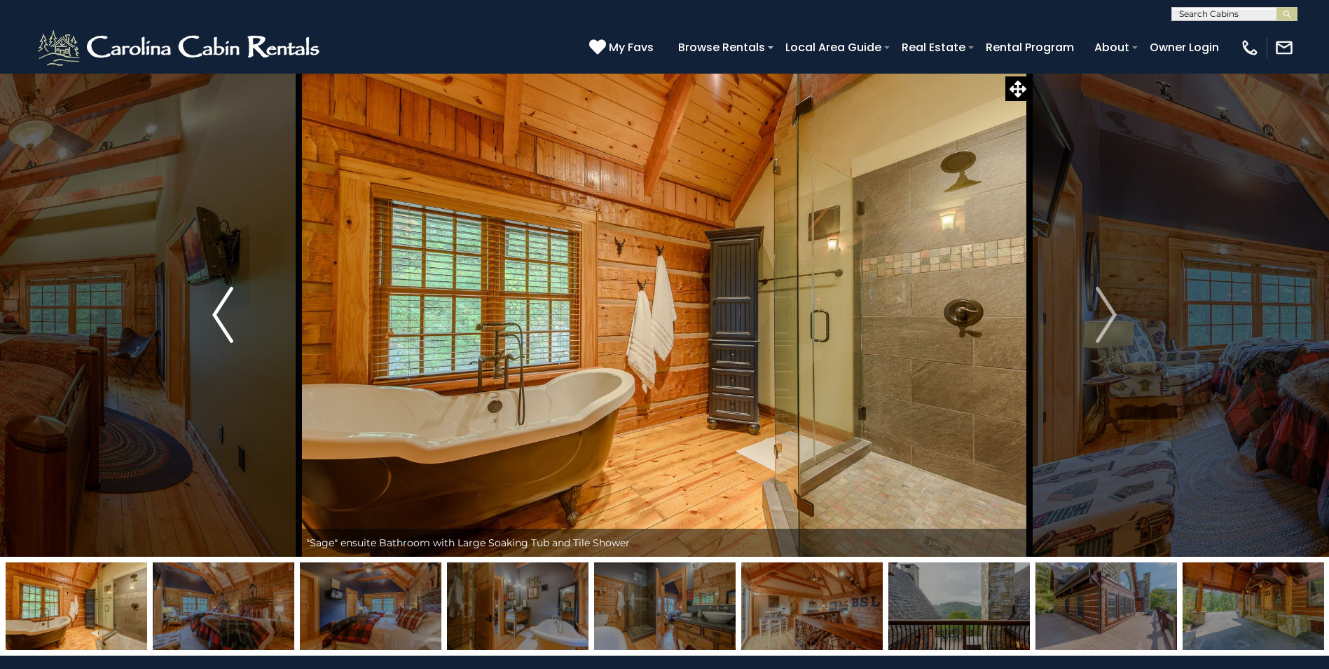
click at [216, 308] on img "Previous" at bounding box center [222, 315] width 21 height 56
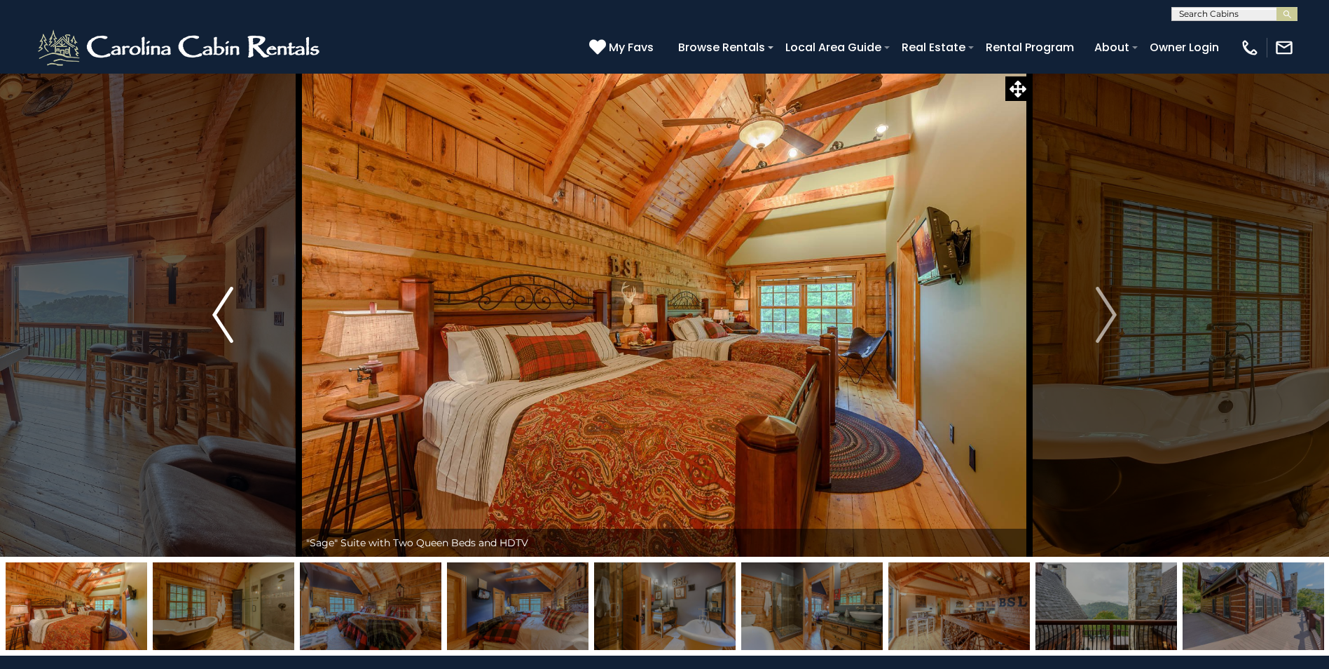
click at [216, 308] on img "Previous" at bounding box center [222, 315] width 21 height 56
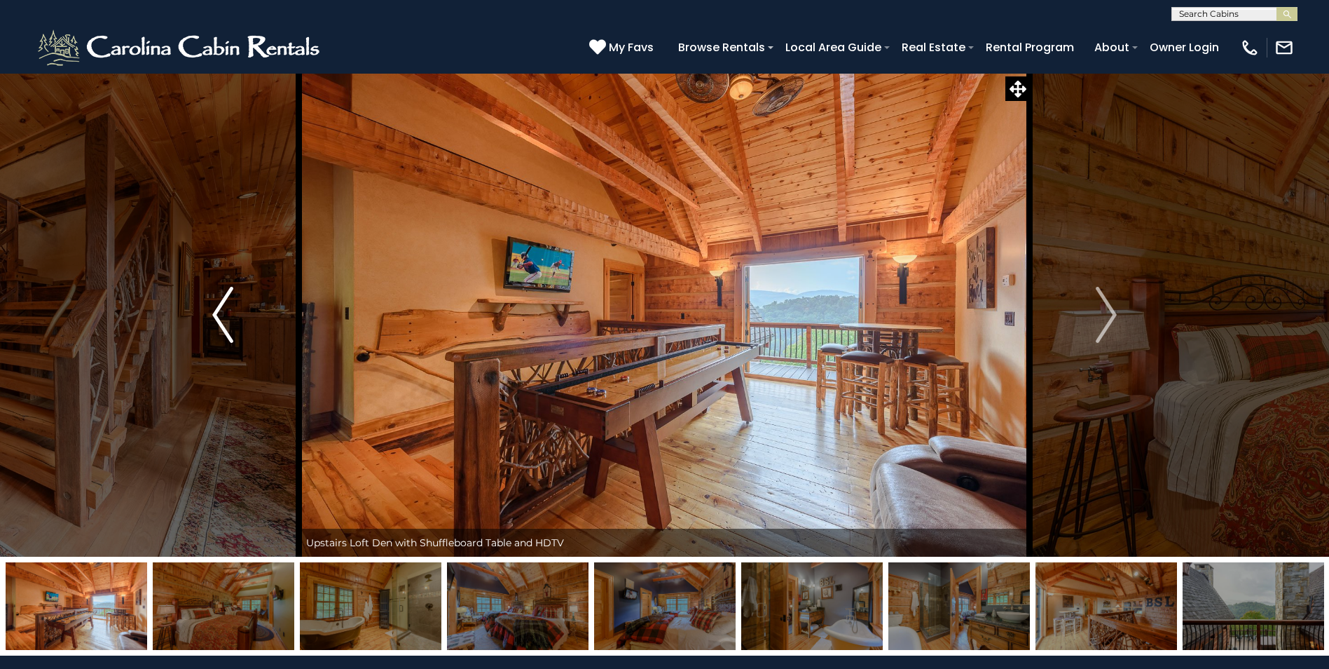
click at [216, 308] on img "Previous" at bounding box center [222, 315] width 21 height 56
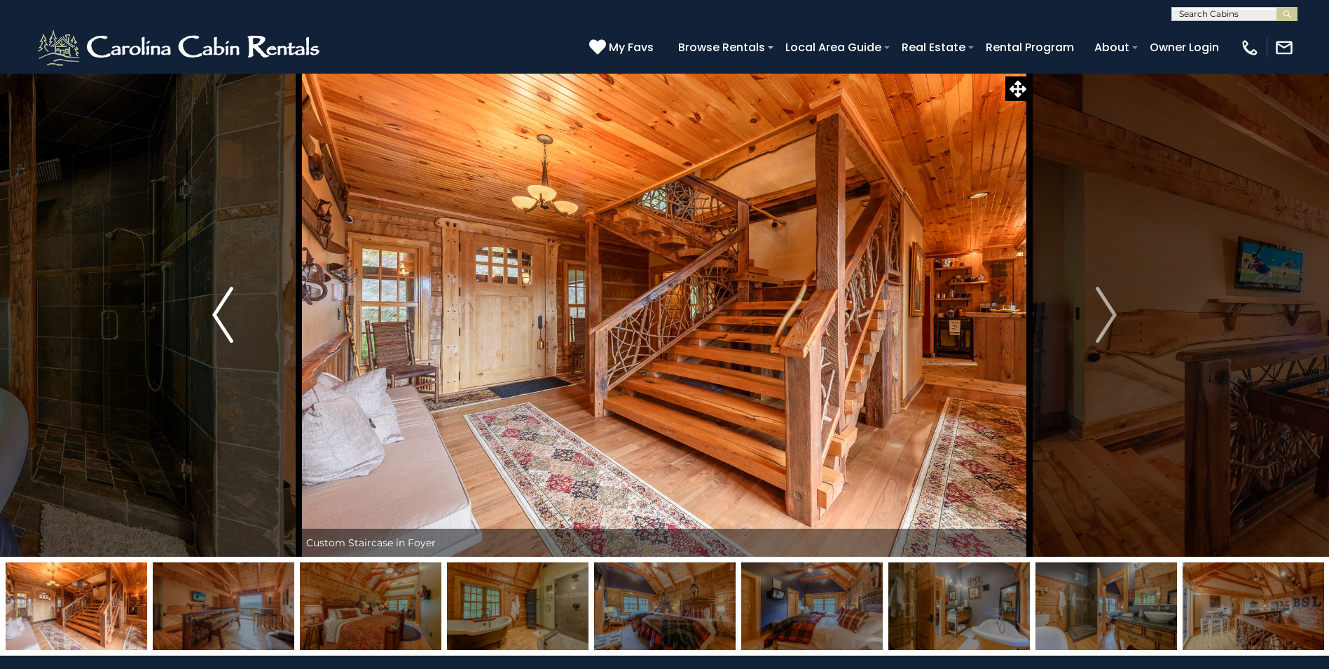
click at [216, 308] on img "Previous" at bounding box center [222, 315] width 21 height 56
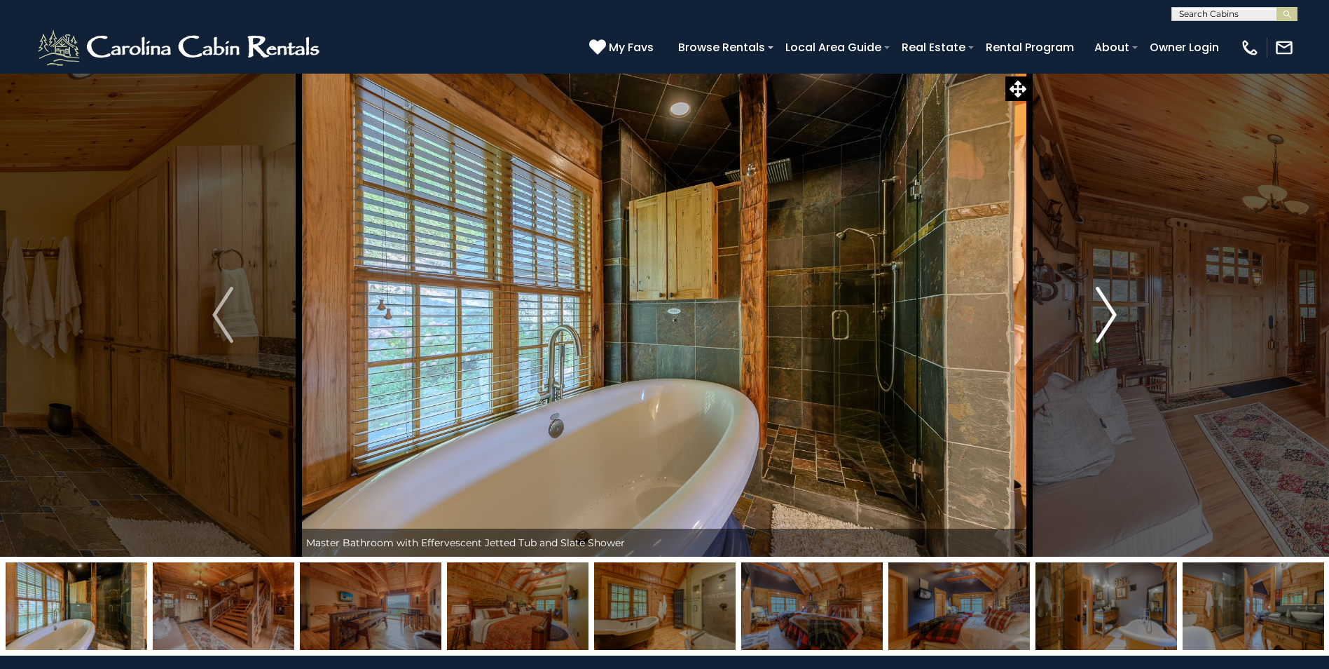
click at [1095, 312] on button "Next" at bounding box center [1106, 315] width 153 height 484
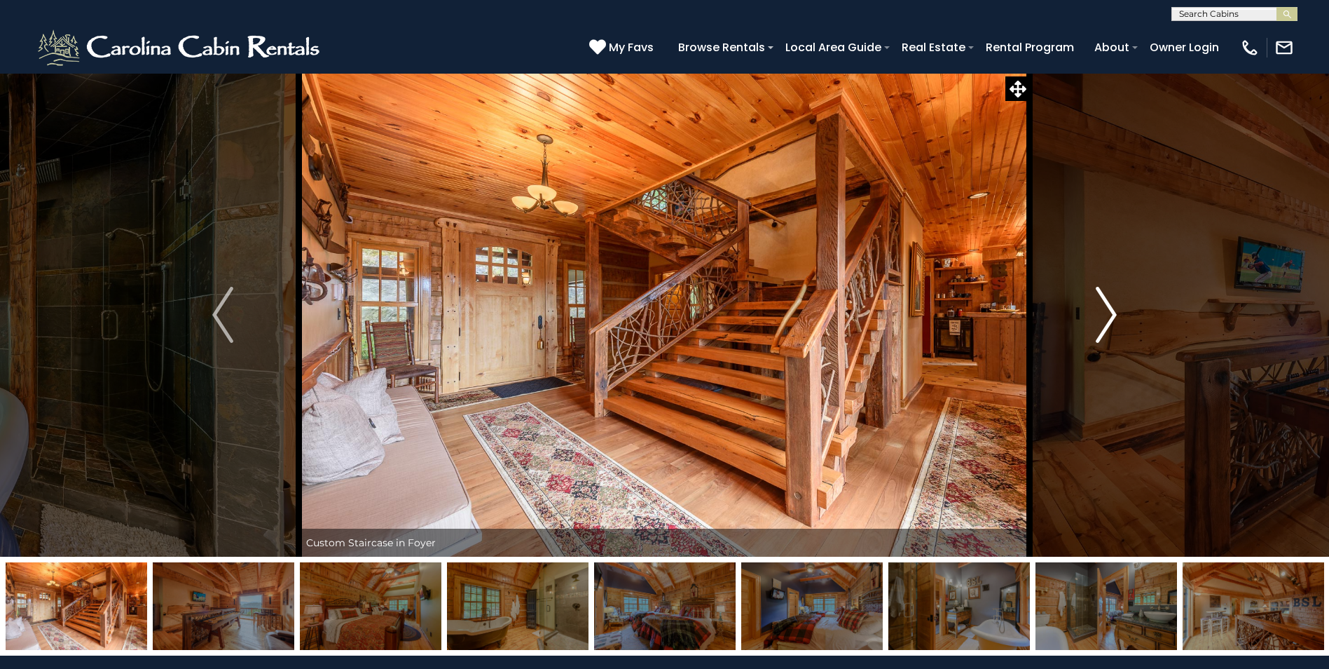
click at [1095, 312] on button "Next" at bounding box center [1106, 315] width 153 height 484
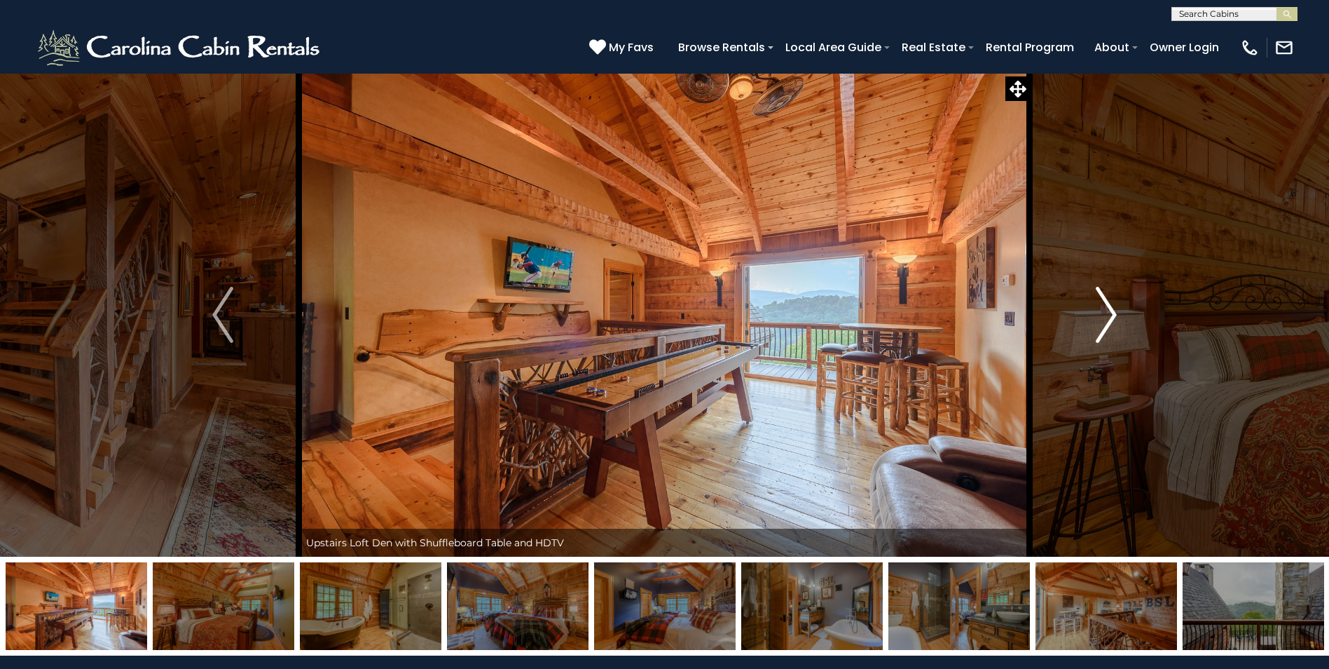
click at [1095, 312] on button "Next" at bounding box center [1106, 315] width 153 height 484
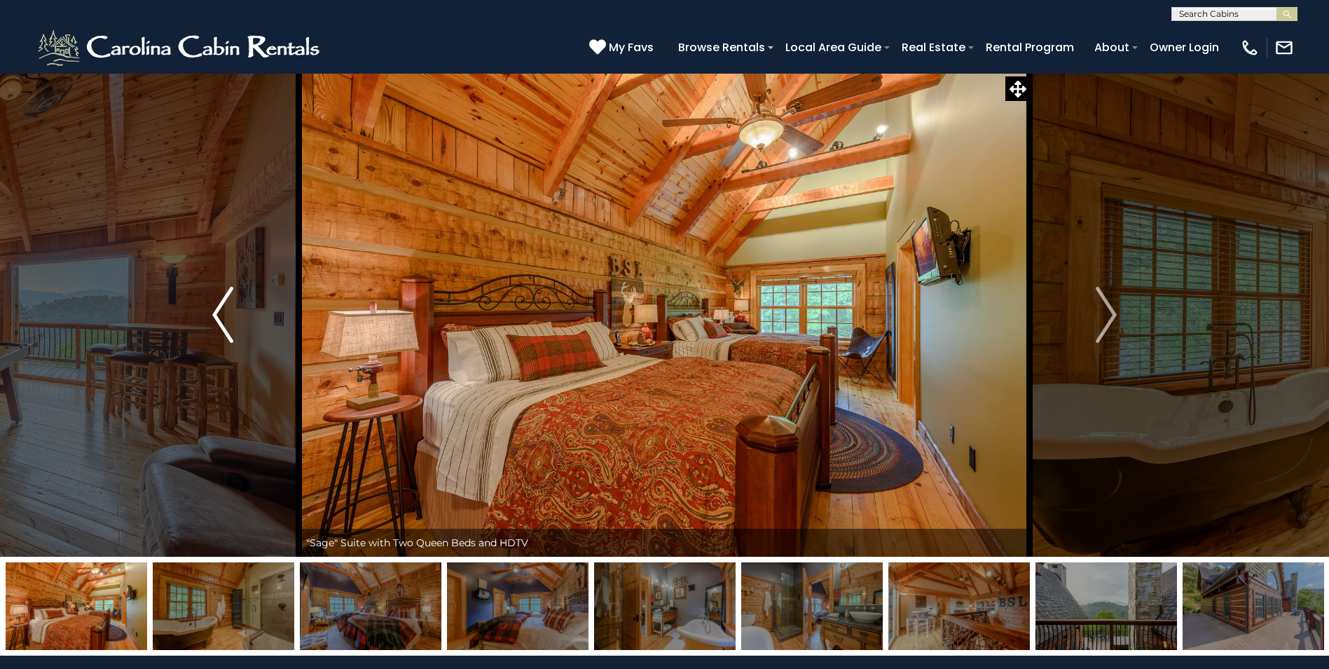
click at [234, 319] on button "Previous" at bounding box center [222, 315] width 153 height 484
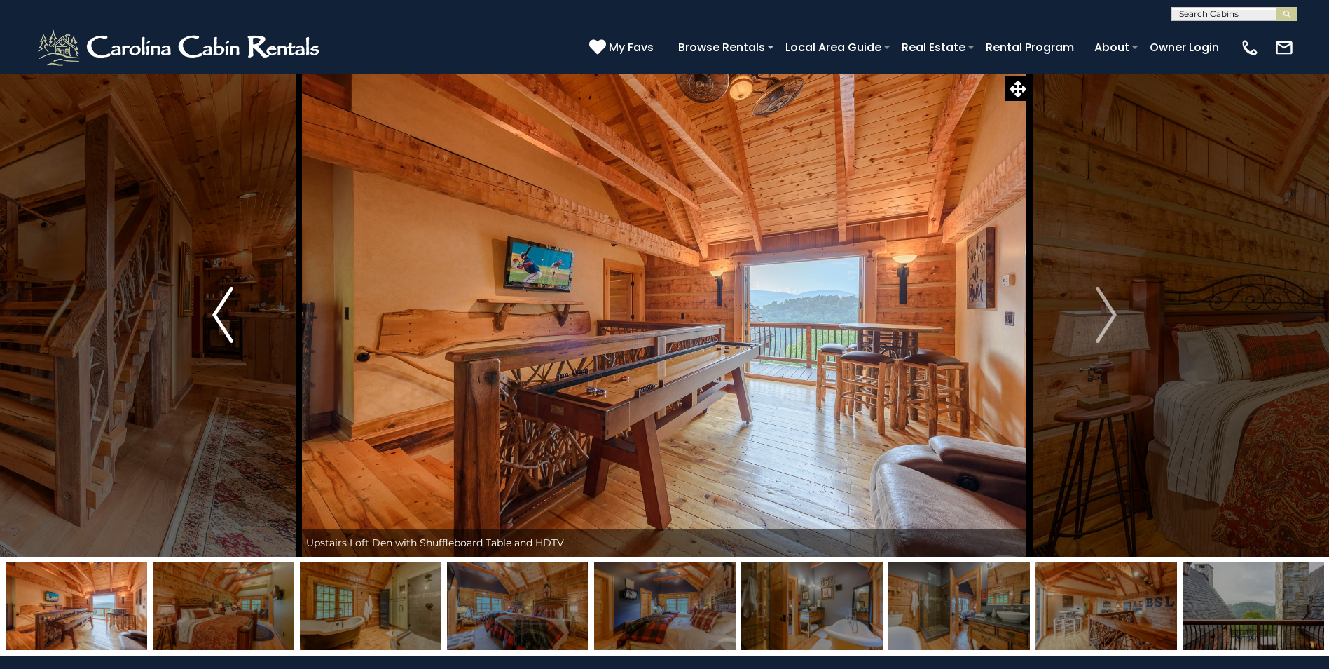
click at [233, 318] on img "Previous" at bounding box center [222, 315] width 21 height 56
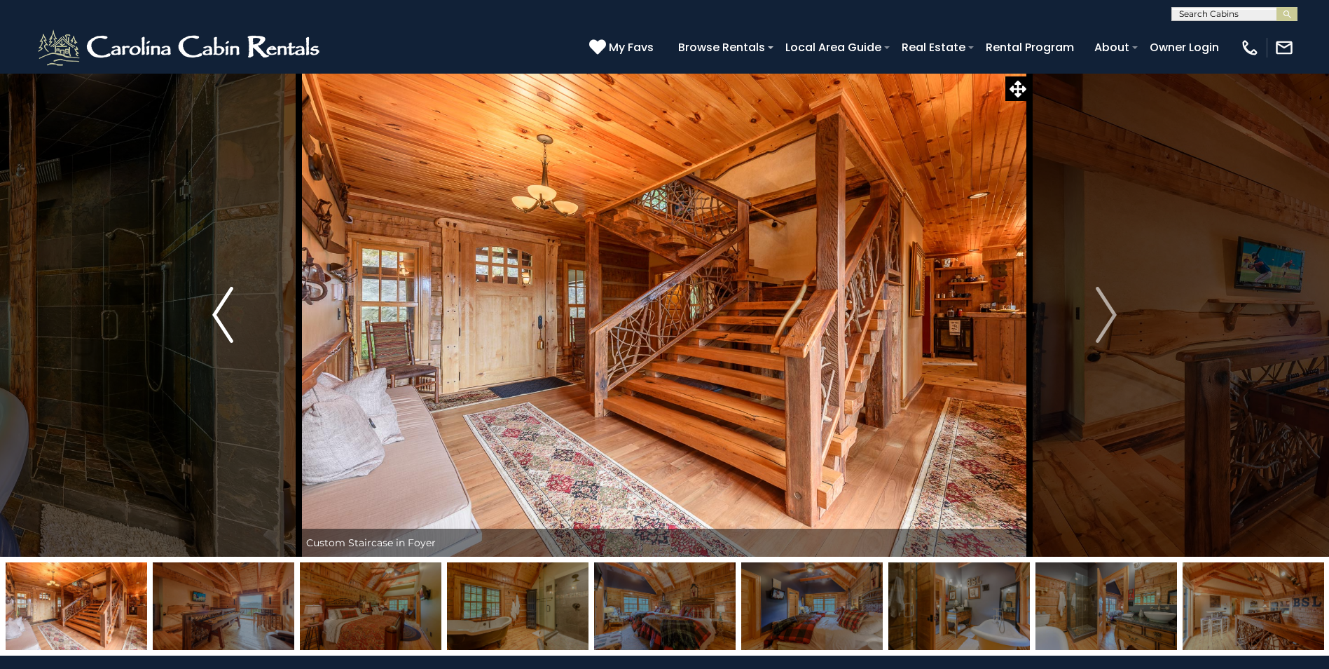
click at [230, 318] on img "Previous" at bounding box center [222, 315] width 21 height 56
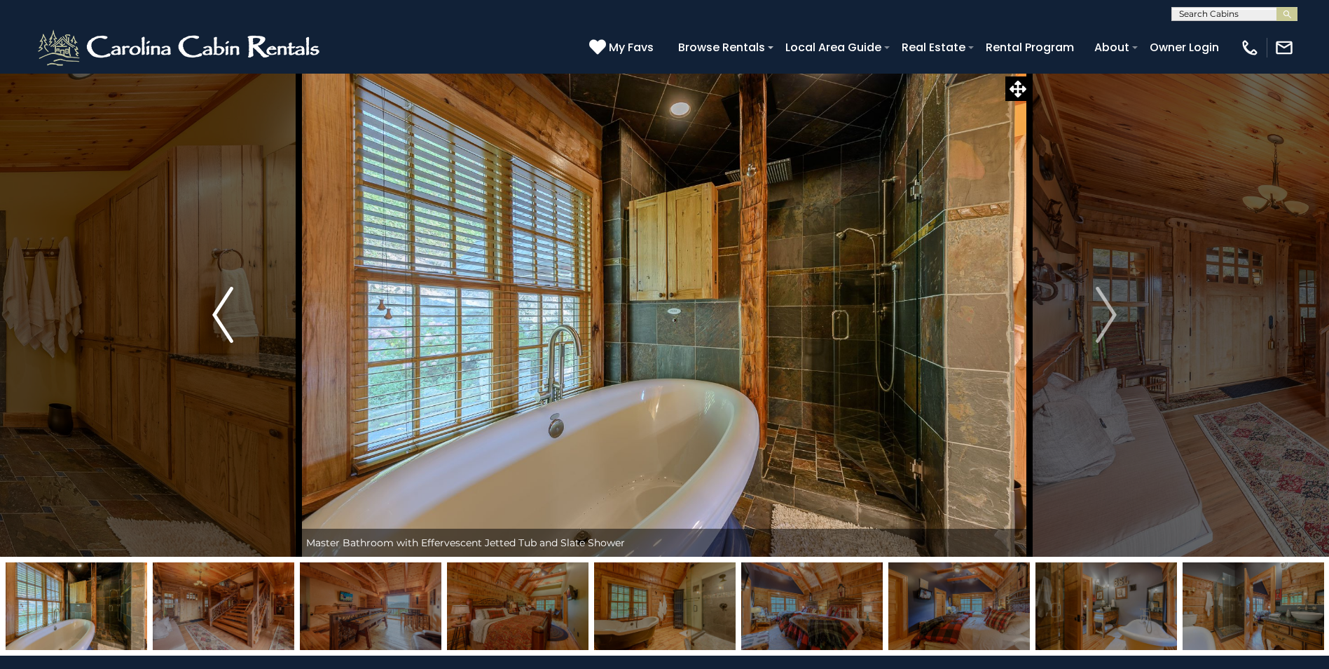
click at [224, 318] on img "Previous" at bounding box center [222, 315] width 21 height 56
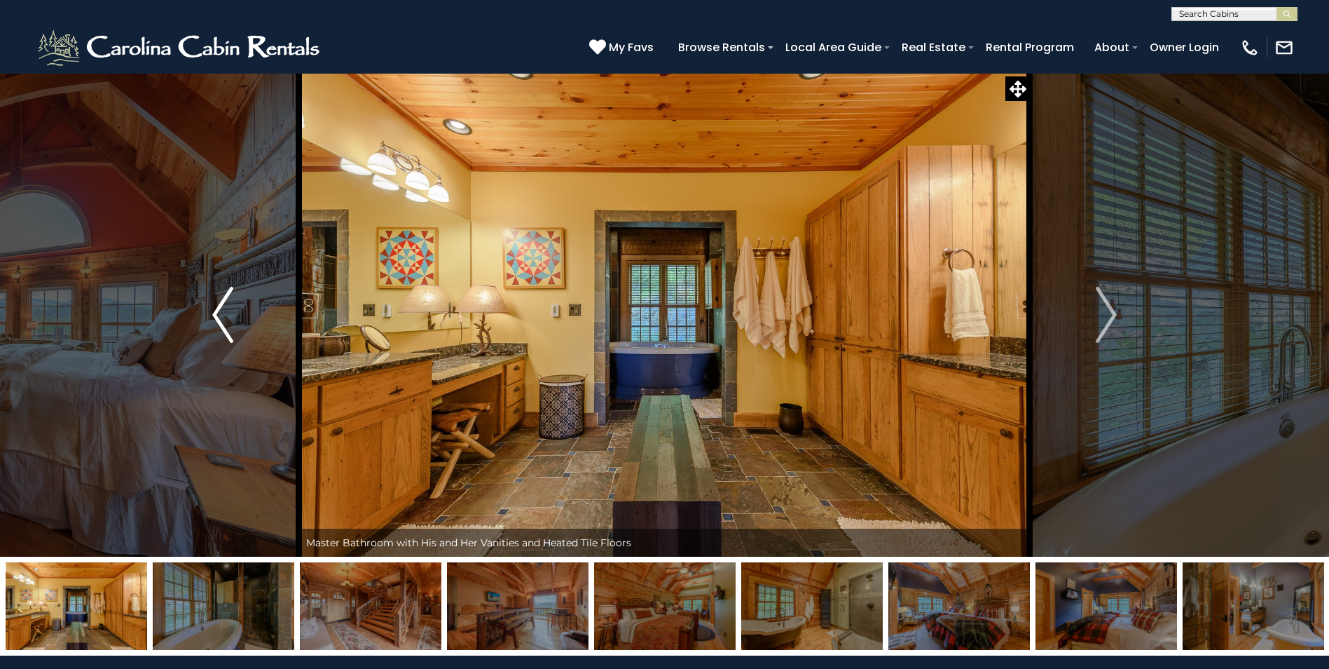
click at [224, 318] on img "Previous" at bounding box center [222, 315] width 21 height 56
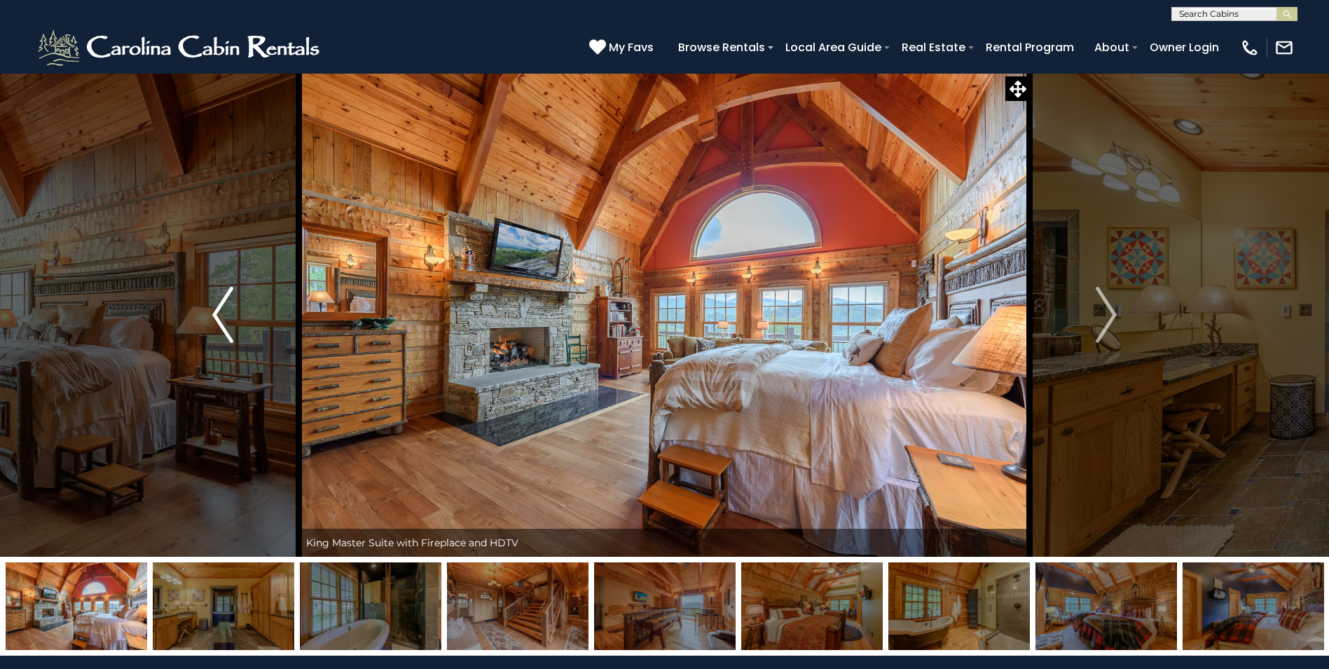
click at [224, 318] on img "Previous" at bounding box center [222, 315] width 21 height 56
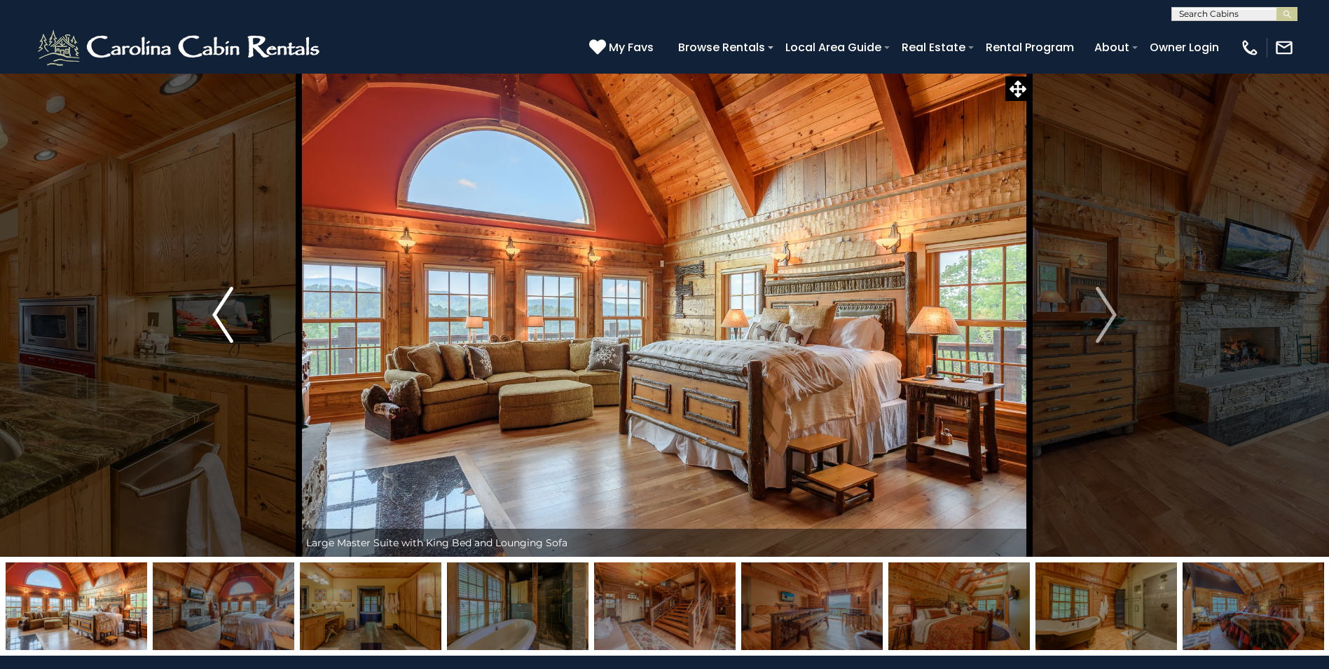
click at [224, 318] on img "Previous" at bounding box center [222, 315] width 21 height 56
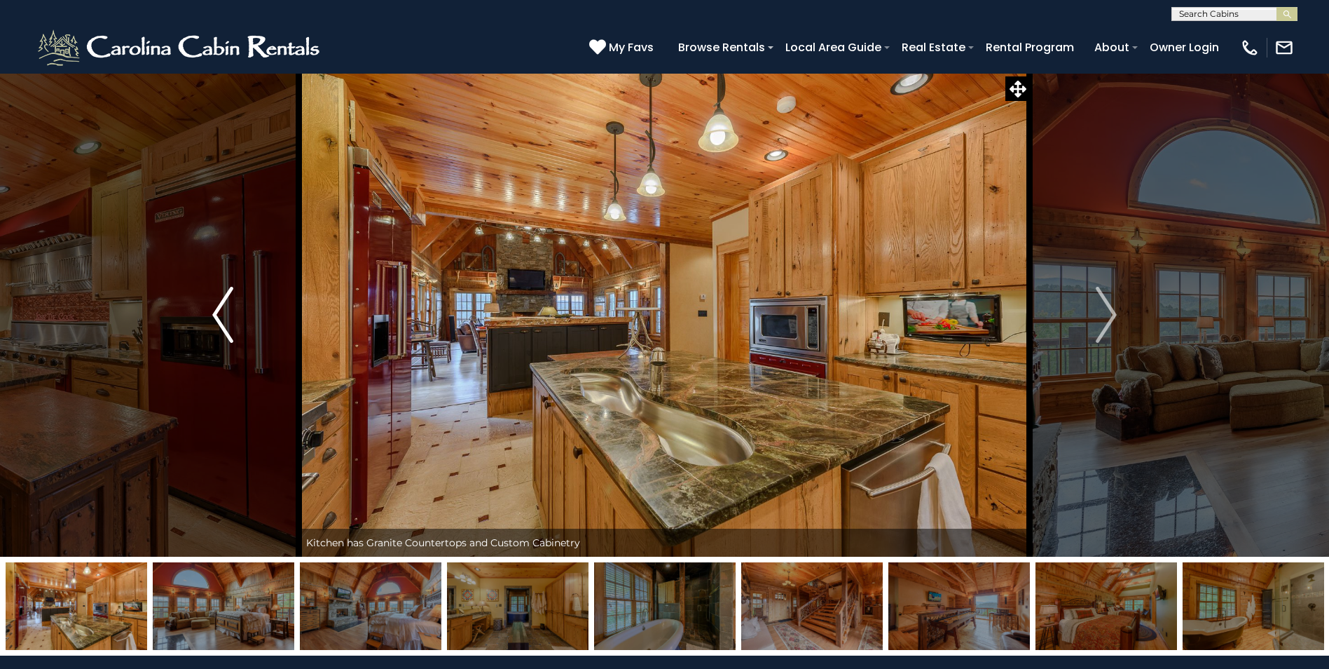
click at [224, 318] on img "Previous" at bounding box center [222, 315] width 21 height 56
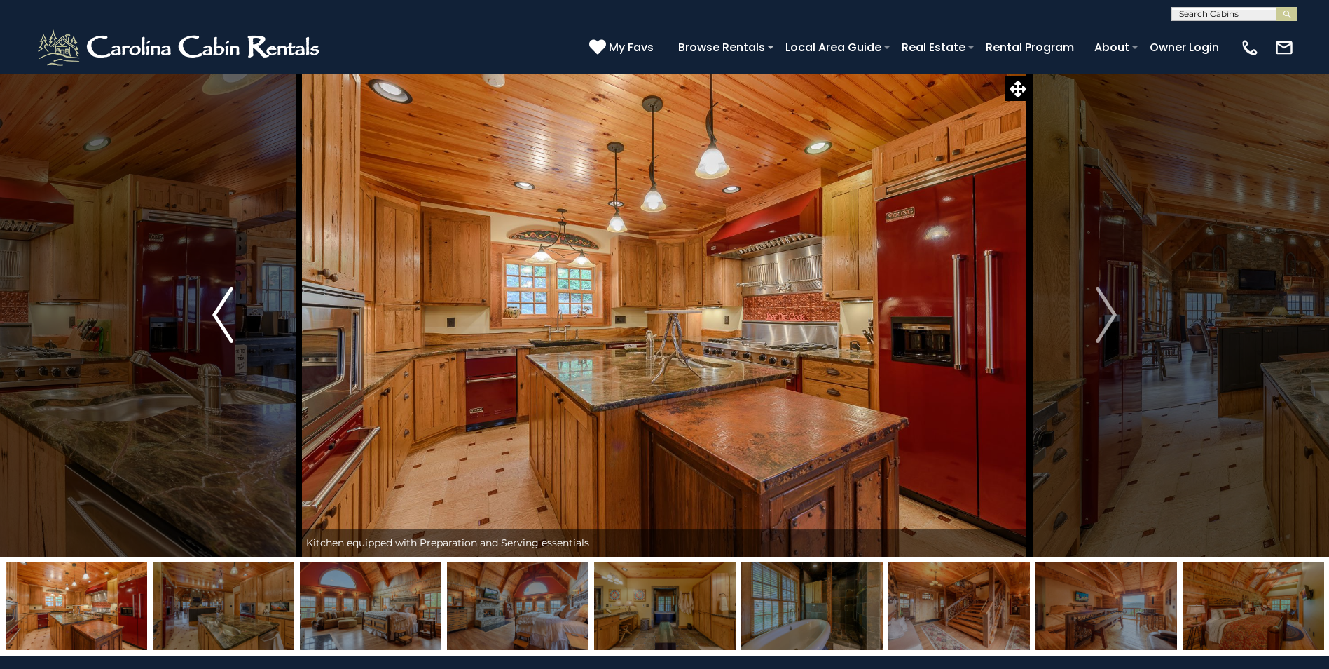
click at [224, 318] on img "Previous" at bounding box center [222, 315] width 21 height 56
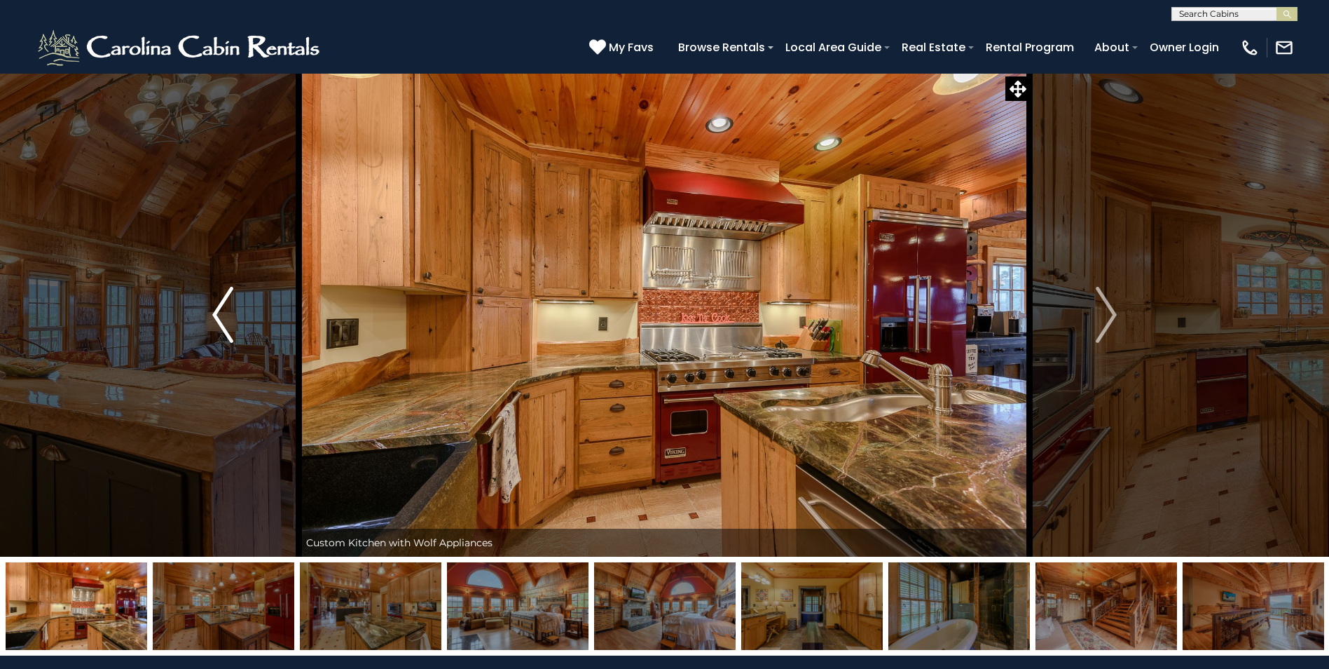
click at [224, 318] on img "Previous" at bounding box center [222, 315] width 21 height 56
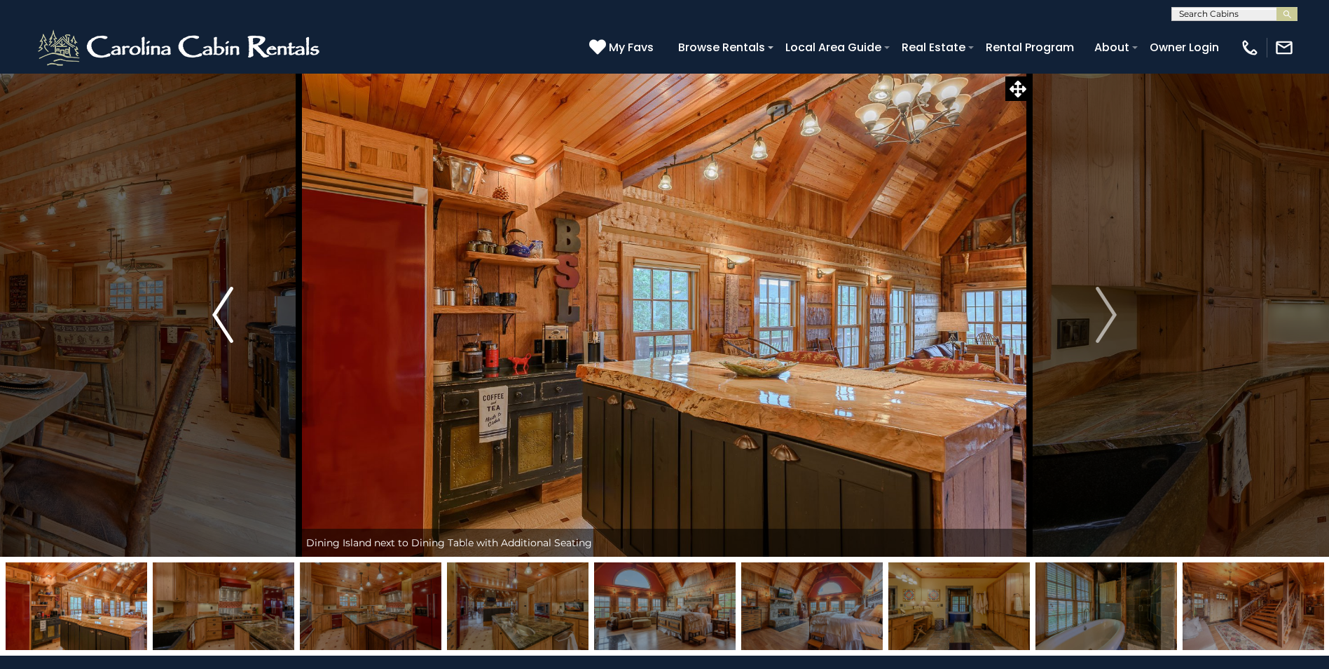
click at [224, 318] on img "Previous" at bounding box center [222, 315] width 21 height 56
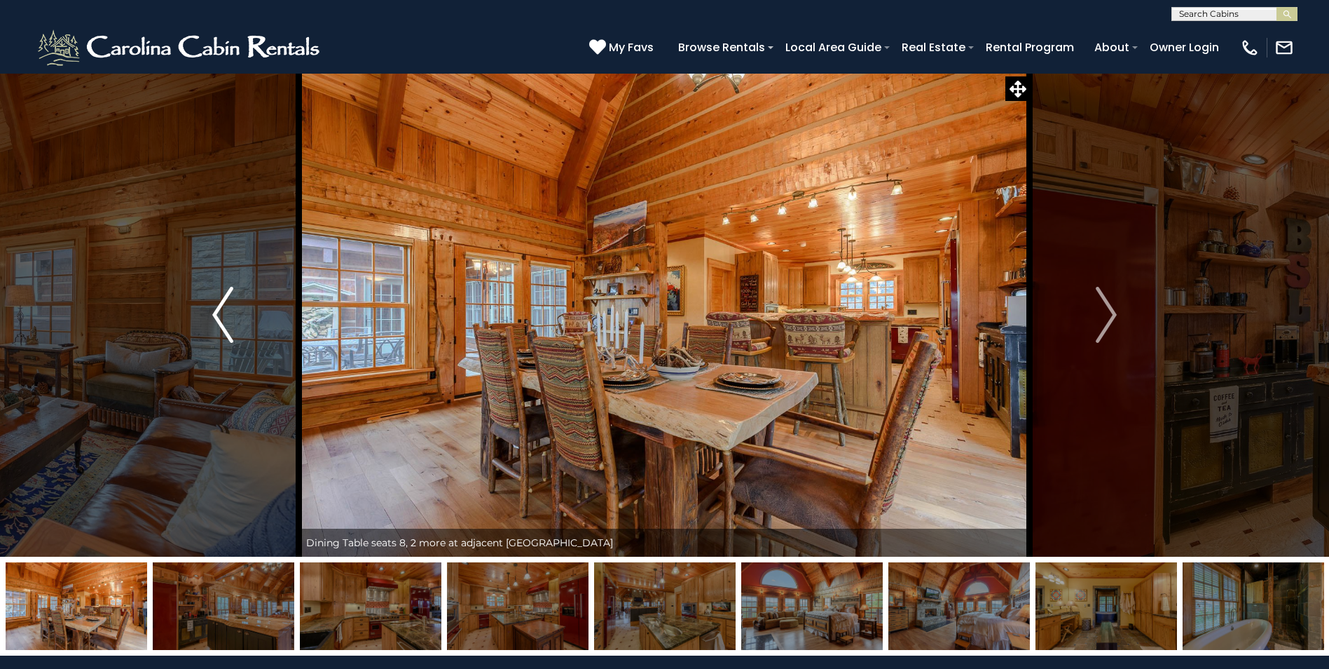
click at [224, 318] on img "Previous" at bounding box center [222, 315] width 21 height 56
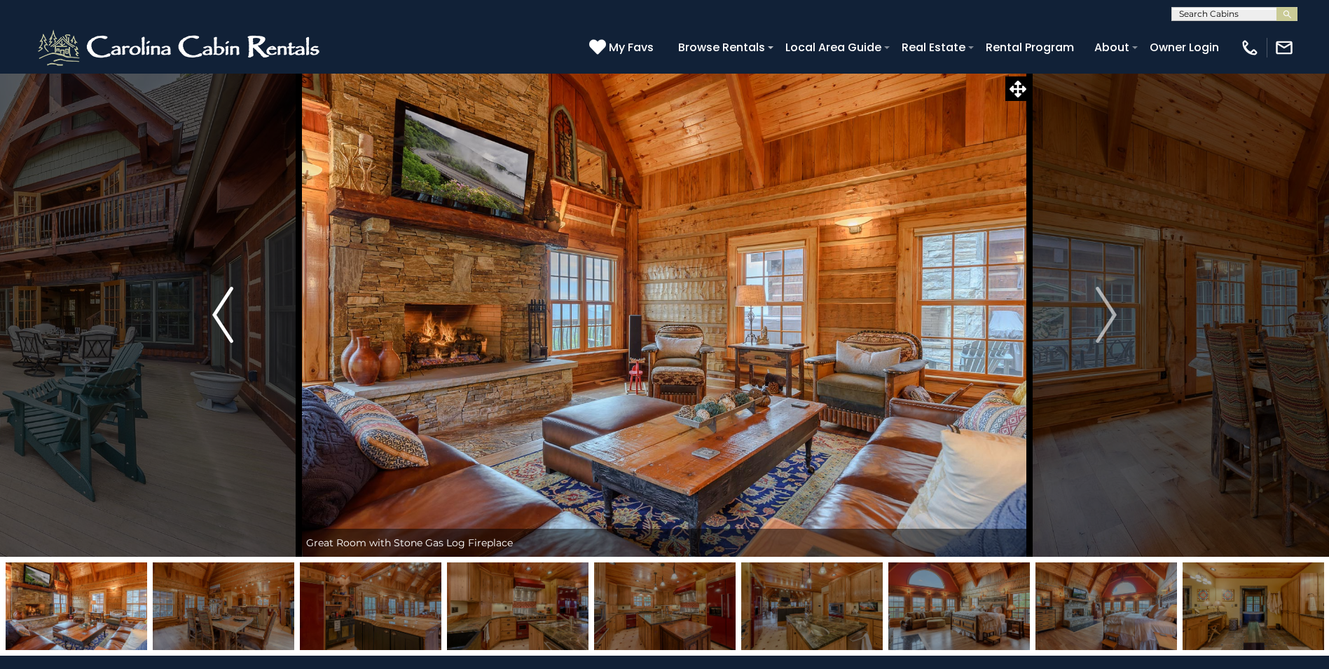
click at [224, 318] on img "Previous" at bounding box center [222, 315] width 21 height 56
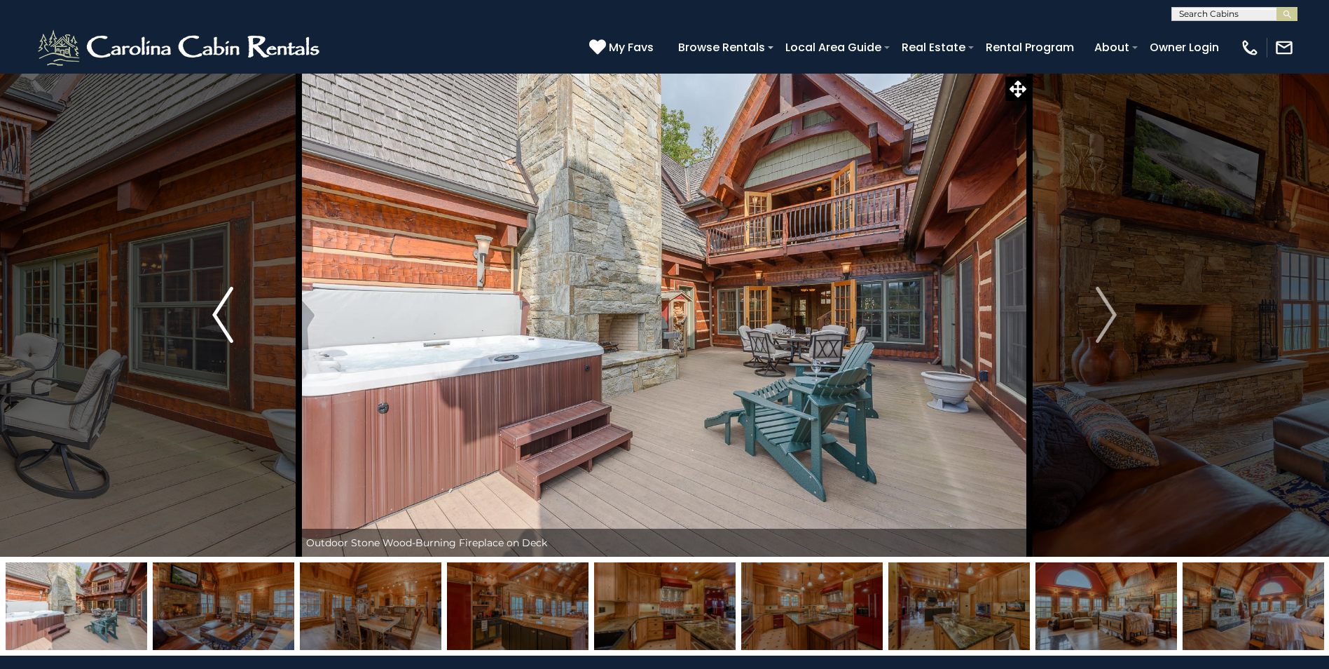
click at [224, 318] on img "Previous" at bounding box center [222, 315] width 21 height 56
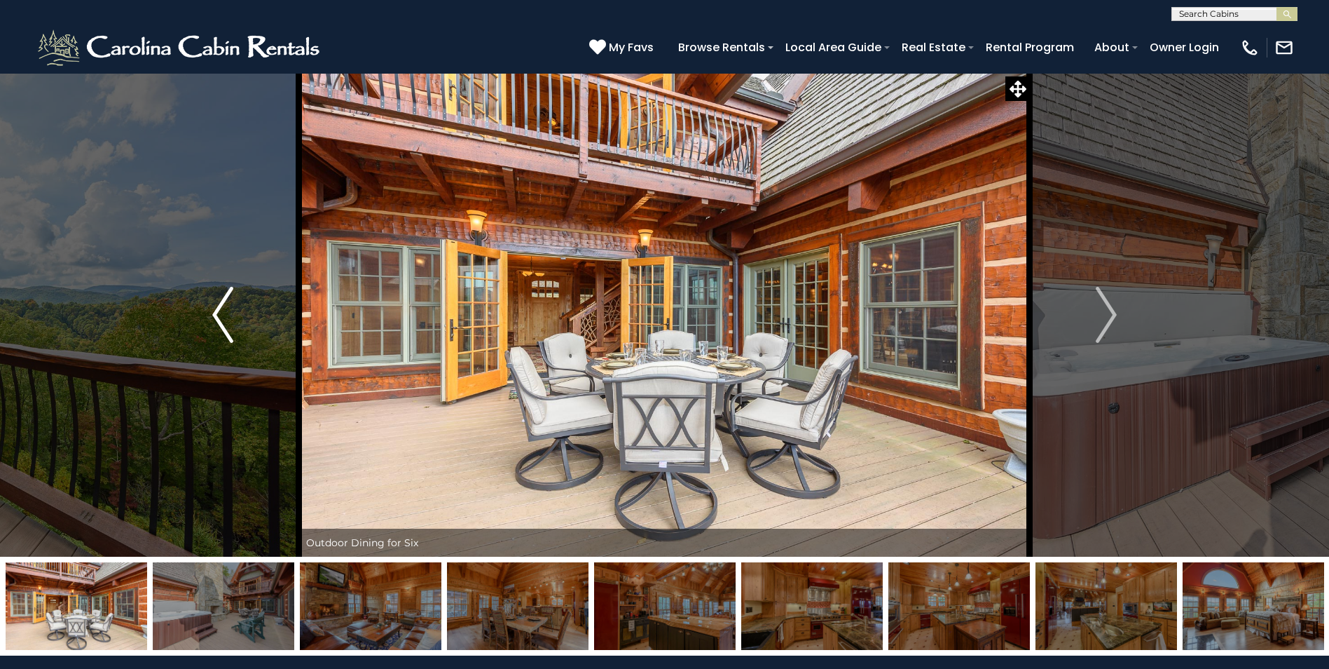
click at [224, 318] on img "Previous" at bounding box center [222, 315] width 21 height 56
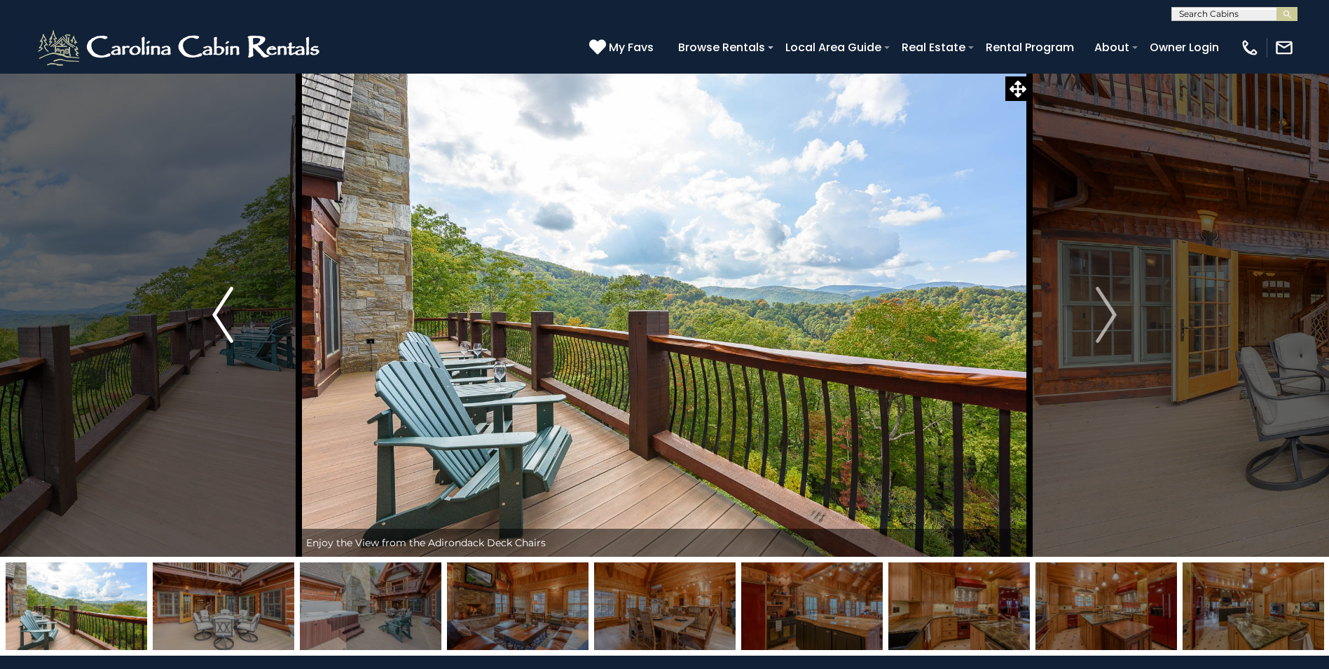
click at [224, 317] on img "Previous" at bounding box center [222, 315] width 21 height 56
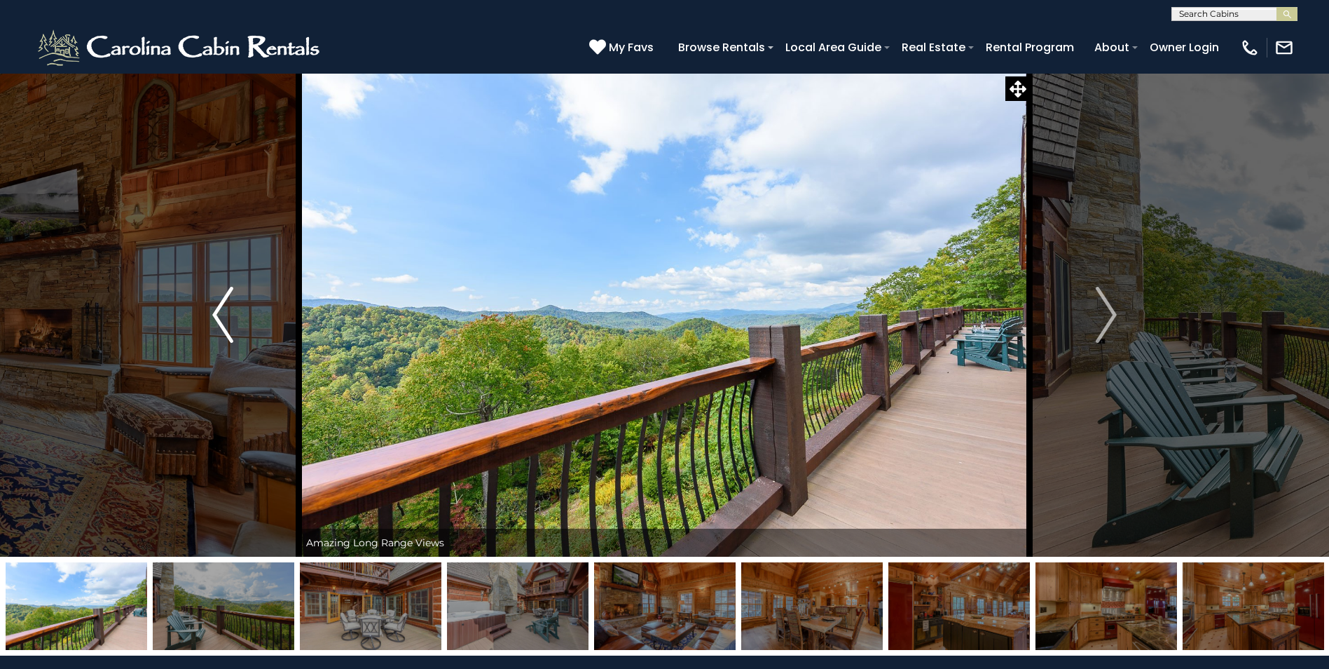
click at [224, 317] on img "Previous" at bounding box center [222, 315] width 21 height 56
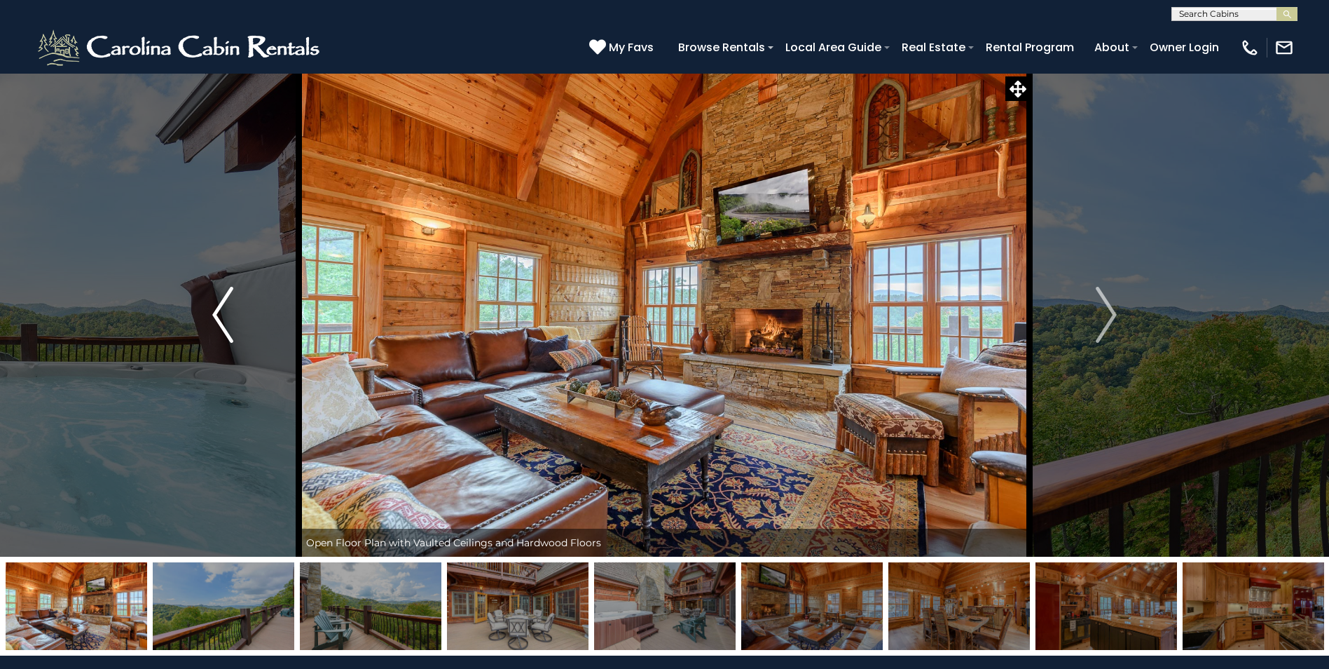
click at [224, 317] on img "Previous" at bounding box center [222, 315] width 21 height 56
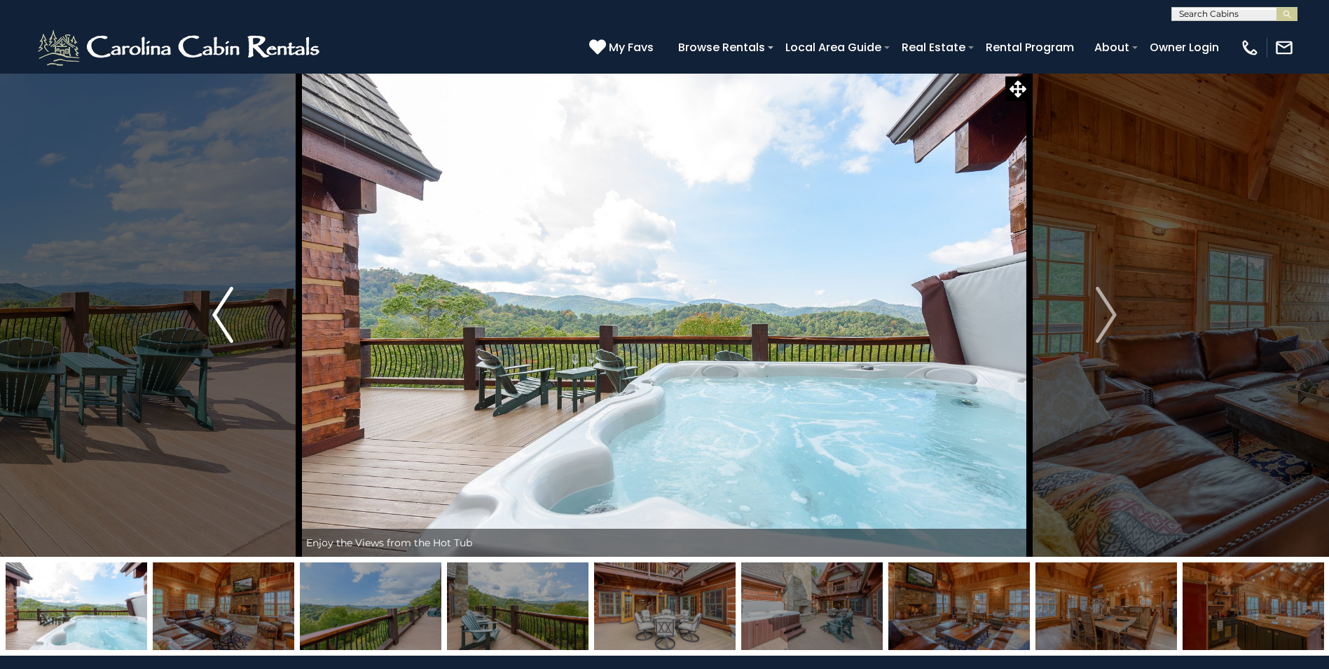
click at [224, 317] on img "Previous" at bounding box center [222, 315] width 21 height 56
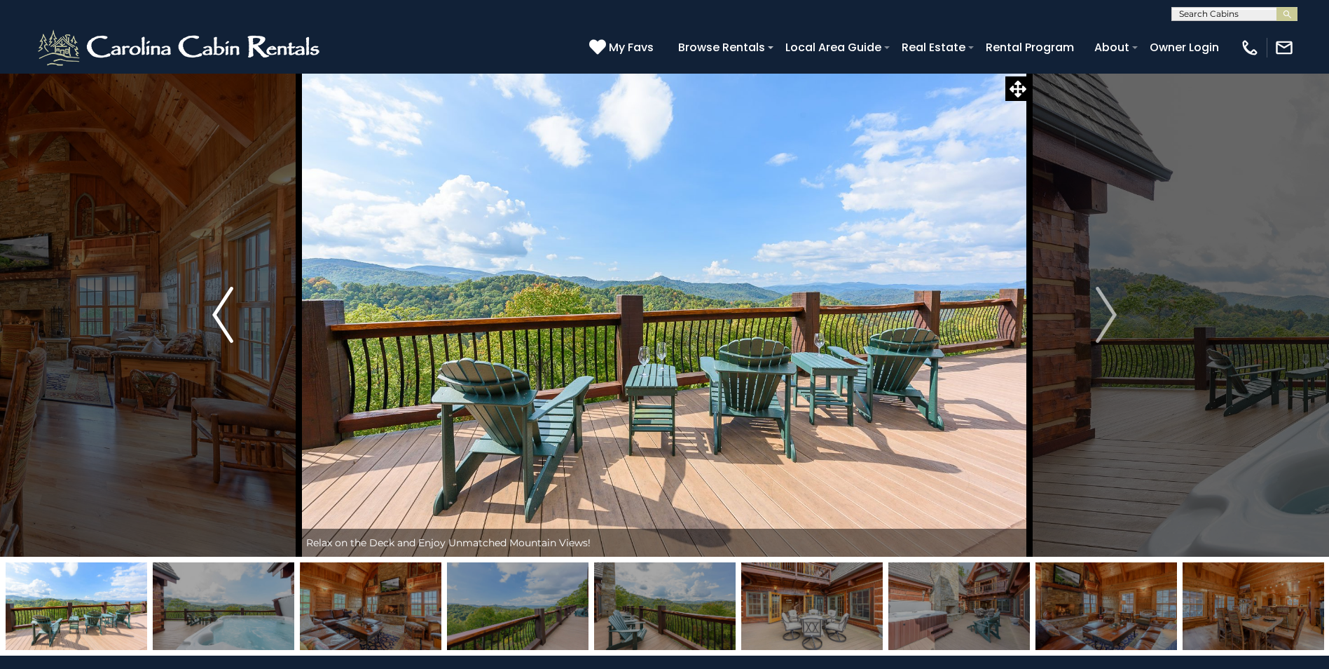
click at [219, 317] on img "Previous" at bounding box center [222, 315] width 21 height 56
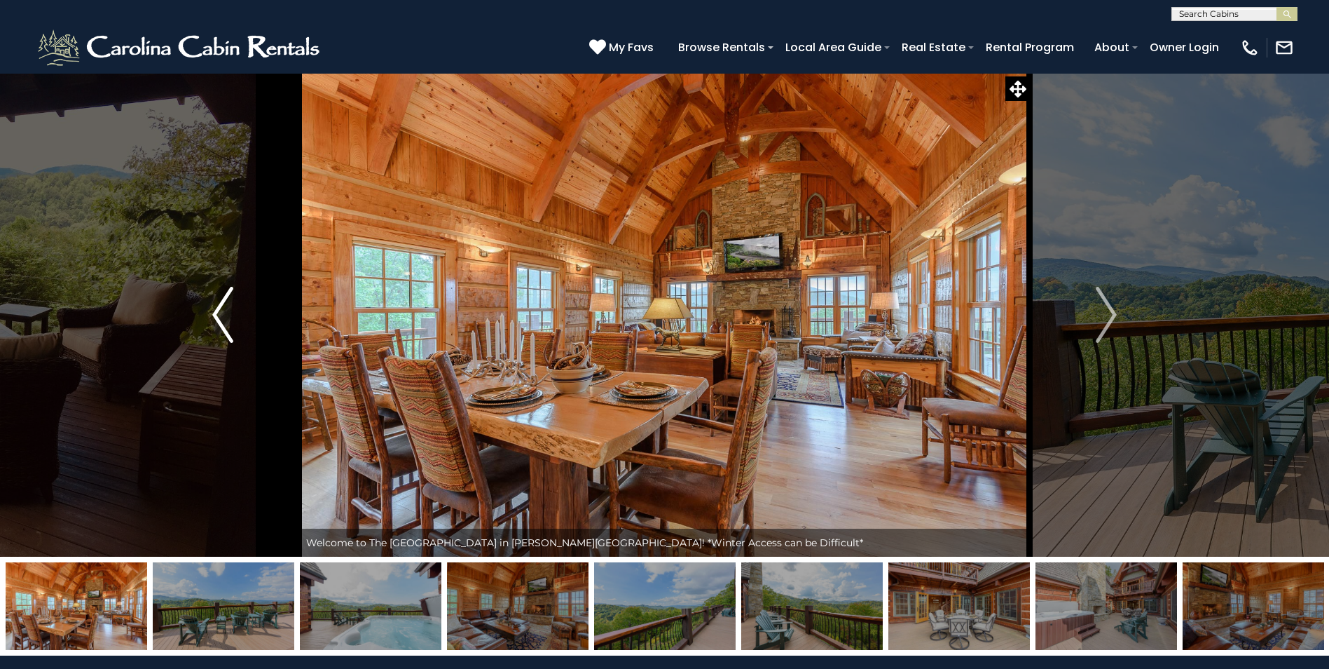
click at [219, 317] on img "Previous" at bounding box center [222, 315] width 21 height 56
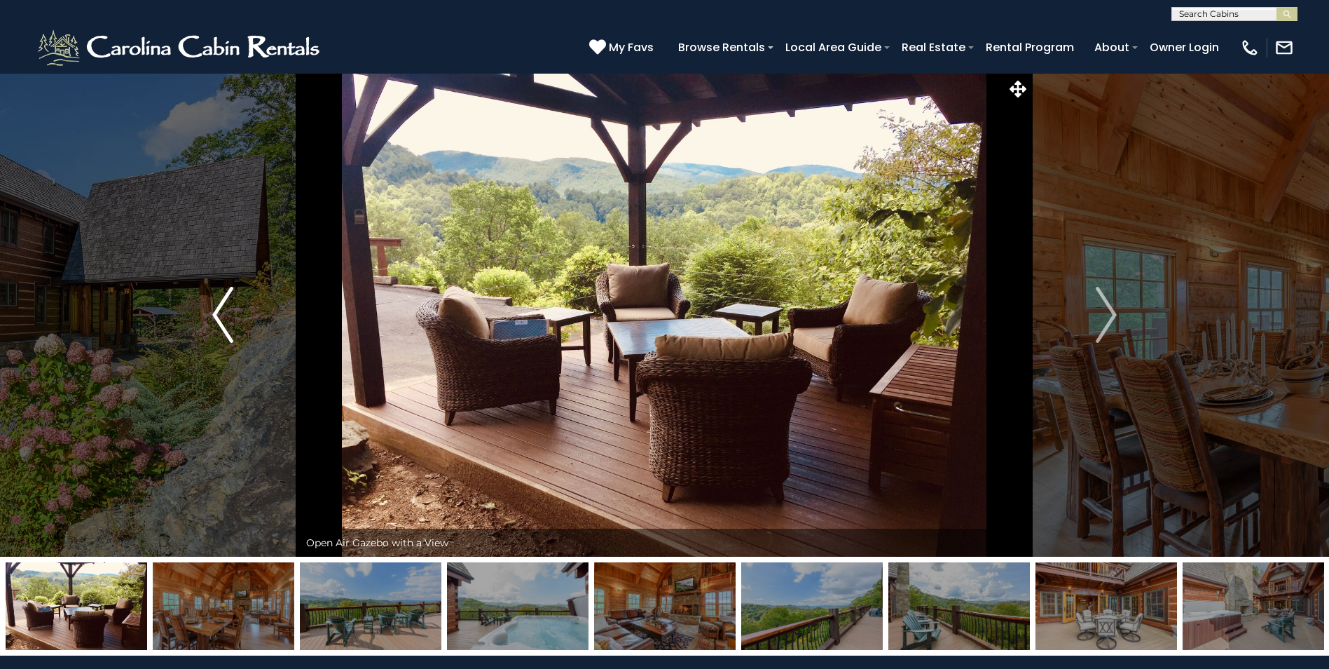
click at [219, 317] on img "Previous" at bounding box center [222, 315] width 21 height 56
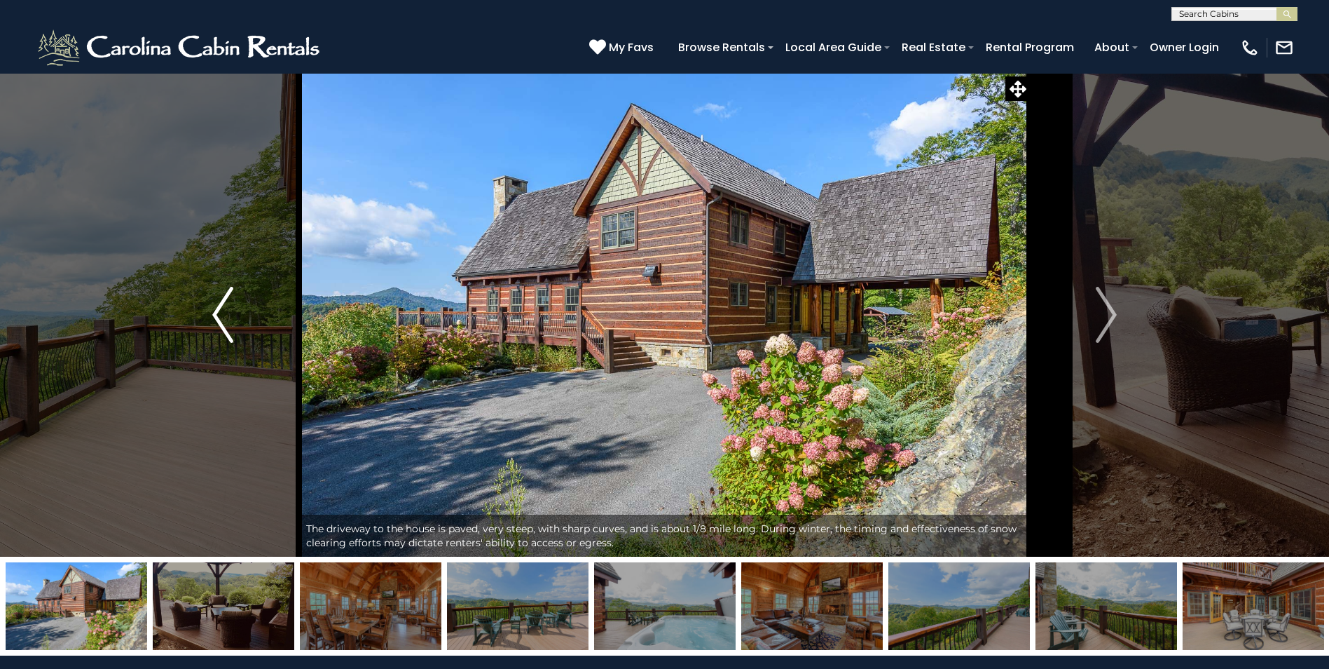
click at [219, 317] on img "Previous" at bounding box center [222, 315] width 21 height 56
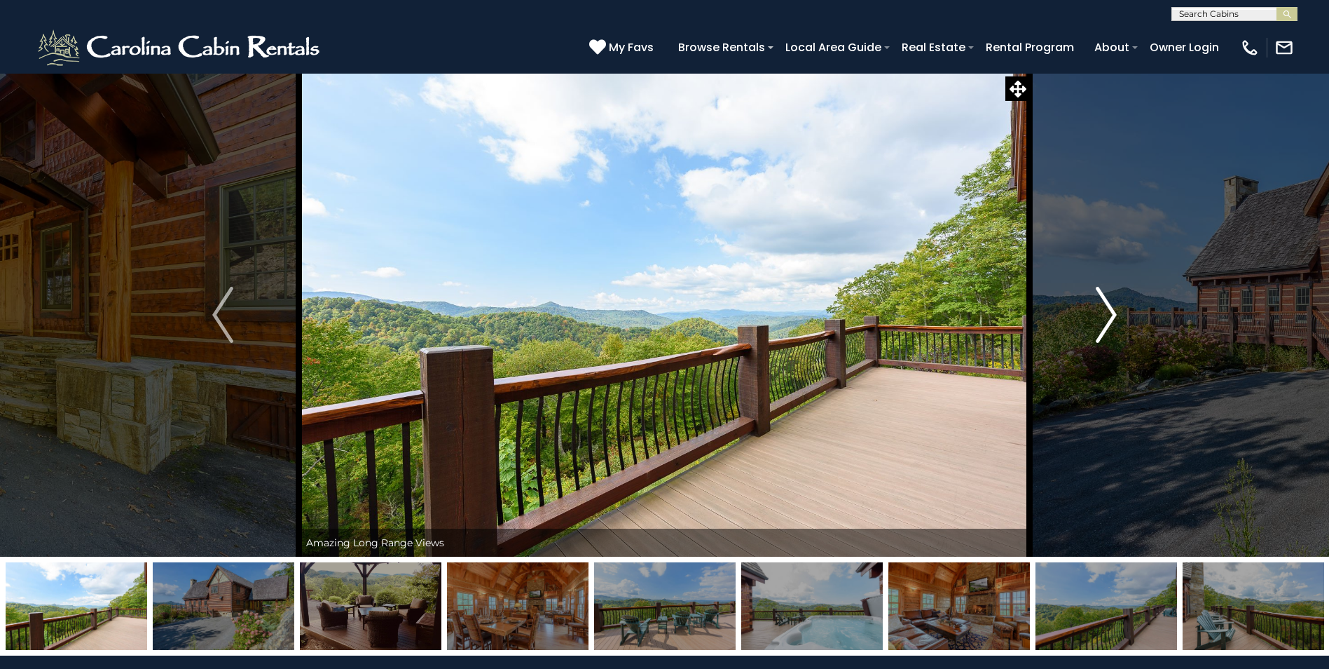
click at [1102, 315] on img "Next" at bounding box center [1106, 315] width 21 height 56
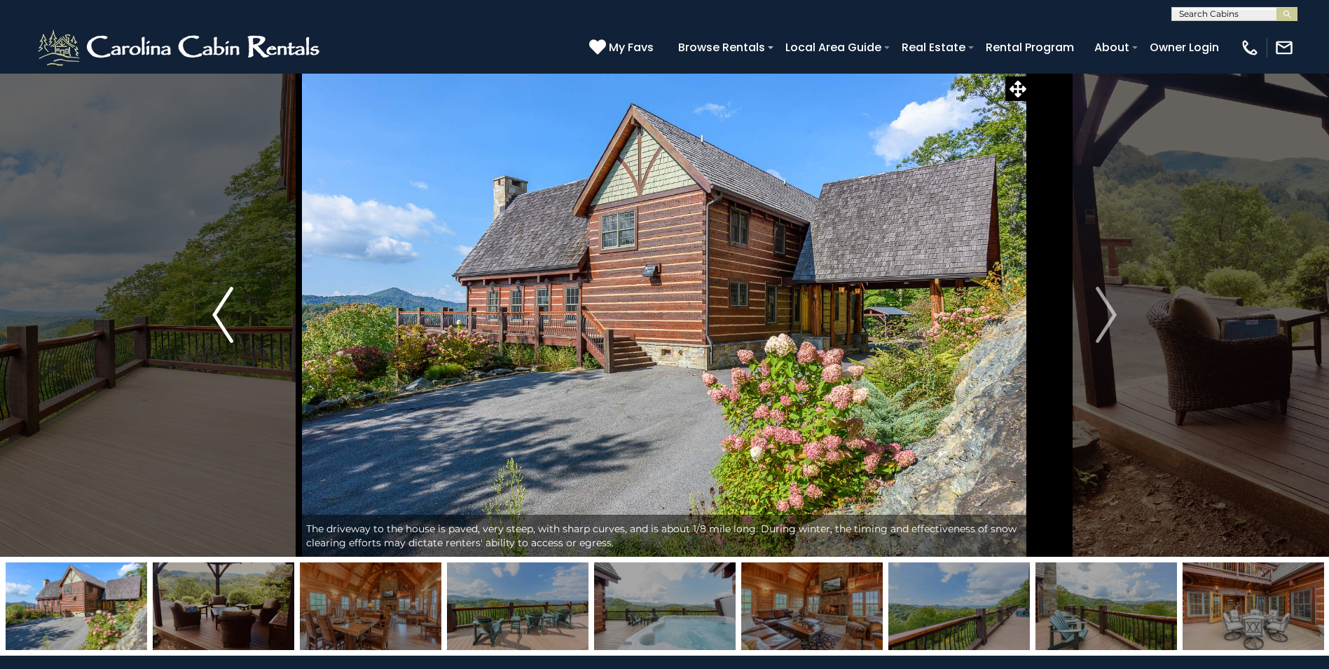
click at [217, 313] on img "Previous" at bounding box center [222, 315] width 21 height 56
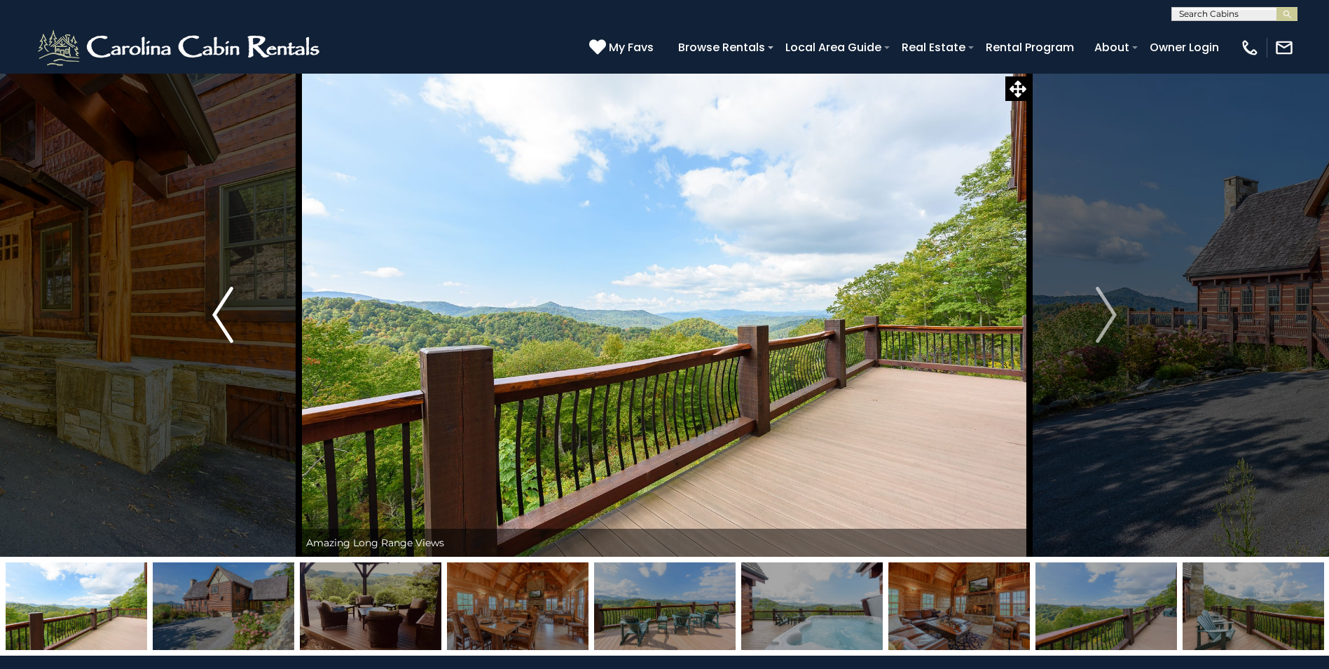
click at [217, 313] on img "Previous" at bounding box center [222, 315] width 21 height 56
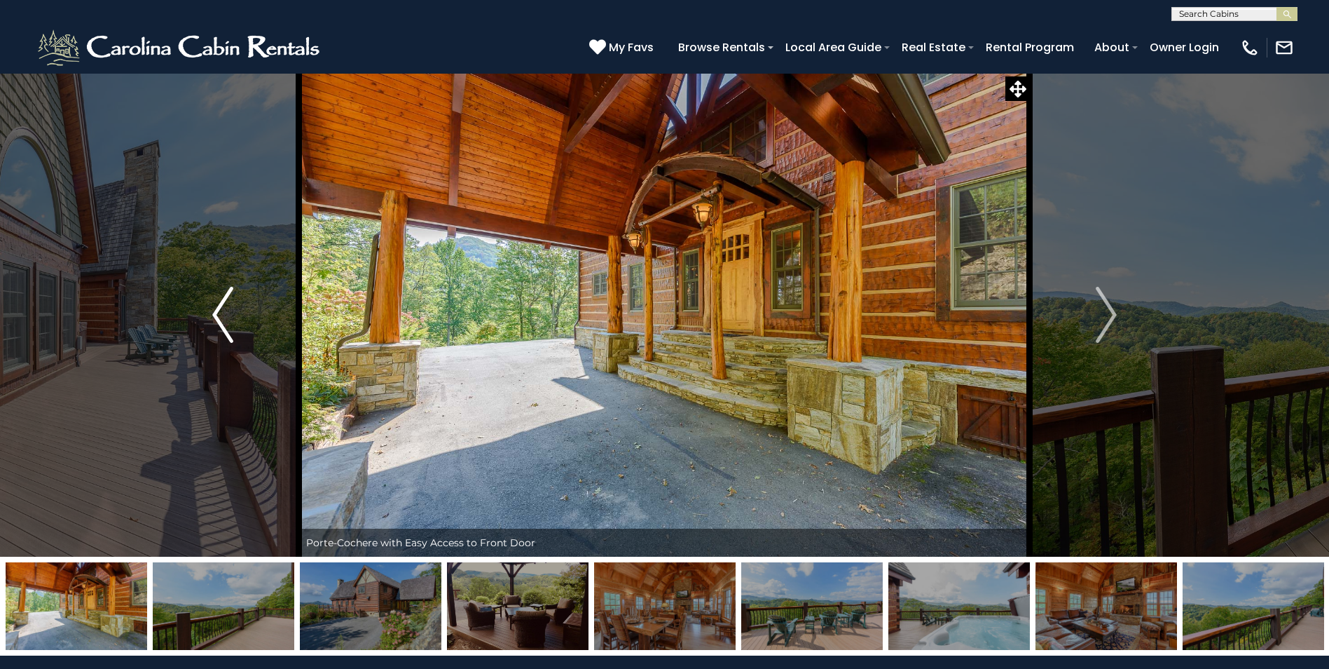
click at [213, 313] on img "Previous" at bounding box center [222, 315] width 21 height 56
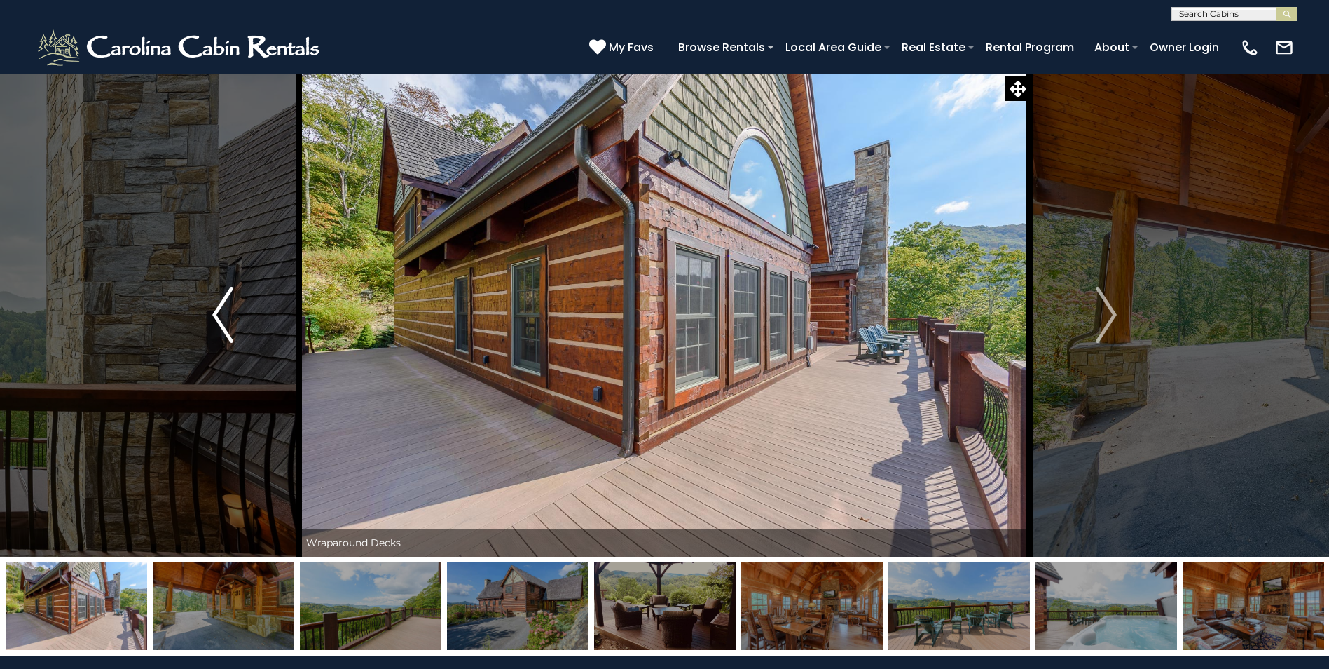
click at [213, 313] on img "Previous" at bounding box center [222, 315] width 21 height 56
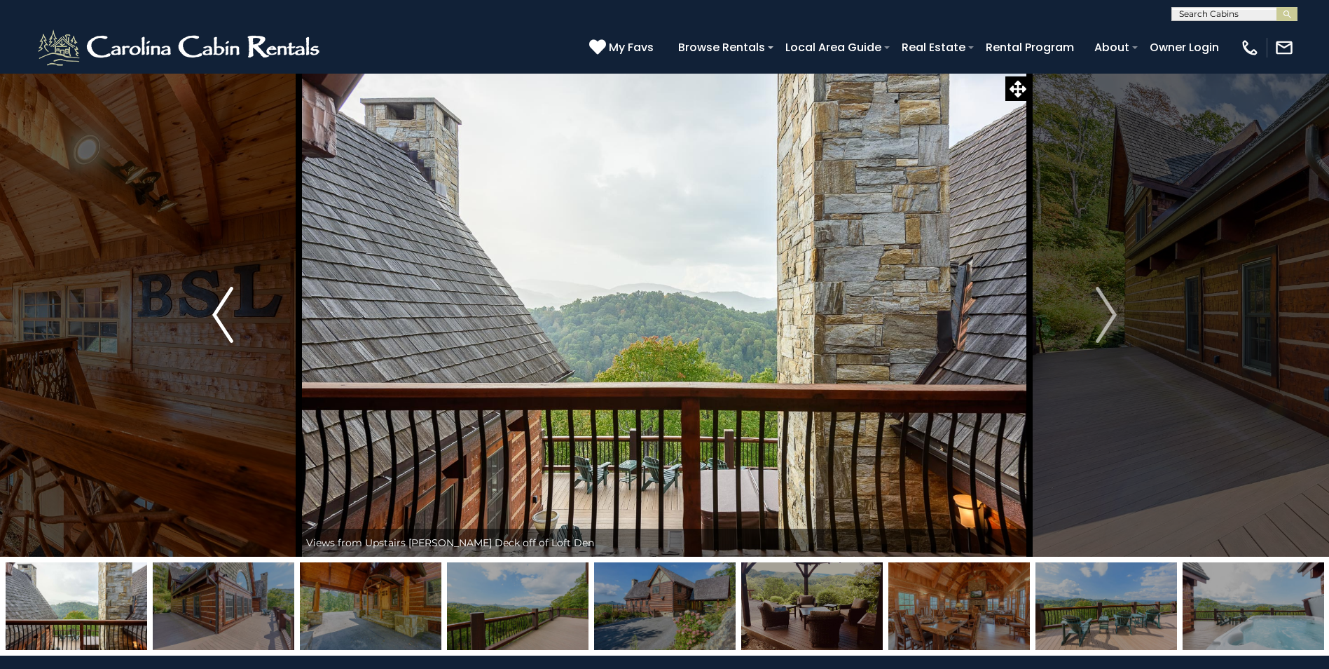
click at [213, 313] on img "Previous" at bounding box center [222, 315] width 21 height 56
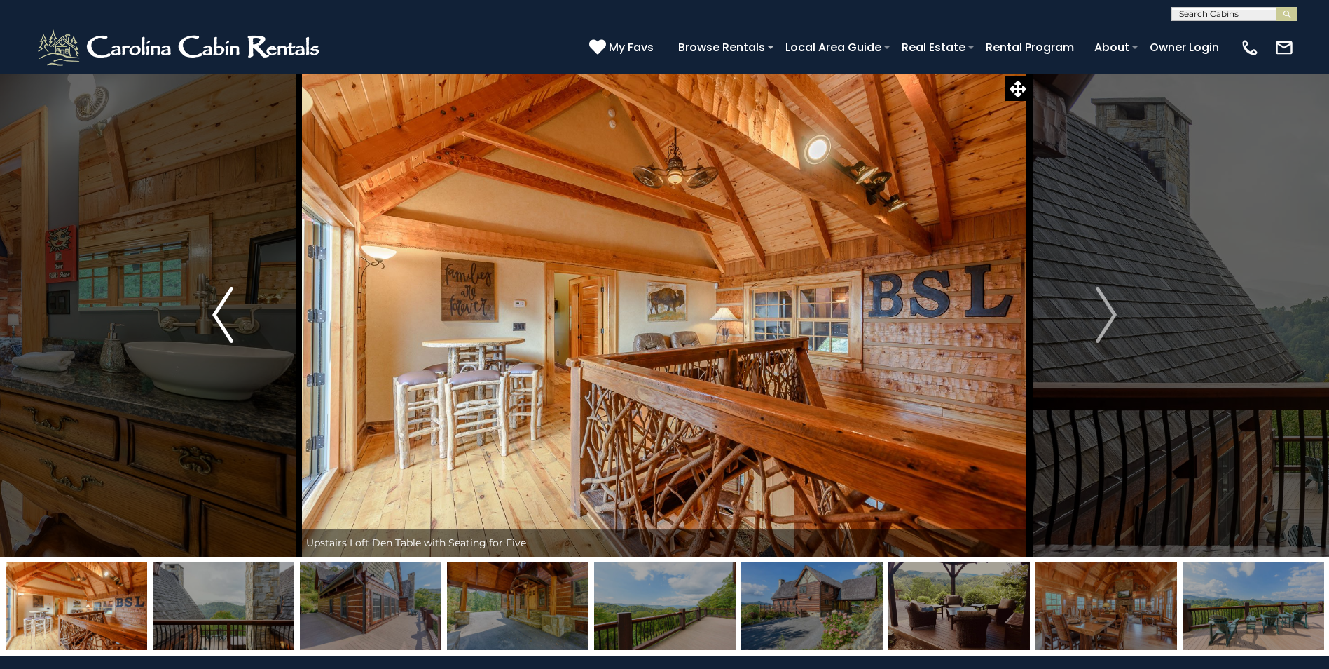
click at [213, 313] on img "Previous" at bounding box center [222, 315] width 21 height 56
